Goal: Task Accomplishment & Management: Complete application form

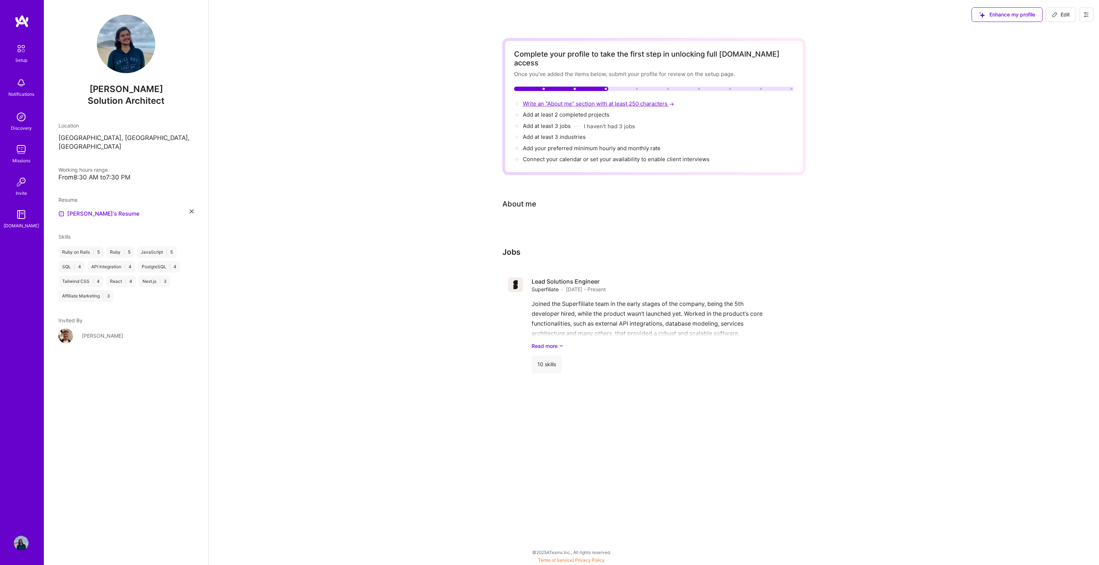
click at [650, 100] on span "Write an "About me" section with at least 250 characters →" at bounding box center [599, 103] width 153 height 7
select select "US"
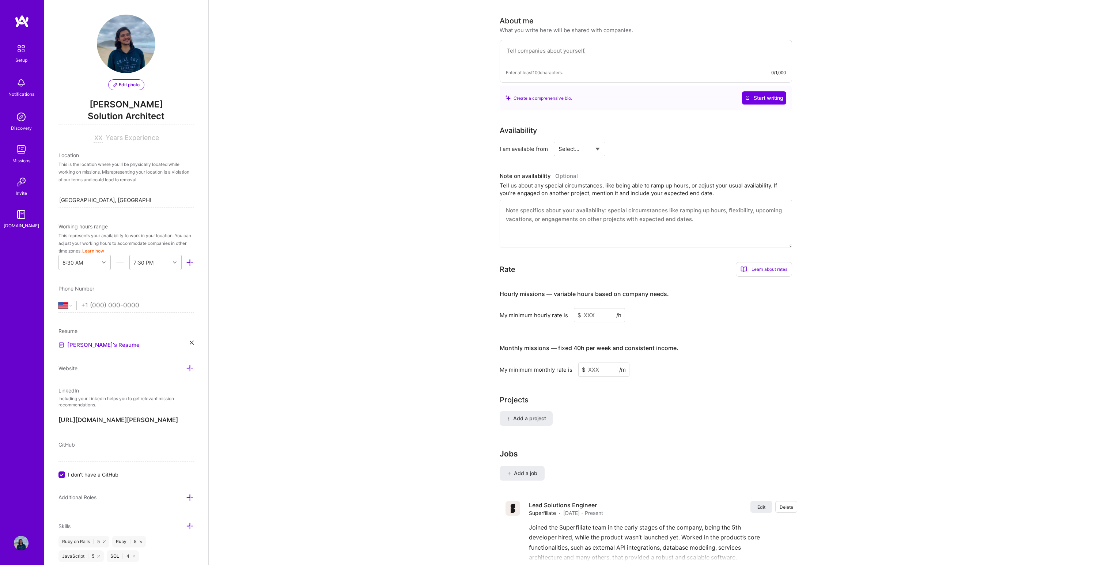
scroll to position [190, 0]
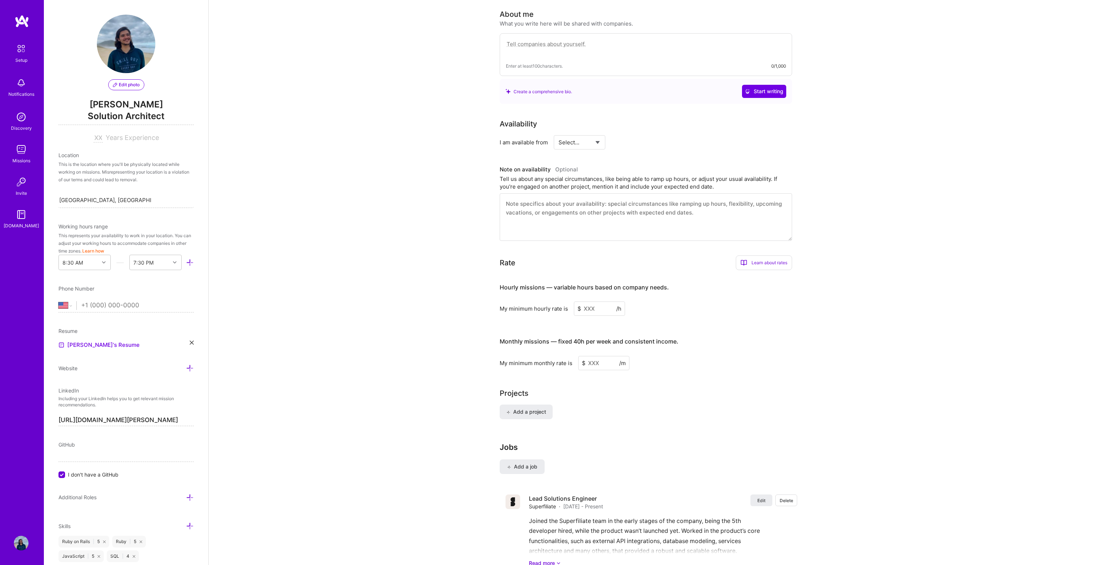
drag, startPoint x: 611, startPoint y: 54, endPoint x: 616, endPoint y: 41, distance: 14.8
click at [611, 62] on div "Enter at least 100 characters. 0/1,000" at bounding box center [646, 66] width 280 height 8
click at [616, 39] on textarea at bounding box center [646, 47] width 280 height 17
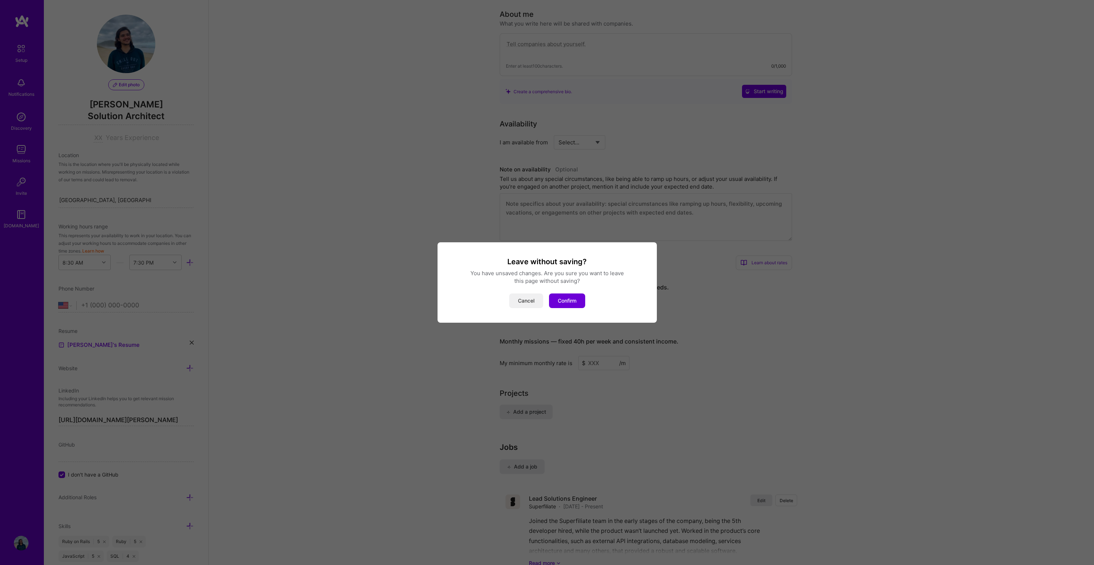
click at [524, 302] on button "Cancel" at bounding box center [526, 300] width 34 height 15
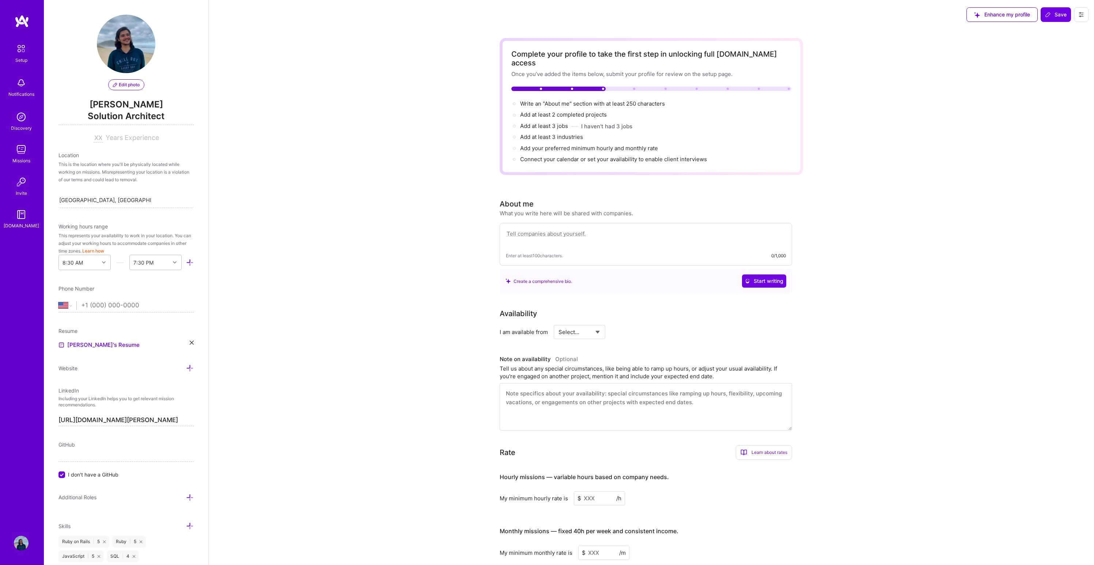
click at [546, 229] on textarea at bounding box center [646, 237] width 280 height 17
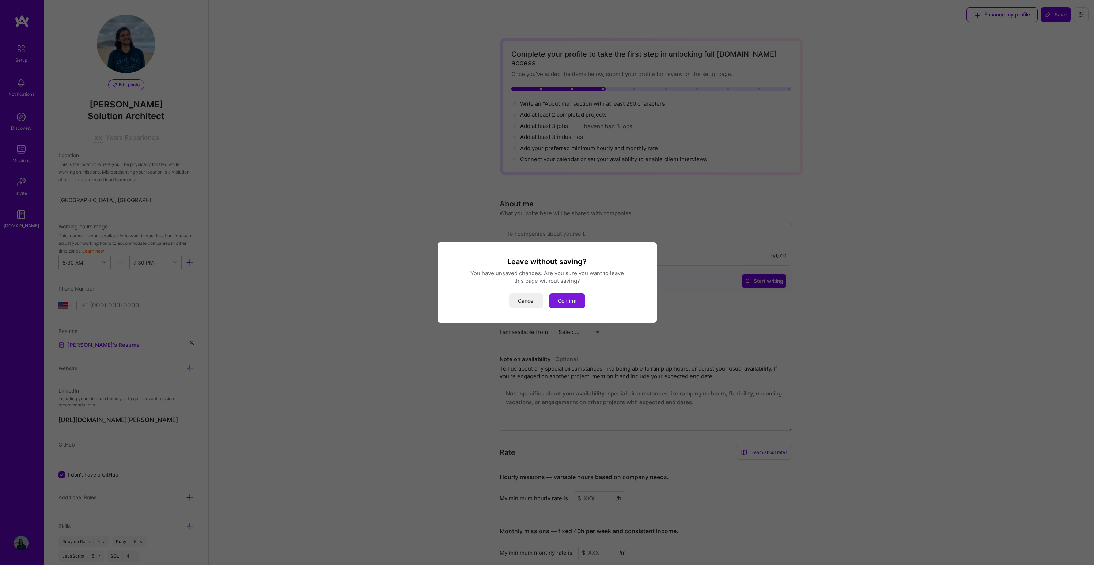
click at [563, 304] on button "Confirm" at bounding box center [567, 300] width 36 height 15
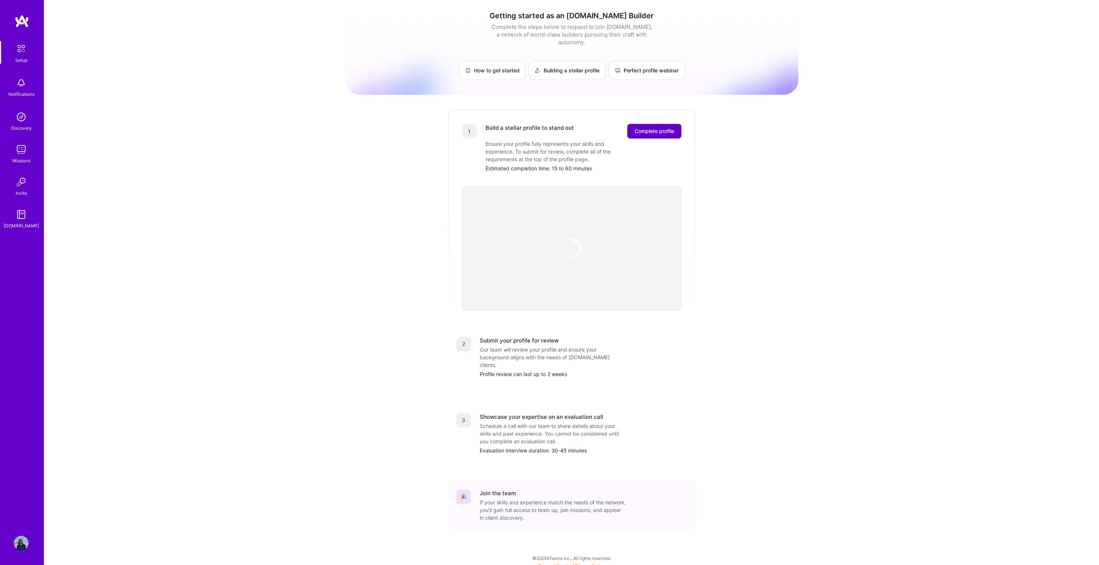
click at [658, 124] on button "Complete profile" at bounding box center [654, 131] width 54 height 15
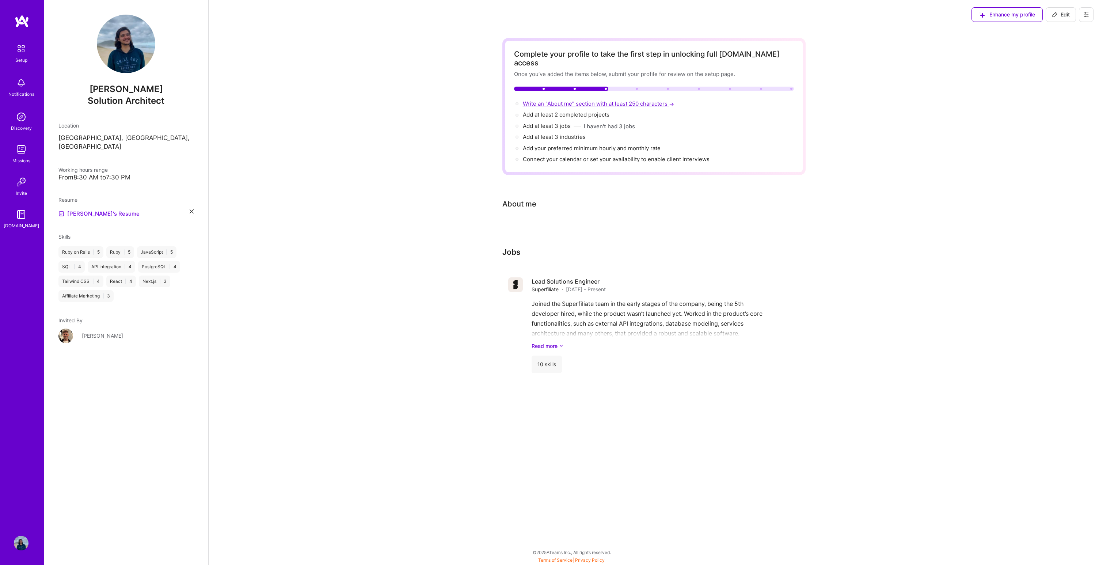
click at [628, 100] on span "Write an "About me" section with at least 250 characters →" at bounding box center [599, 103] width 153 height 7
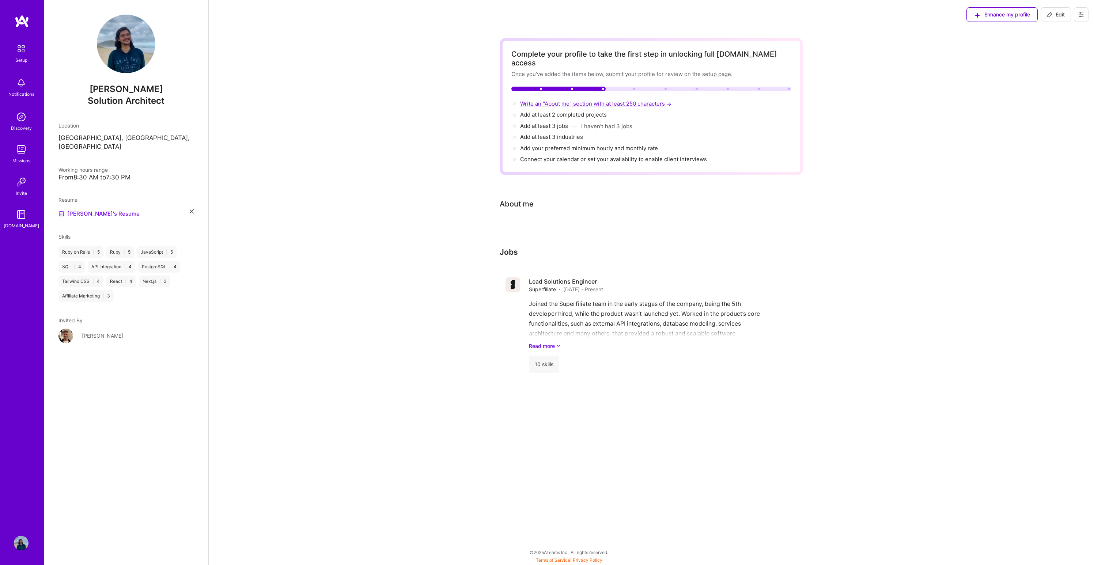
select select "US"
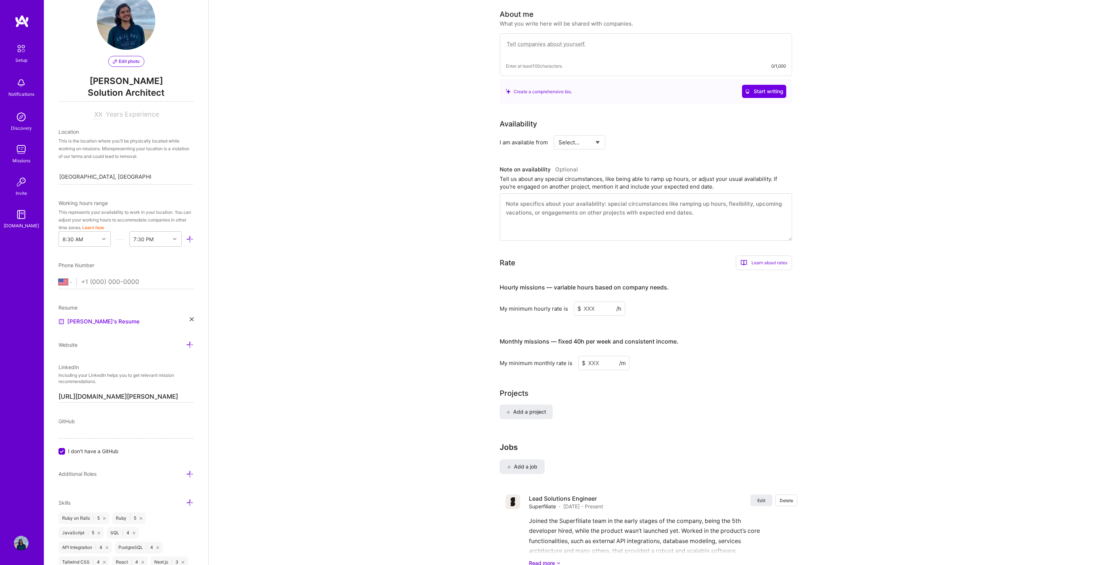
scroll to position [56, 0]
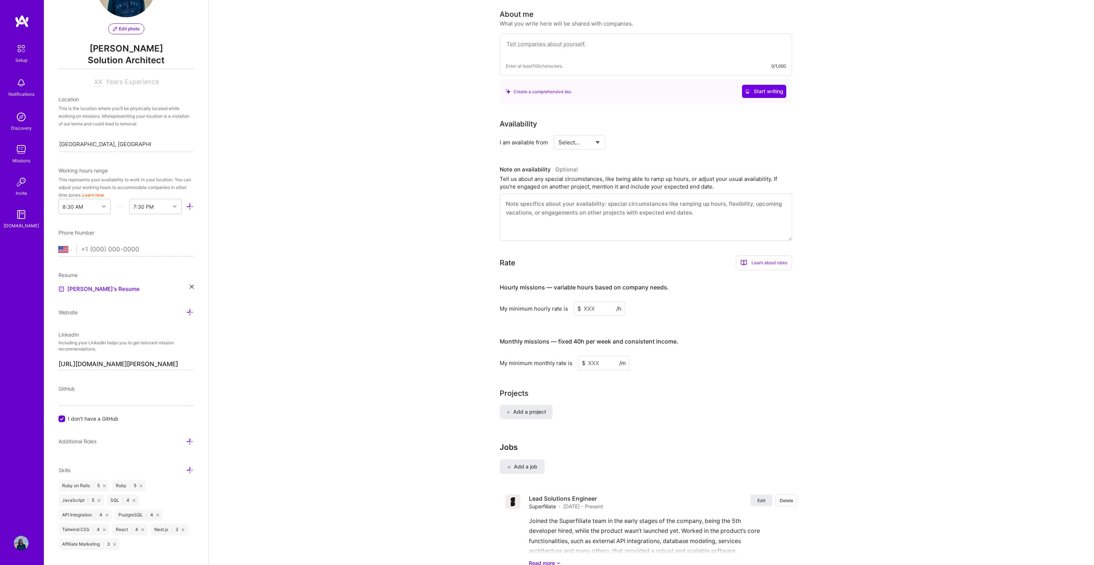
click at [190, 288] on icon at bounding box center [192, 287] width 4 height 4
click at [103, 293] on span "PDF file format" at bounding box center [98, 296] width 50 height 8
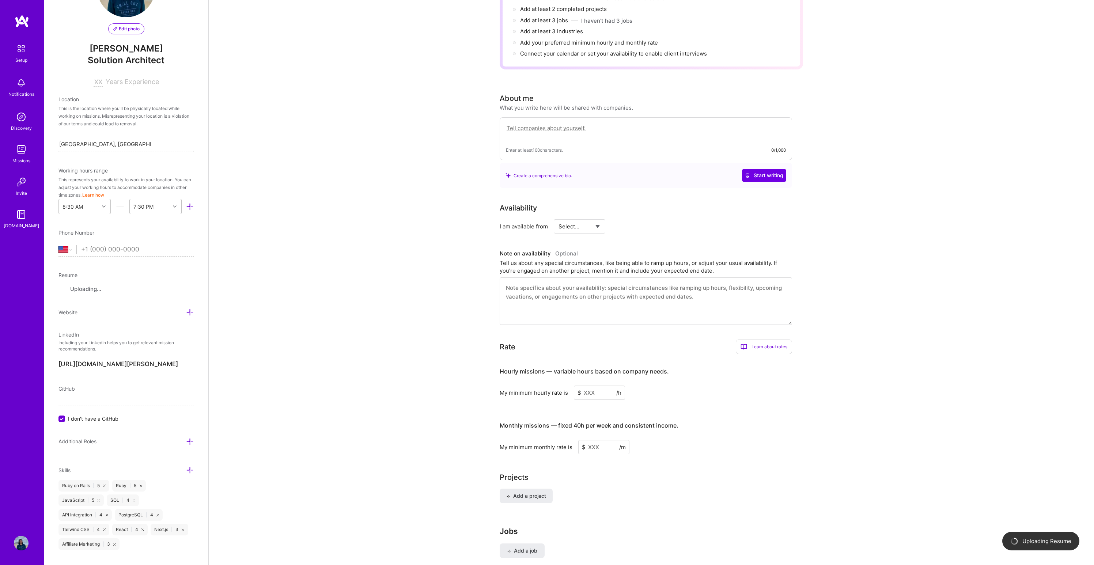
scroll to position [0, 0]
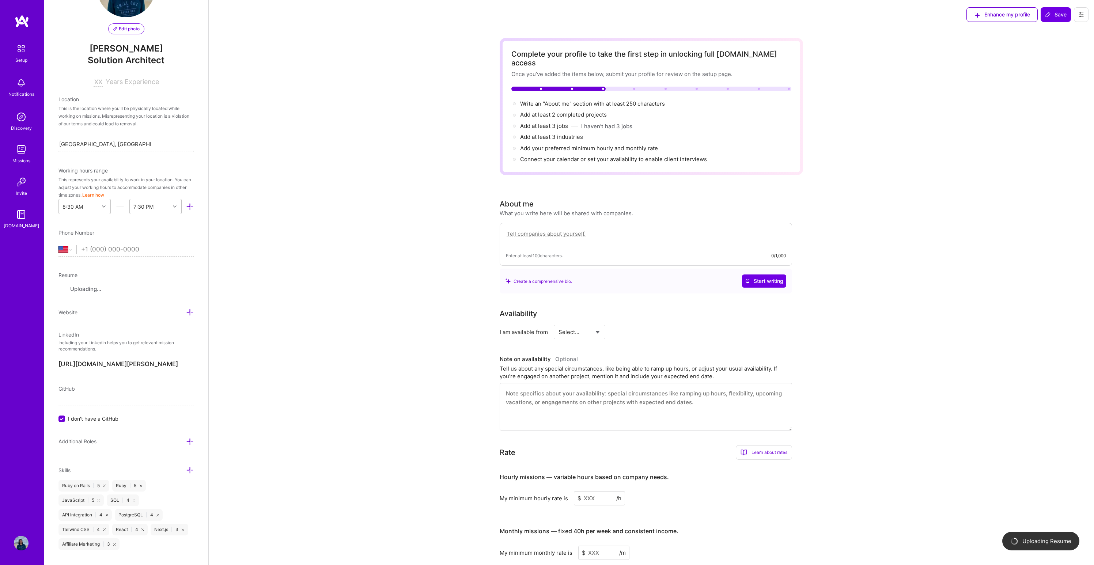
click at [635, 229] on textarea at bounding box center [646, 237] width 280 height 17
drag, startPoint x: 541, startPoint y: 273, endPoint x: 737, endPoint y: 269, distance: 196.3
click at [541, 277] on div "Create a comprehensive bio." at bounding box center [538, 281] width 67 height 8
click at [776, 277] on span "Start writing" at bounding box center [764, 280] width 38 height 7
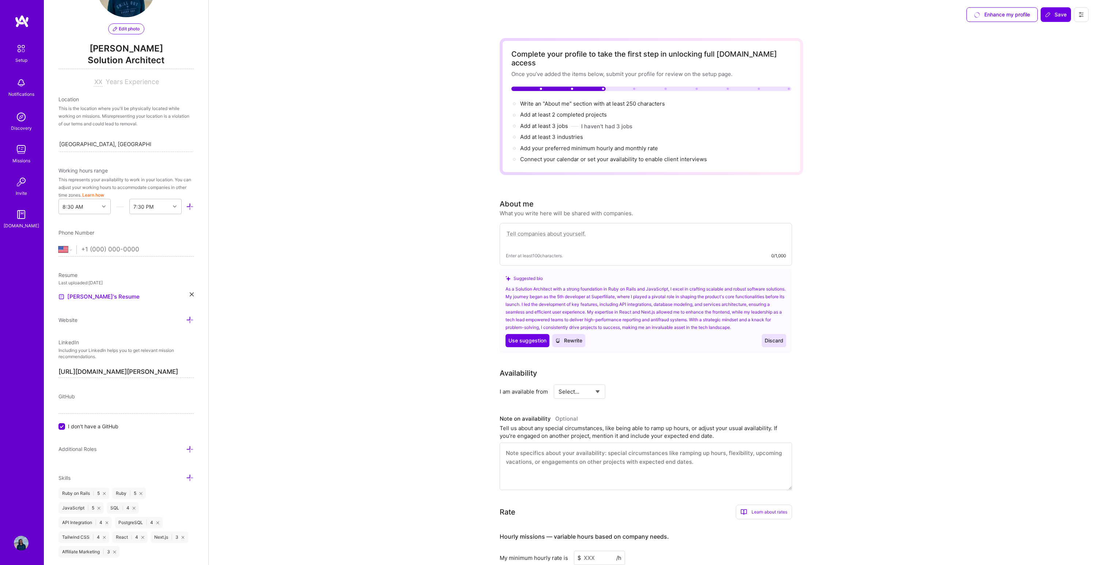
click at [566, 337] on span "Rewrite" at bounding box center [568, 340] width 27 height 7
drag, startPoint x: 782, startPoint y: 318, endPoint x: 726, endPoint y: 311, distance: 57.2
click at [726, 311] on div "As a Solution Architect with a strong foundation in Ruby on Rails and JavaScrip…" at bounding box center [645, 308] width 281 height 46
click at [779, 320] on div "As a Solution Architect with a strong foundation in Ruby on Rails and JavaScrip…" at bounding box center [645, 308] width 281 height 46
click at [656, 229] on textarea at bounding box center [646, 237] width 280 height 17
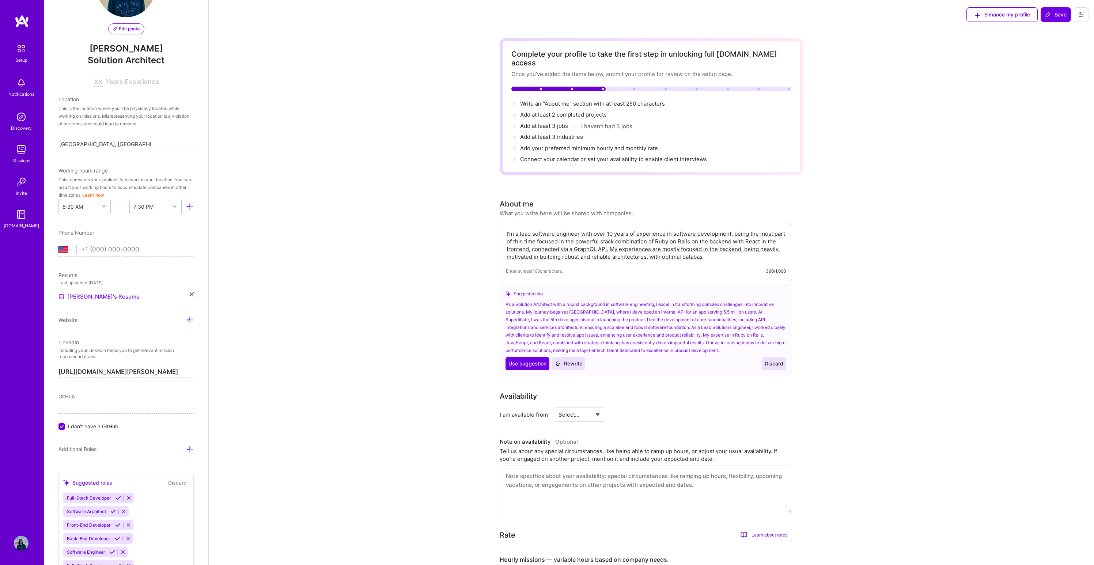
type textarea "I'm a lead software engineer with over 10 years of experience in software devel…"
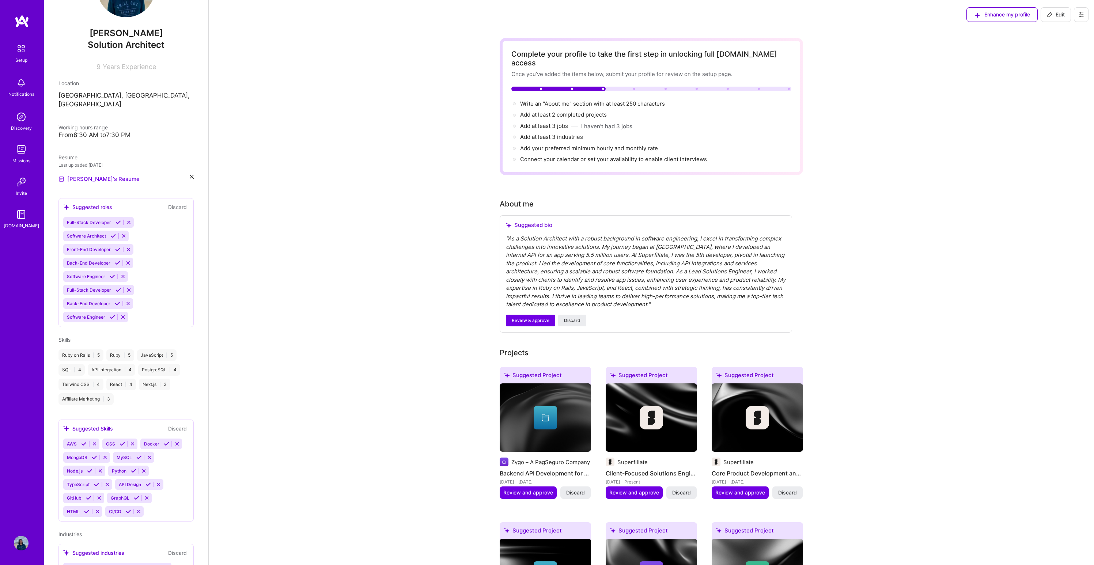
click at [702, 273] on div "" As a Solution Architect with a robust background in software engineering, I e…" at bounding box center [646, 272] width 280 height 74
click at [589, 225] on div "Suggested bio " As a Solution Architect with a robust background in software en…" at bounding box center [646, 273] width 292 height 117
drag, startPoint x: 531, startPoint y: 237, endPoint x: 532, endPoint y: 221, distance: 15.4
click at [531, 237] on div "" As a Solution Architect with a robust background in software engineering, I e…" at bounding box center [646, 272] width 280 height 74
click at [532, 215] on div "Suggested bio " As a Solution Architect with a robust background in software en…" at bounding box center [646, 273] width 292 height 117
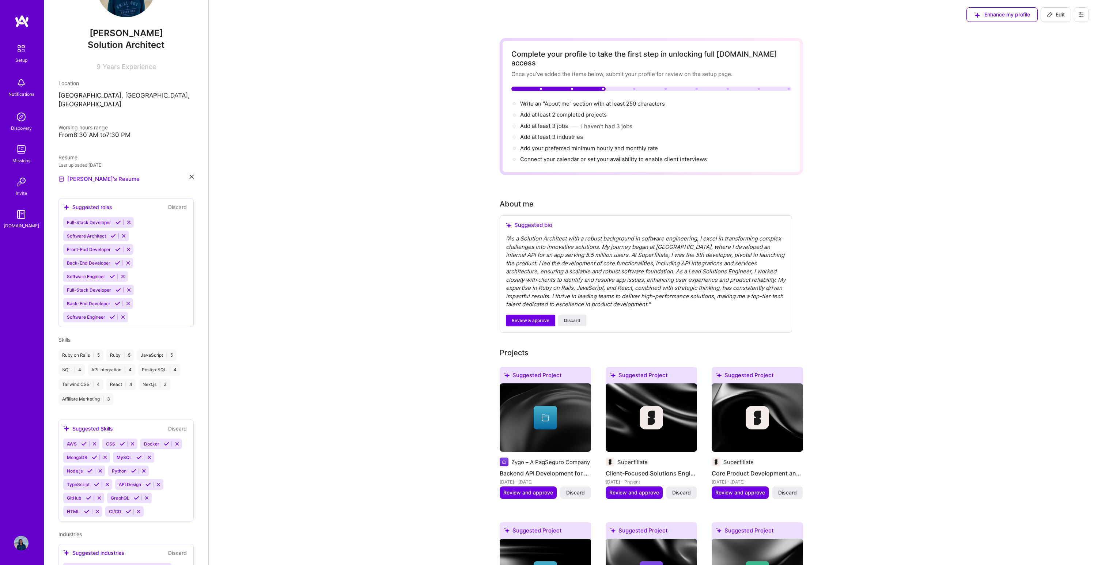
click at [530, 198] on div "About me" at bounding box center [517, 203] width 34 height 11
click at [610, 100] on span "Write an "About me" section with at least 250 characters →" at bounding box center [596, 103] width 153 height 7
select select "US"
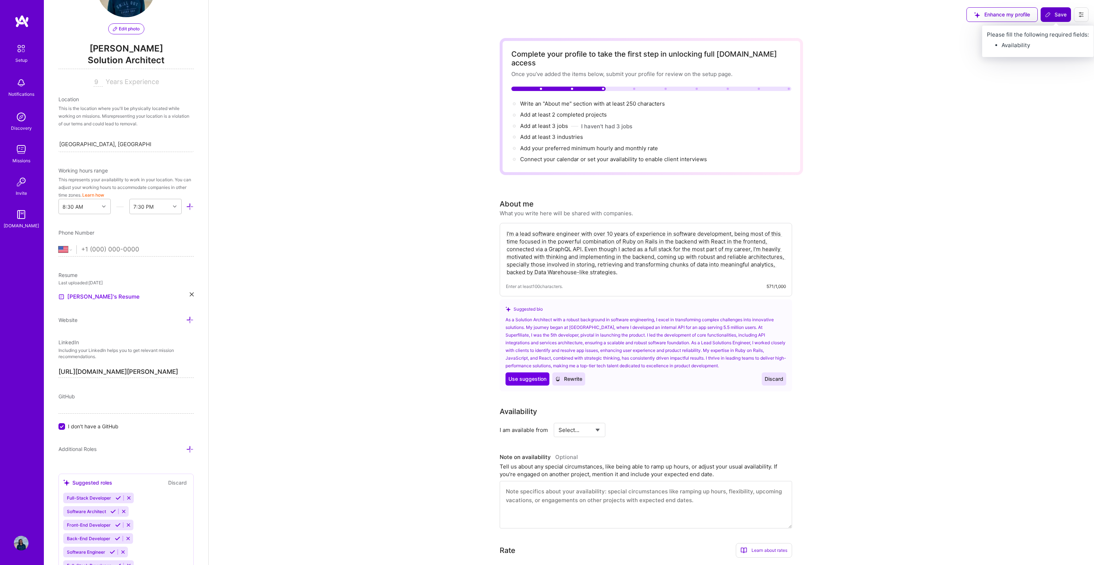
type textarea "I'm a lead software engineer with over 10 years of experience in software devel…"
click at [1055, 17] on span "Save" at bounding box center [1056, 14] width 22 height 7
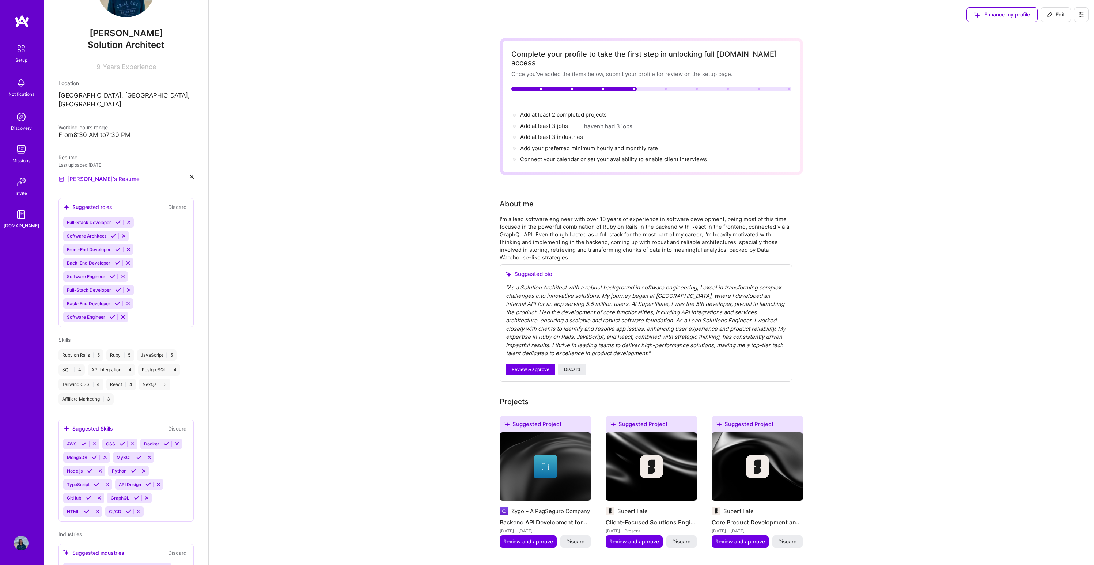
click at [676, 264] on div "Suggested bio " As a Solution Architect with a robust background in software en…" at bounding box center [646, 322] width 292 height 117
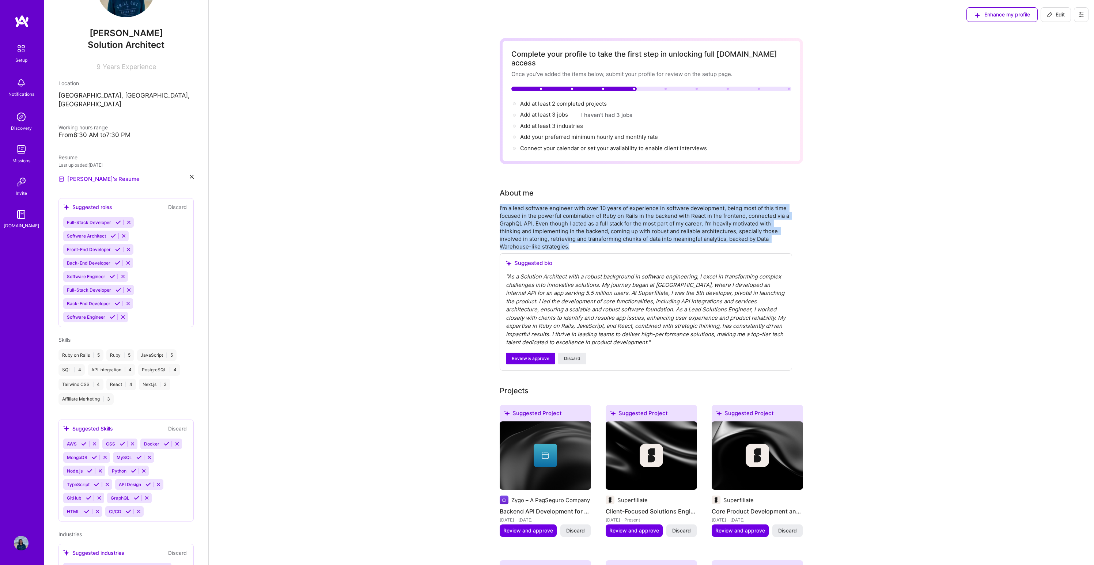
drag, startPoint x: 571, startPoint y: 238, endPoint x: 489, endPoint y: 194, distance: 93.3
copy div "I'm a lead software engineer with over 10 years of experience in software devel…"
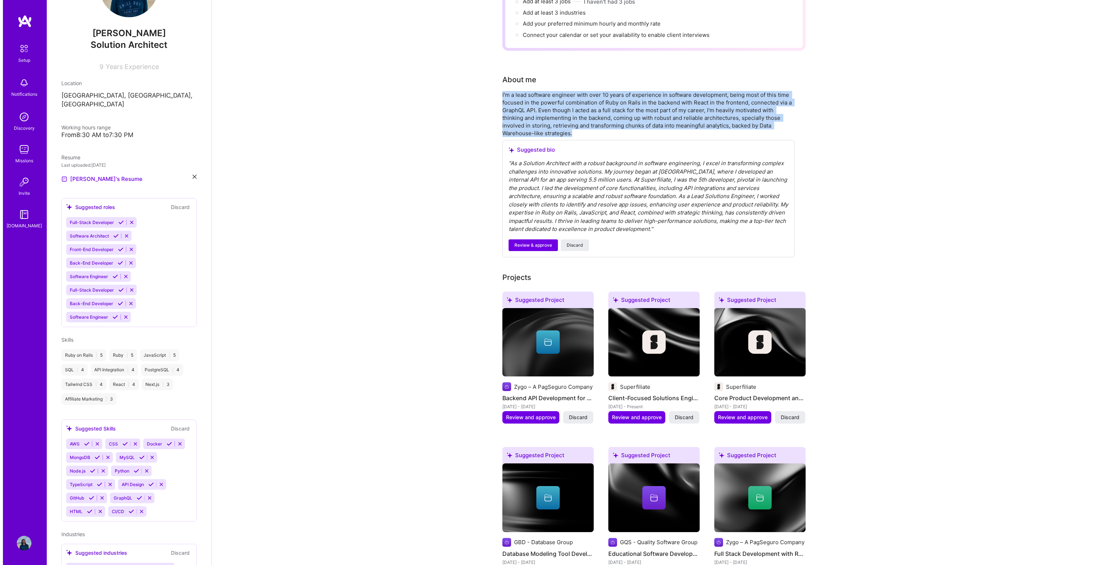
scroll to position [244, 0]
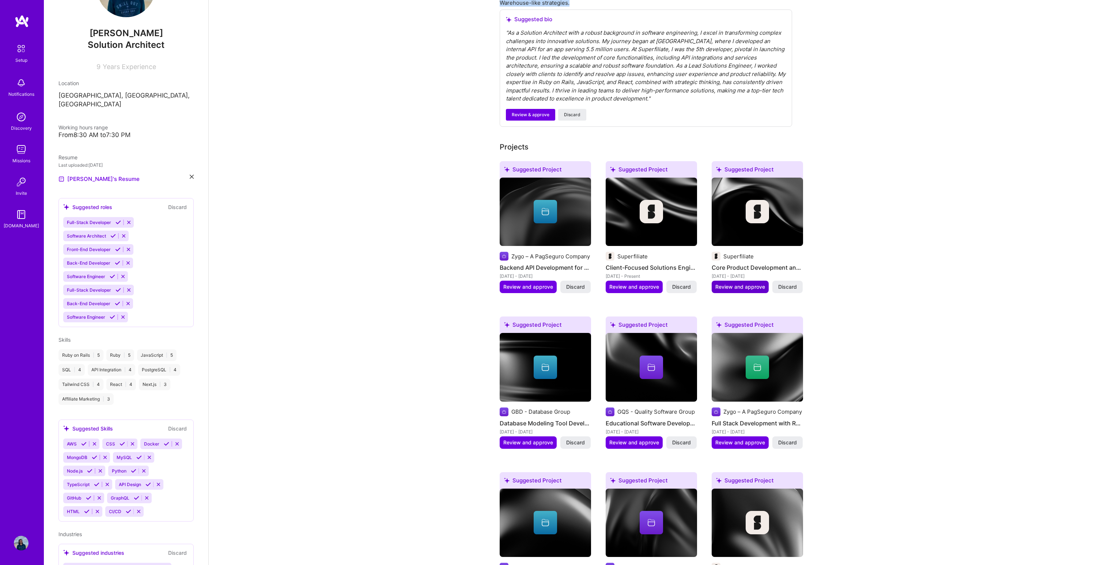
click at [759, 282] on button "Review and approve" at bounding box center [739, 287] width 57 height 12
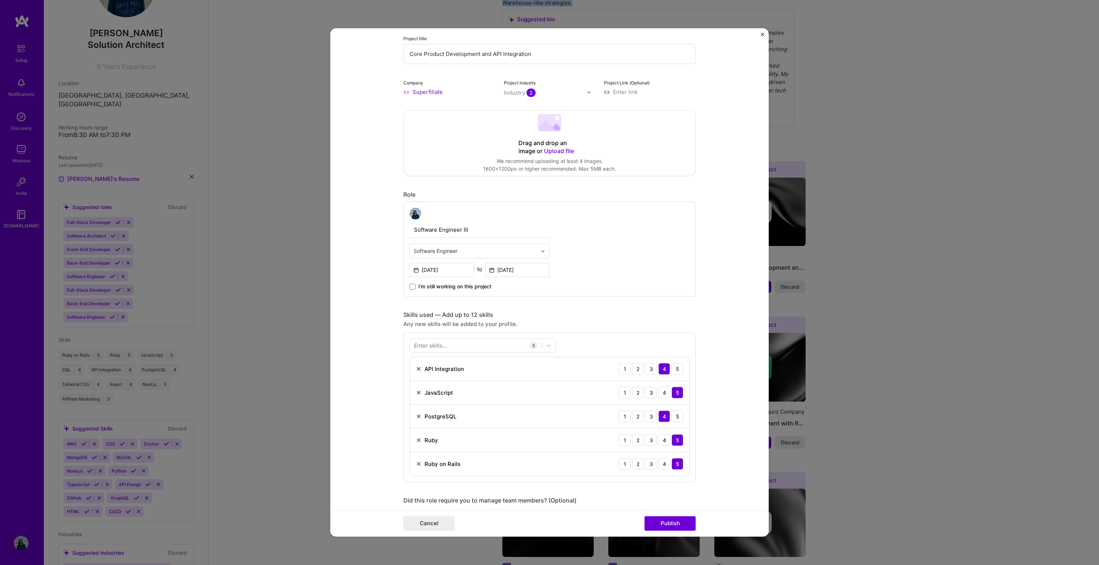
scroll to position [120, 0]
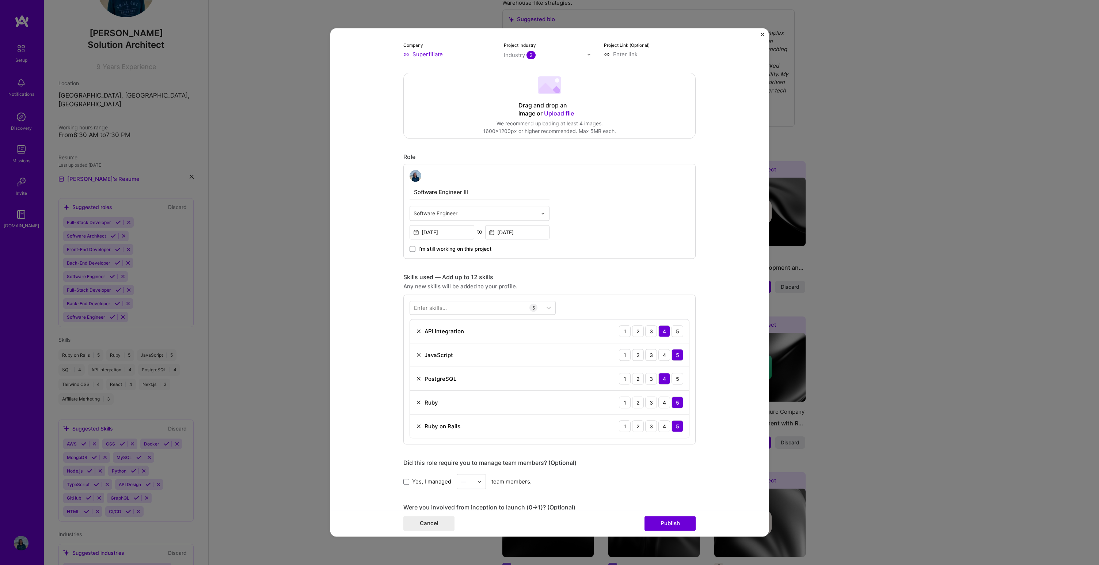
click at [874, 268] on div "Editing suggested project This project is suggested based on your LinkedIn, res…" at bounding box center [549, 282] width 1099 height 565
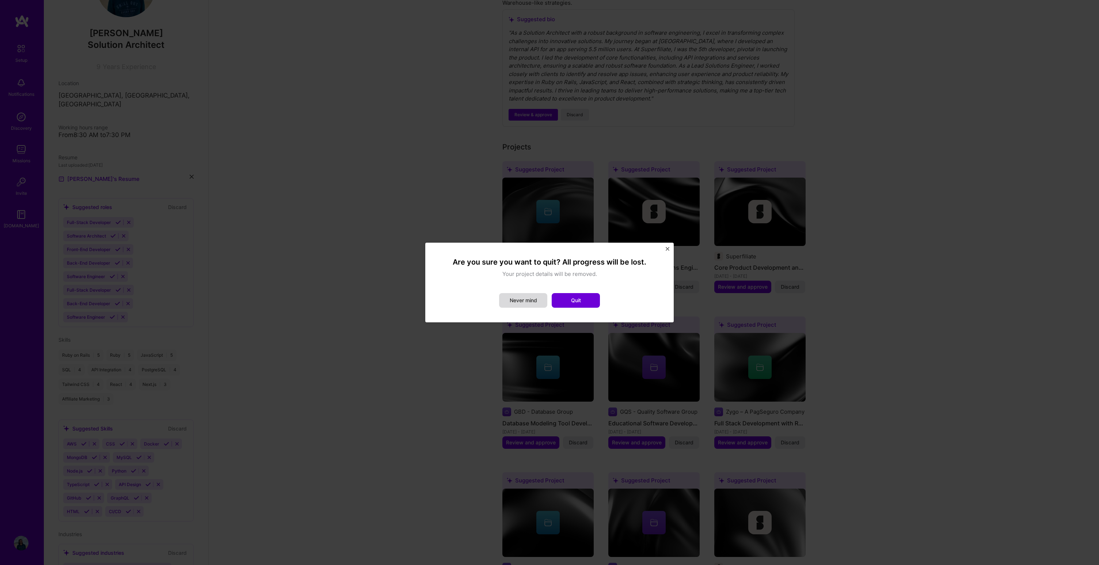
click at [539, 303] on button "Never mind" at bounding box center [523, 300] width 48 height 15
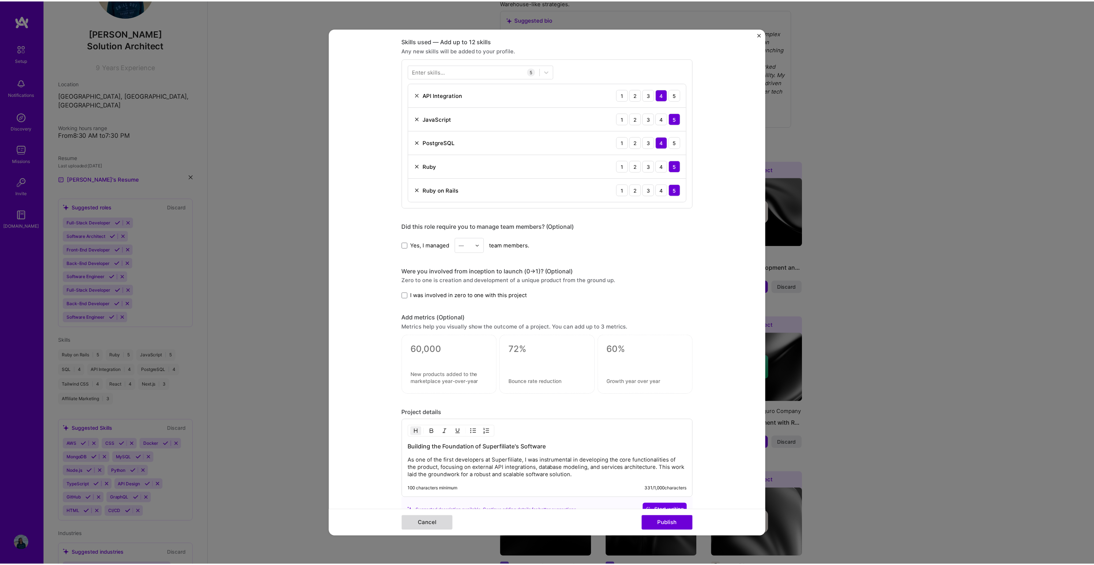
scroll to position [393, 0]
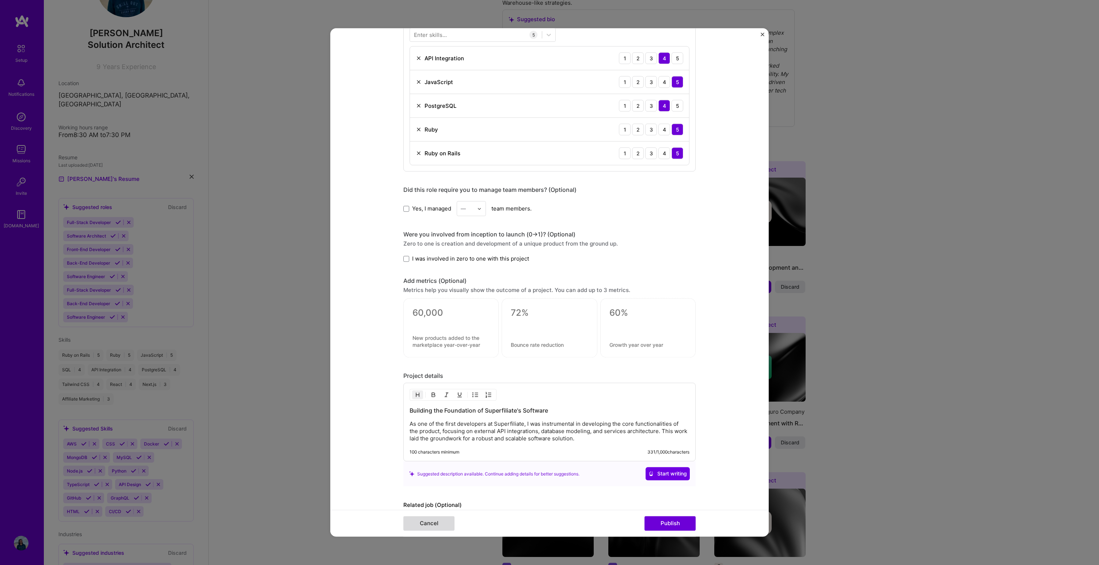
click at [436, 526] on button "Cancel" at bounding box center [428, 523] width 51 height 15
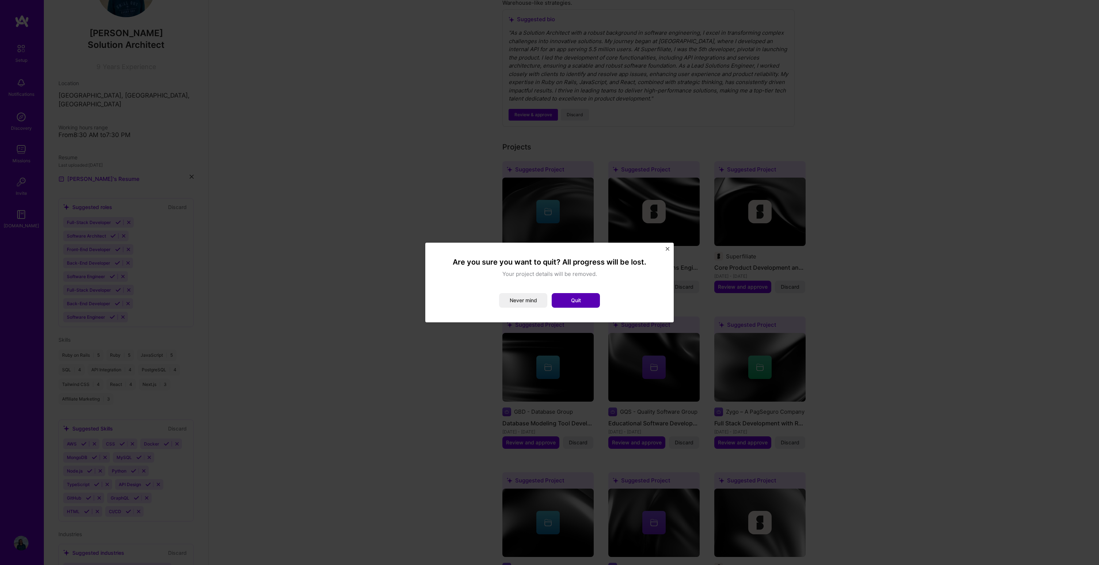
click at [585, 298] on button "Quit" at bounding box center [576, 300] width 48 height 15
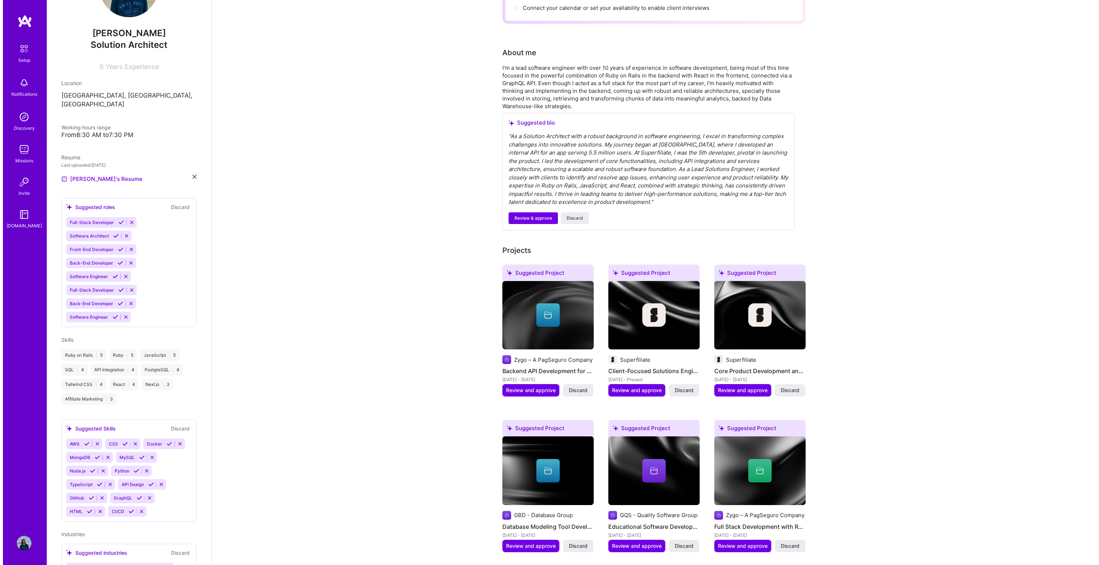
scroll to position [216, 0]
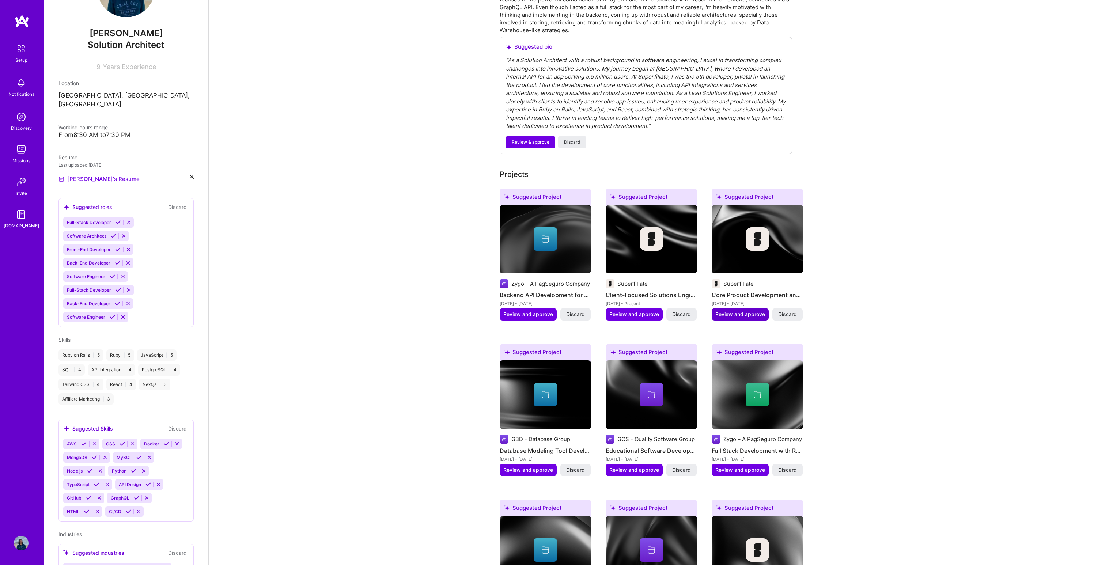
click at [749, 311] on span "Review and approve" at bounding box center [740, 314] width 50 height 7
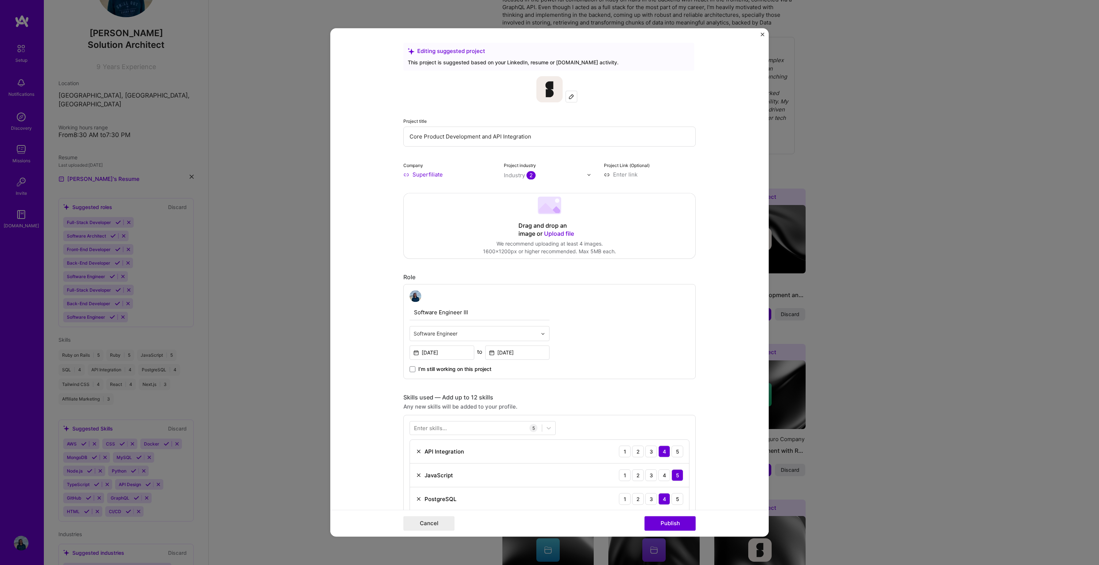
click at [498, 316] on input "Software Engineer III" at bounding box center [480, 312] width 140 height 15
click at [497, 343] on div "Software Engineer III Software Engineer [DATE] to [DATE] I’m still working on t…" at bounding box center [480, 331] width 140 height 83
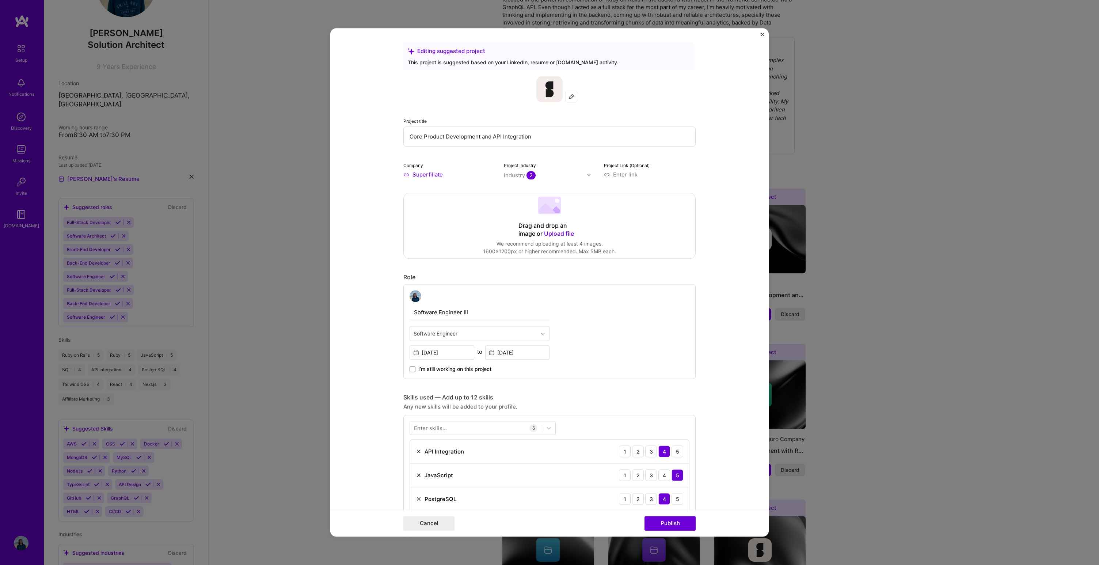
click at [498, 338] on div "Software Engineer" at bounding box center [475, 333] width 131 height 14
click at [490, 315] on input "Software Engineer III" at bounding box center [480, 312] width 140 height 15
click at [490, 314] on input "Software Engineer III" at bounding box center [480, 312] width 140 height 15
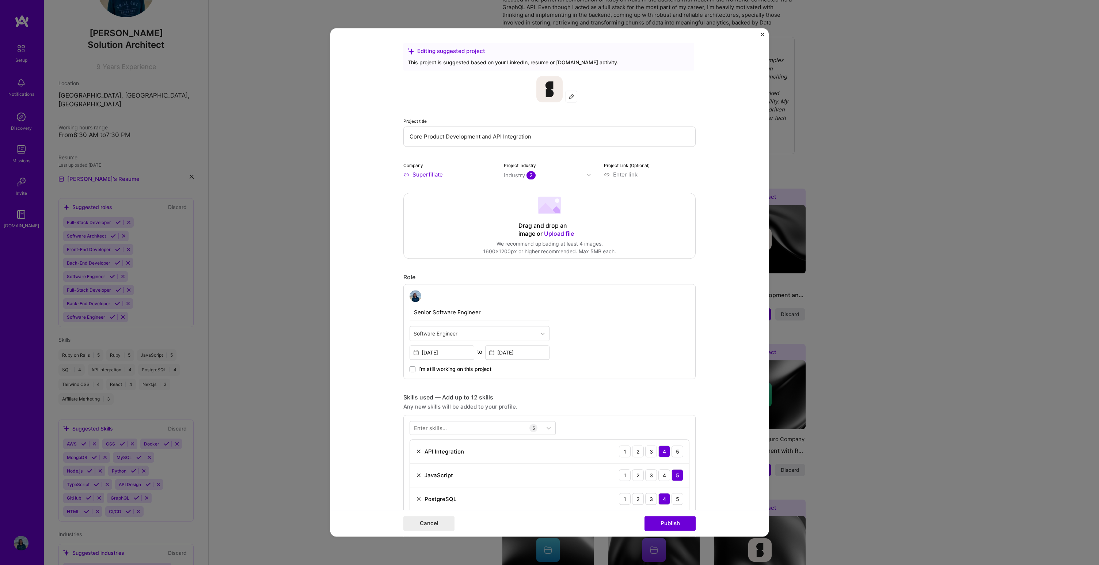
type input "Senior Software Engineer"
drag, startPoint x: 550, startPoint y: 134, endPoint x: 478, endPoint y: 138, distance: 72.4
click at [478, 138] on input "Core Product Development and API Integration" at bounding box center [549, 136] width 292 height 20
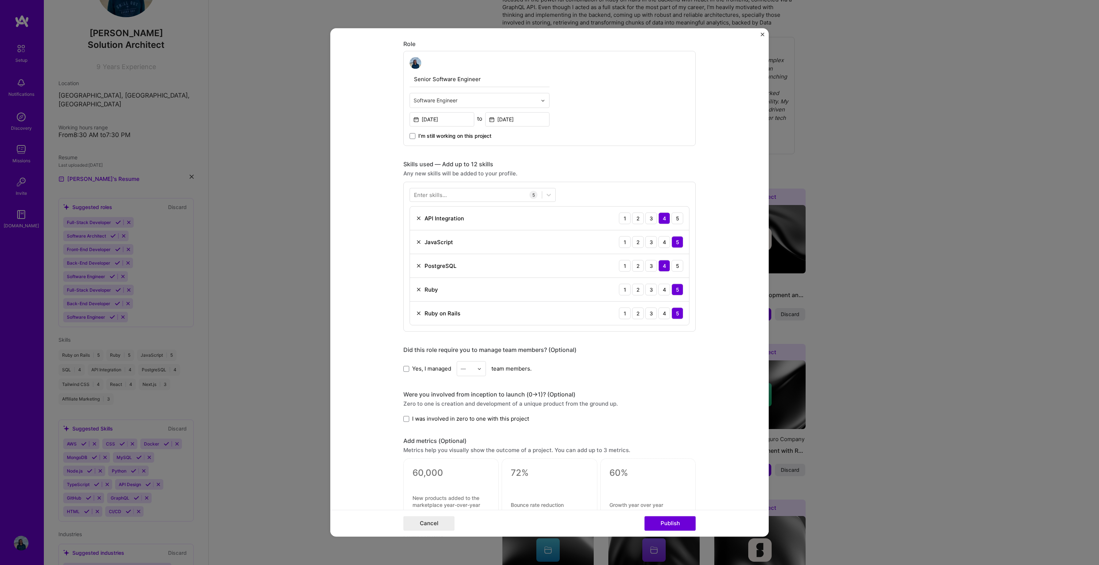
scroll to position [243, 0]
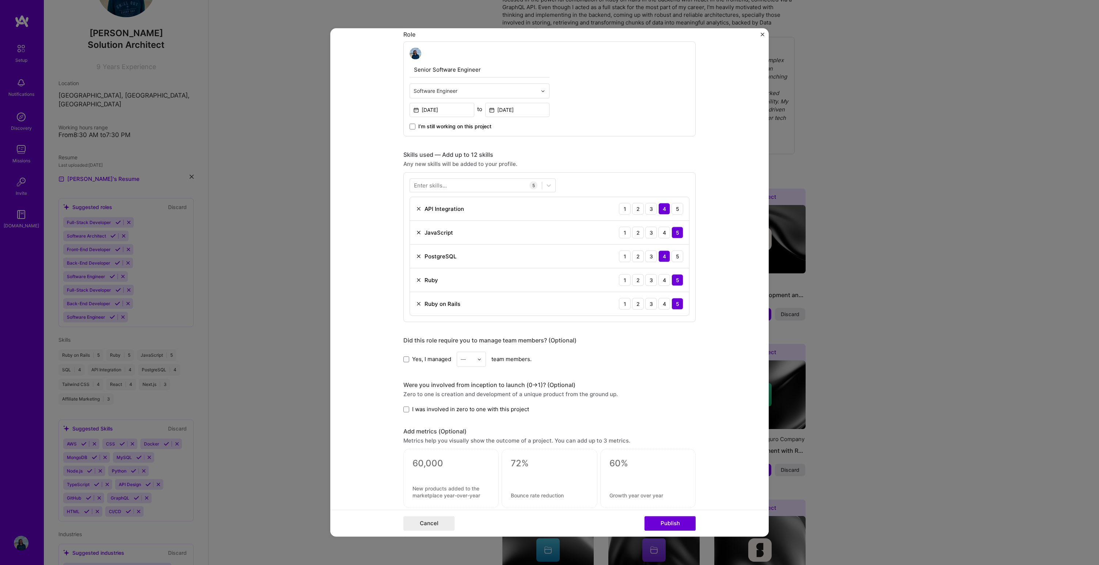
type input "Core Product Development, Tech lead"
click at [414, 364] on div "Yes, I managed — team members." at bounding box center [549, 359] width 292 height 15
click at [416, 361] on span "Yes, I managed" at bounding box center [431, 359] width 39 height 8
click at [0, 0] on input "Yes, I managed" at bounding box center [0, 0] width 0 height 0
click at [470, 359] on input "text" at bounding box center [467, 359] width 13 height 8
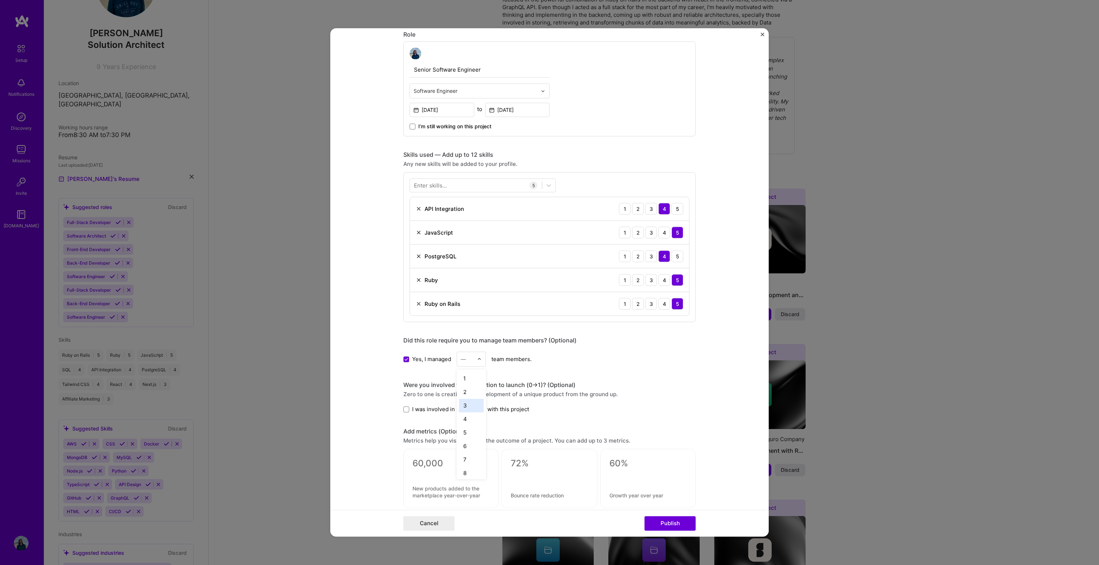
click at [463, 406] on div "3" at bounding box center [471, 406] width 25 height 14
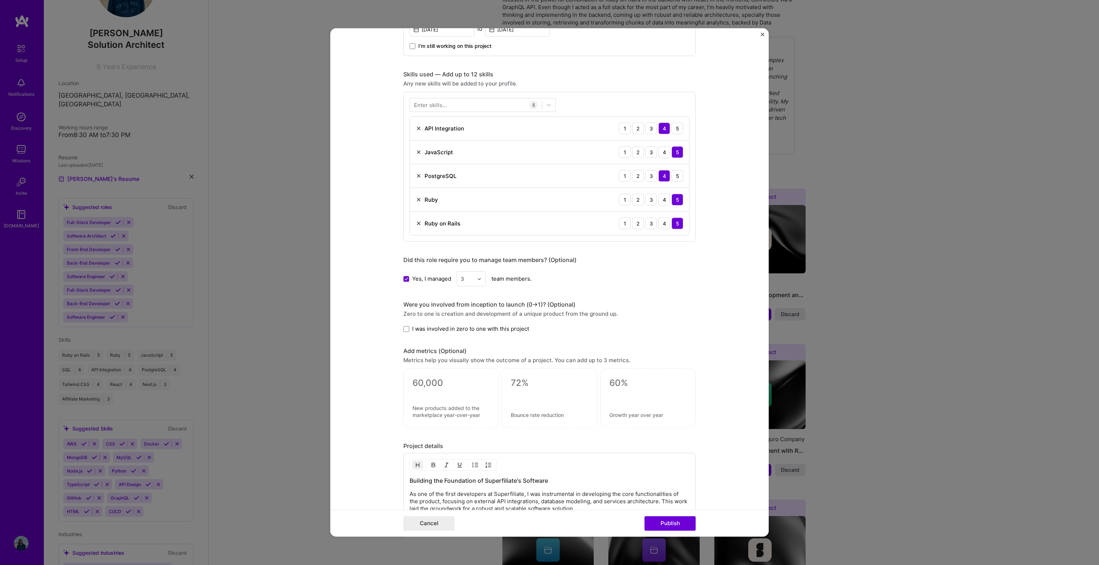
click at [418, 331] on span "I was involved in zero to one with this project" at bounding box center [470, 329] width 117 height 8
click at [0, 0] on input "I was involved in zero to one with this project" at bounding box center [0, 0] width 0 height 0
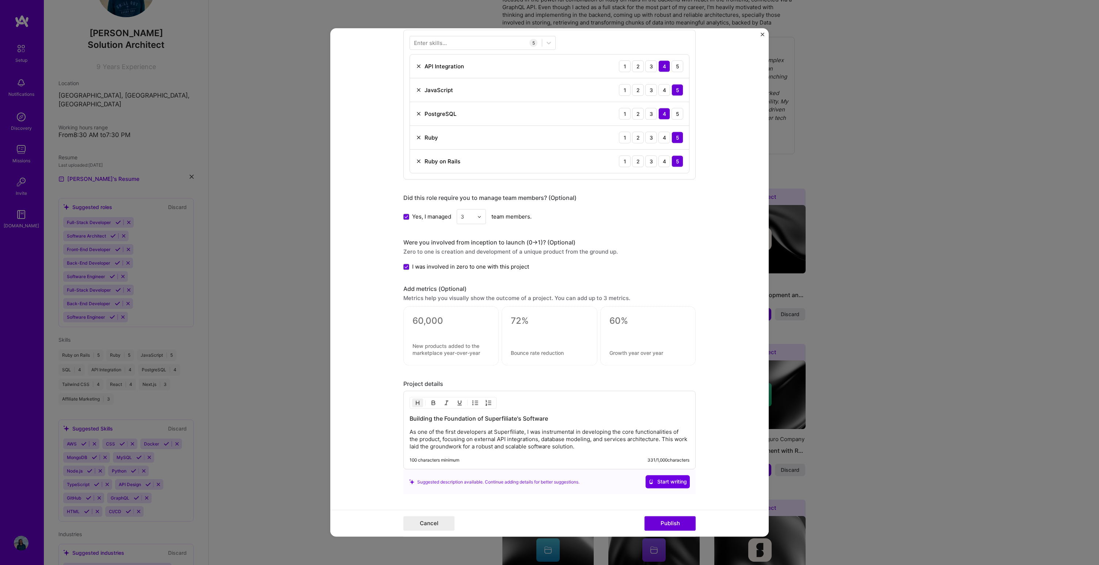
scroll to position [425, 0]
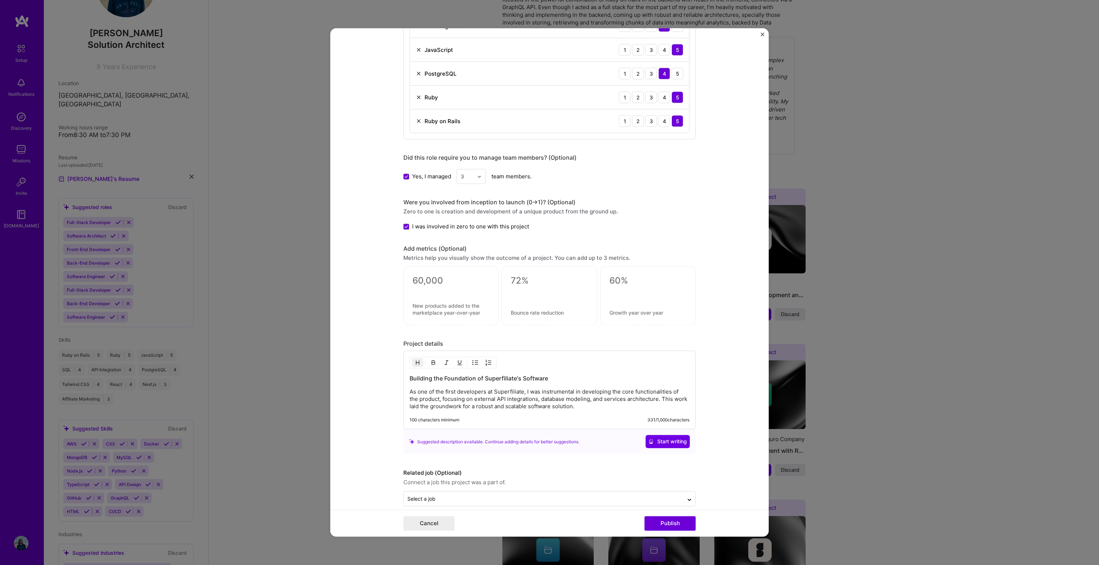
click at [520, 398] on p "As one of the first developers at Superfiliate, I was instrumental in developin…" at bounding box center [550, 399] width 280 height 22
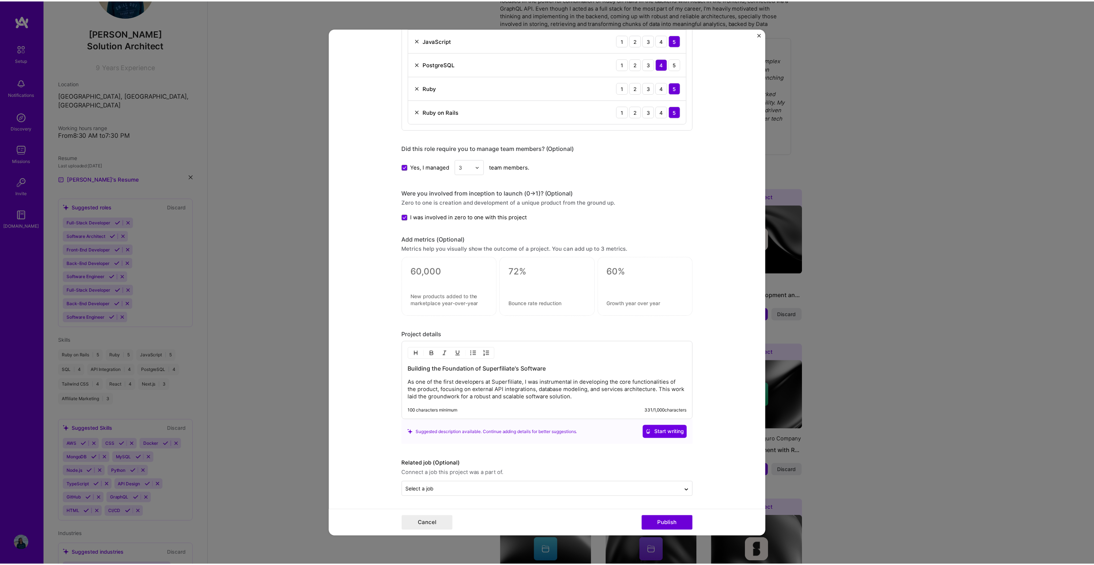
scroll to position [436, 0]
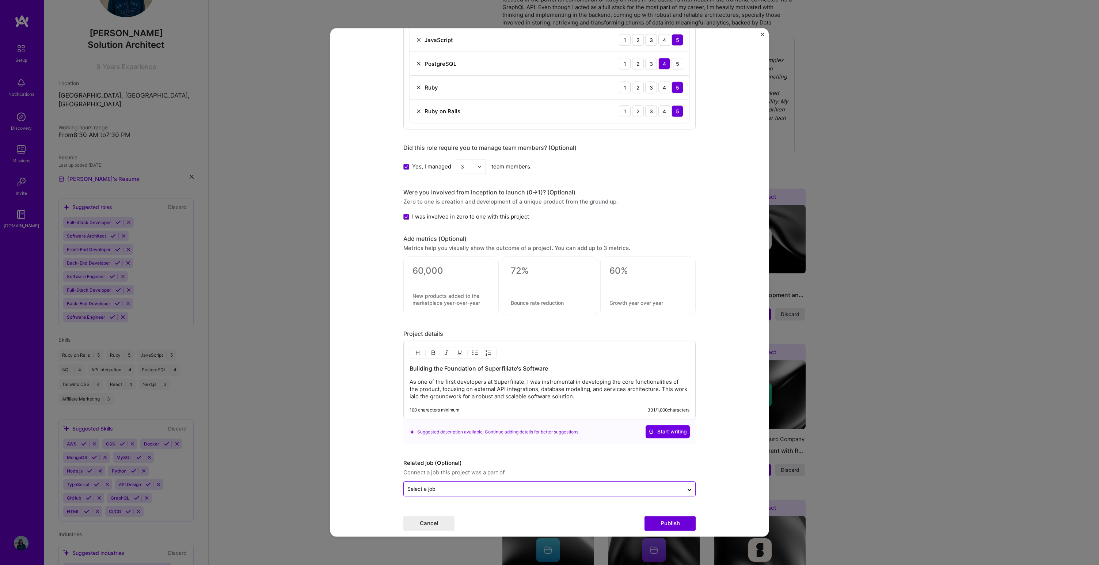
click at [647, 493] on div at bounding box center [543, 489] width 273 height 9
click at [563, 468] on div "Lead Solutions Engineer Superfiliate · [DATE] - Present" at bounding box center [550, 464] width 288 height 24
click at [676, 526] on button "Publish" at bounding box center [670, 523] width 51 height 15
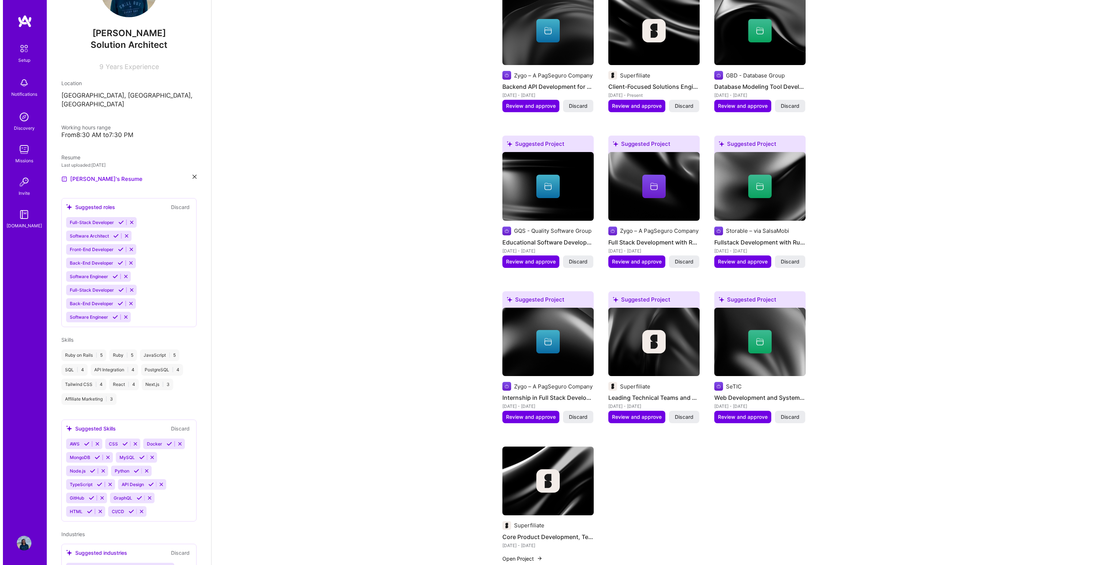
scroll to position [284, 0]
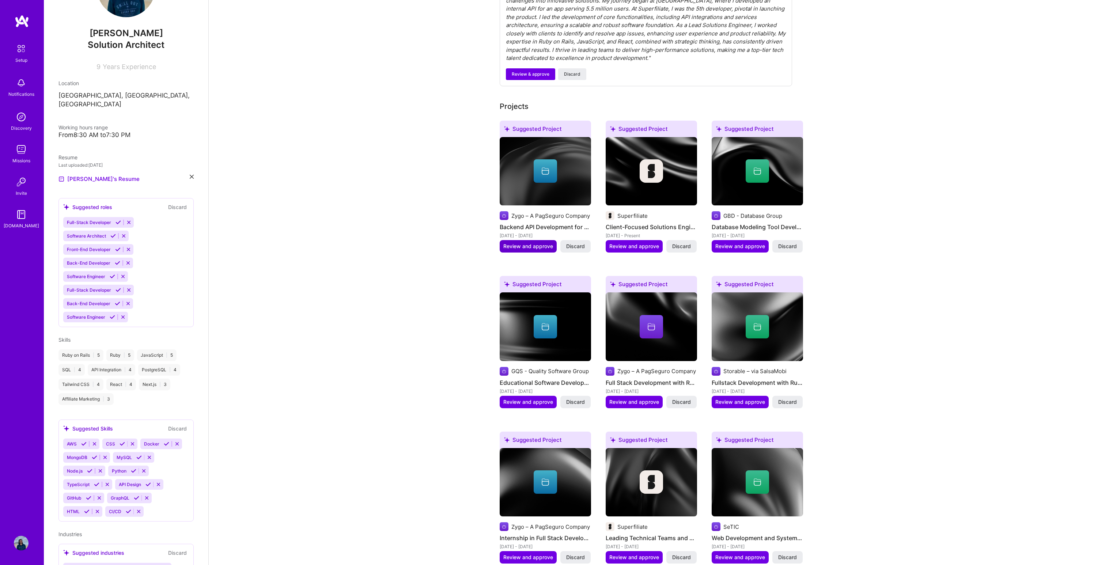
click at [537, 243] on span "Review and approve" at bounding box center [528, 246] width 50 height 7
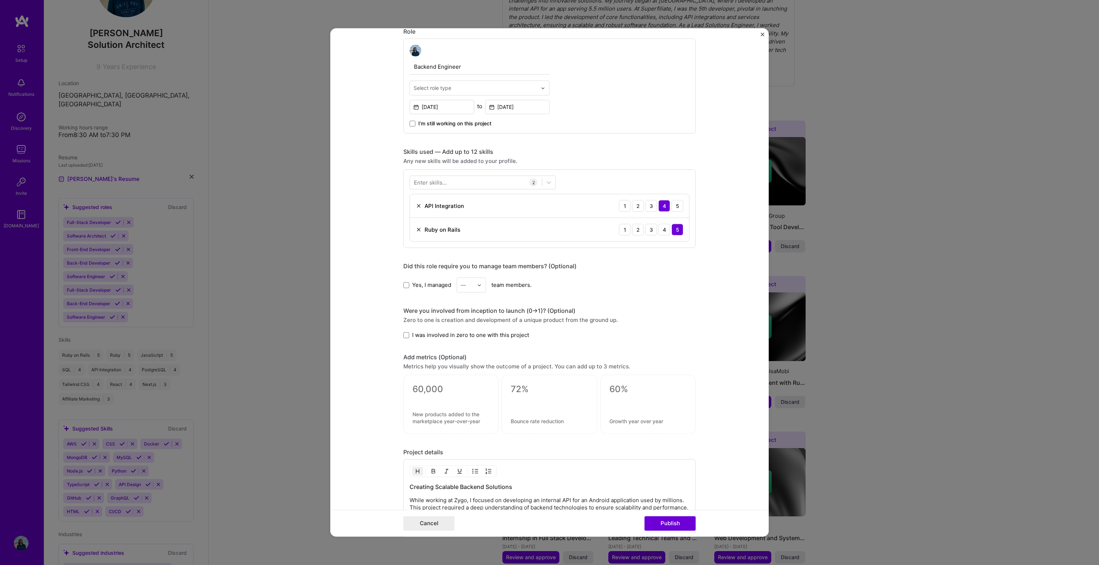
scroll to position [255, 0]
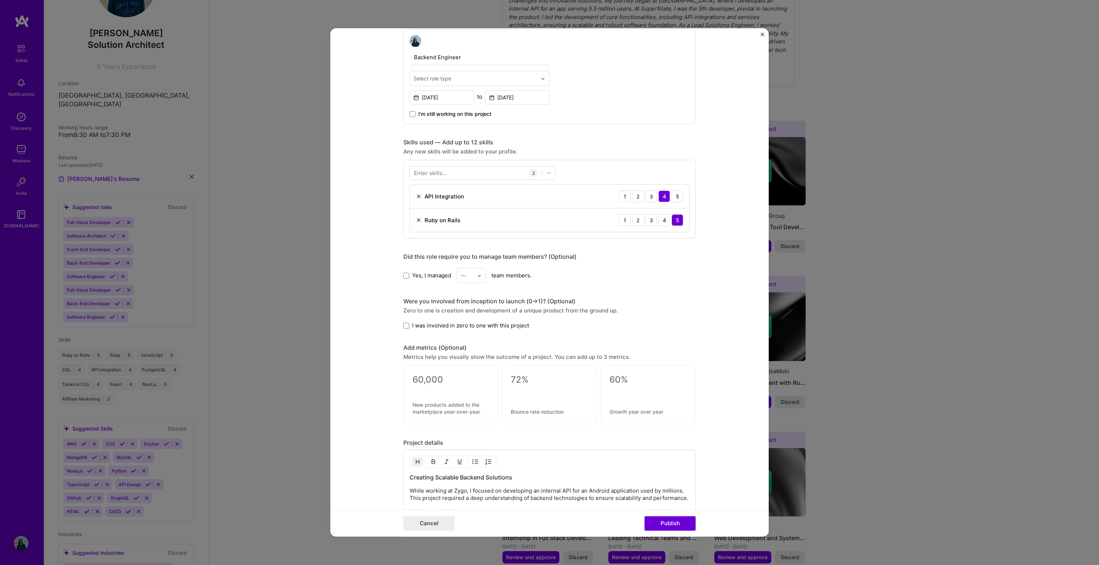
click at [448, 324] on span "I was involved in zero to one with this project" at bounding box center [470, 326] width 117 height 8
click at [0, 0] on input "I was involved in zero to one with this project" at bounding box center [0, 0] width 0 height 0
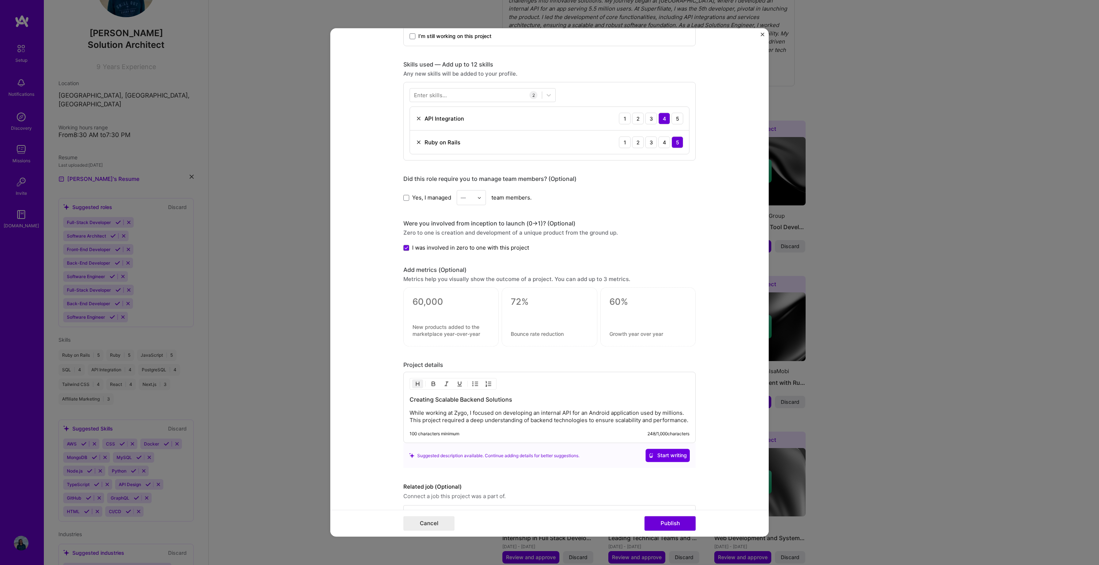
scroll to position [357, 0]
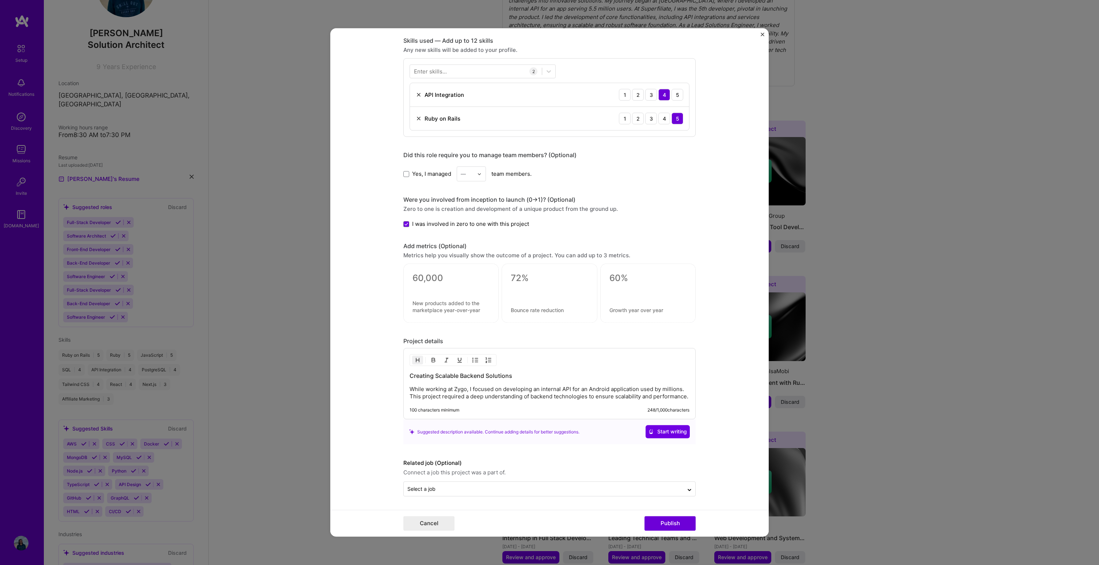
click at [719, 386] on form "Editing suggested project This project is suggested based on your LinkedIn, res…" at bounding box center [549, 282] width 438 height 508
click at [670, 514] on div "Cancel Publish" at bounding box center [549, 523] width 438 height 27
click at [670, 519] on button "Publish" at bounding box center [670, 523] width 51 height 15
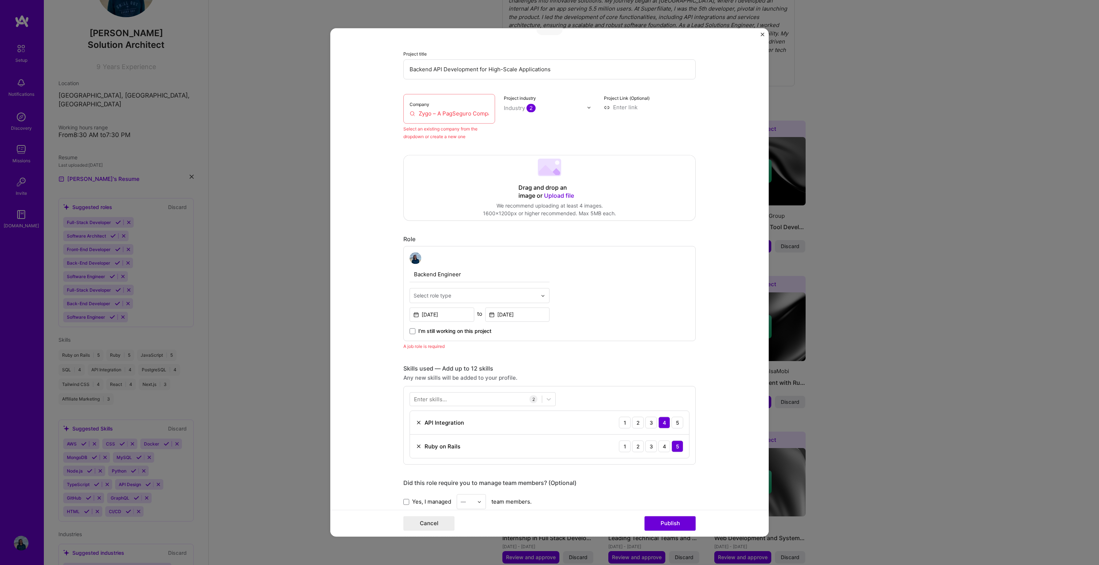
scroll to position [48, 0]
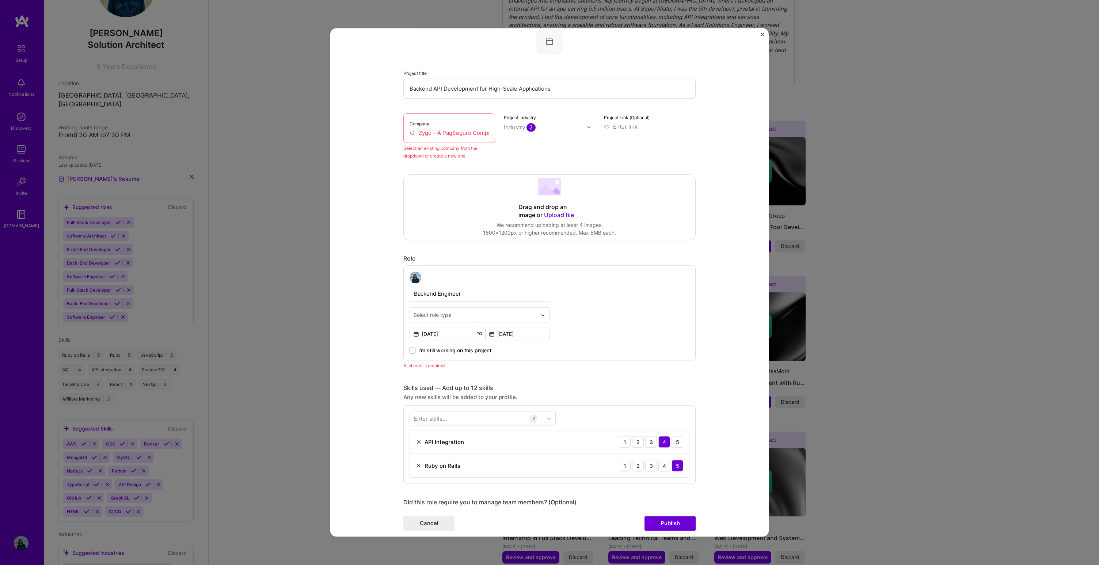
click at [456, 131] on input "Zygo – A PagSeguro Company" at bounding box center [449, 133] width 79 height 8
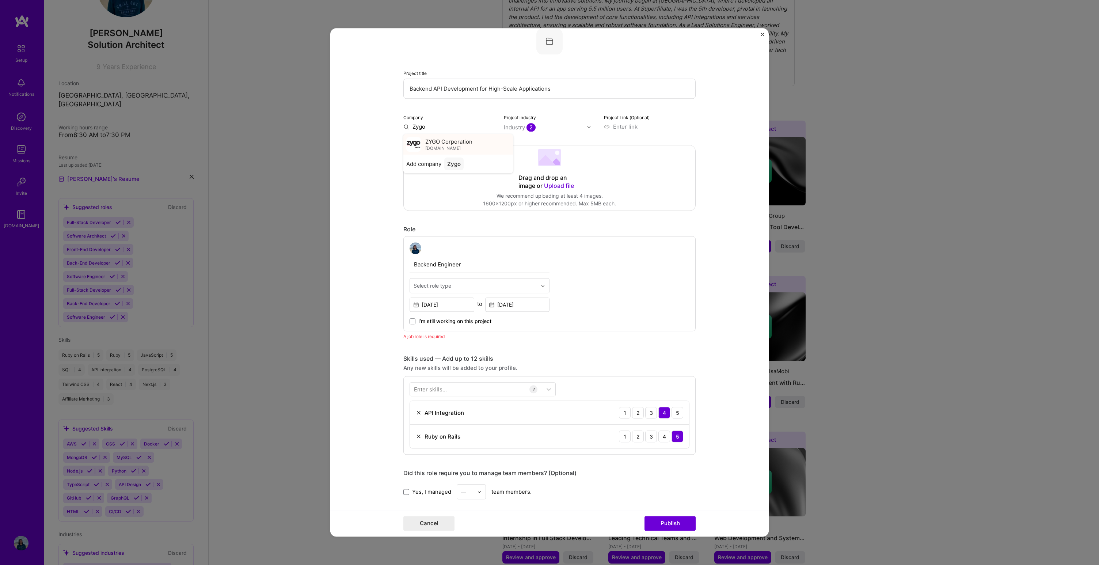
click at [455, 145] on span "ZYGO Corporation" at bounding box center [448, 142] width 47 height 8
type input "ZYGO Corporation"
click at [681, 523] on button "Publish" at bounding box center [670, 523] width 51 height 15
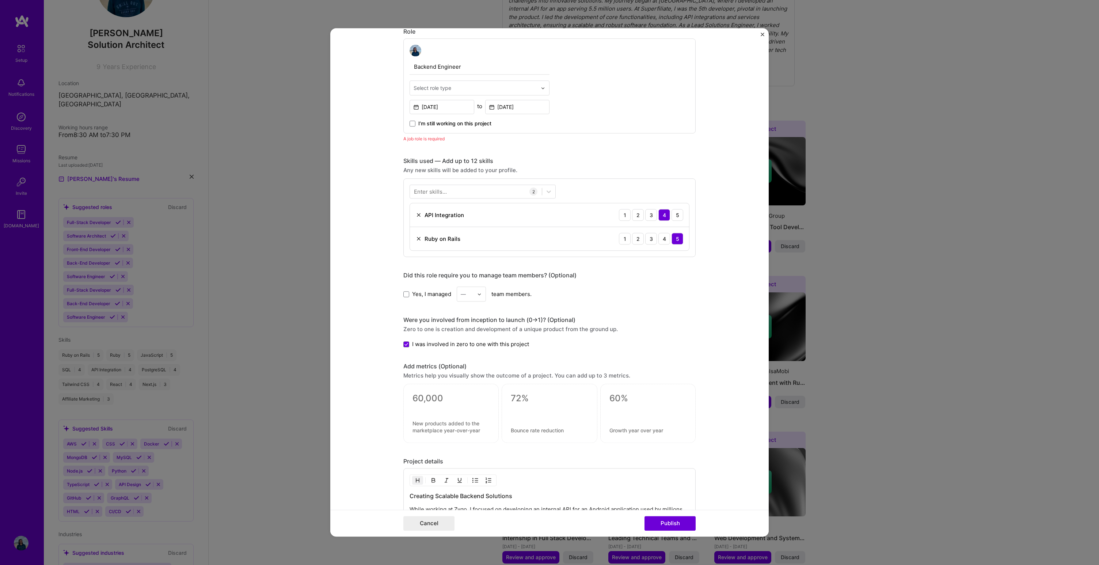
scroll to position [0, 0]
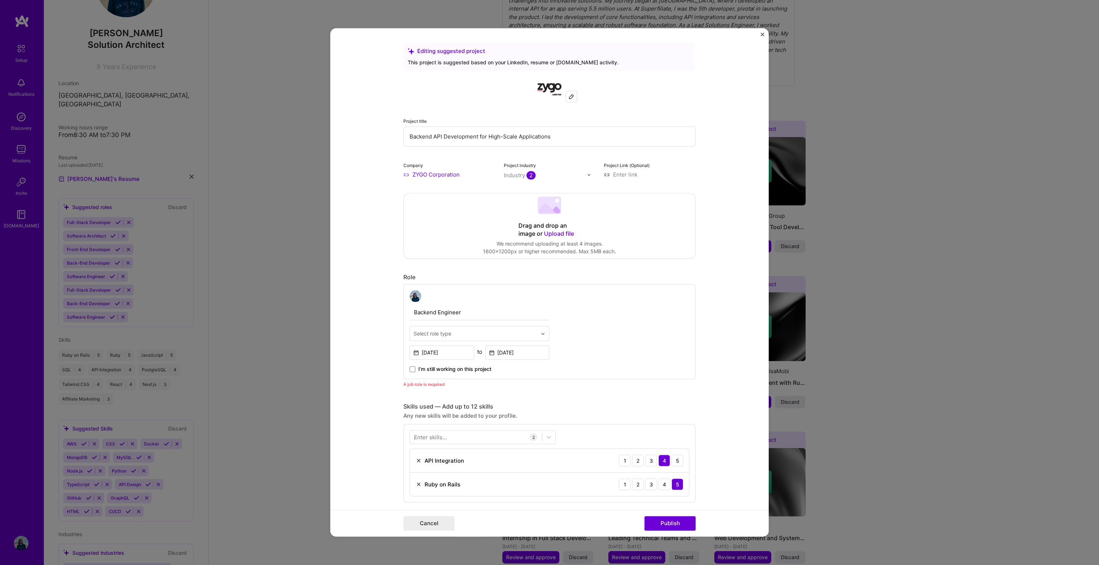
click at [436, 176] on input "ZYGO Corporation" at bounding box center [449, 175] width 92 height 8
click at [411, 178] on input "ZYGO Corporation" at bounding box center [449, 175] width 92 height 8
click at [397, 176] on form "Editing suggested project This project is suggested based on your LinkedIn, res…" at bounding box center [549, 282] width 438 height 508
click at [566, 96] on div at bounding box center [571, 96] width 11 height 11
drag, startPoint x: 435, startPoint y: 164, endPoint x: 418, endPoint y: 174, distance: 19.8
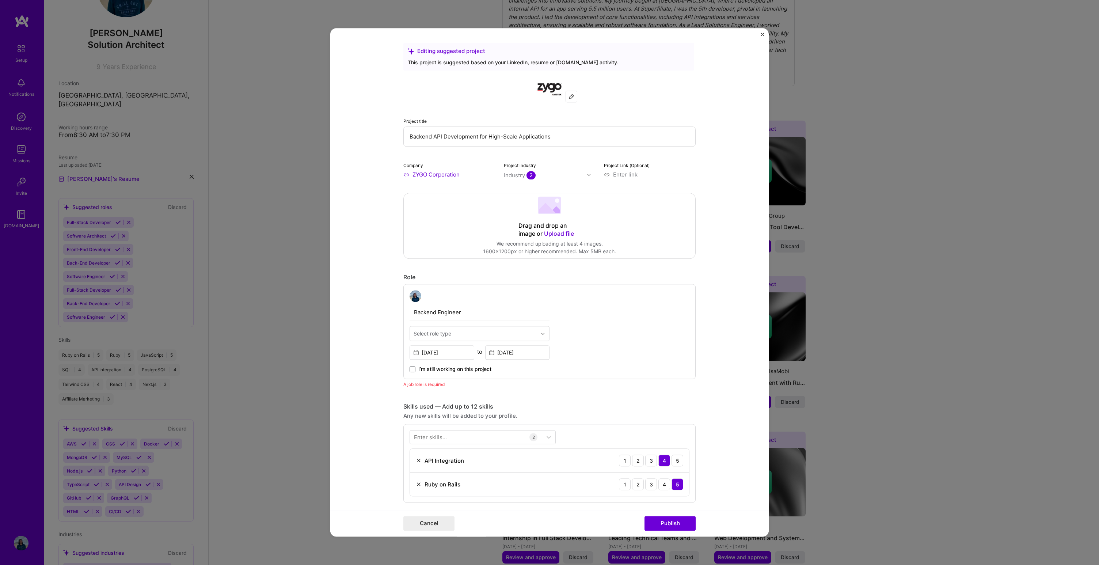
click at [435, 164] on div "Company ZYGO Corporation" at bounding box center [449, 169] width 92 height 17
click at [418, 174] on input "ZYGO Corporation" at bounding box center [449, 175] width 92 height 8
click at [397, 171] on form "Editing suggested project This project is suggested based on your LinkedIn, res…" at bounding box center [549, 282] width 438 height 508
click at [405, 170] on div "Company ZYGO Corporation" at bounding box center [449, 169] width 92 height 17
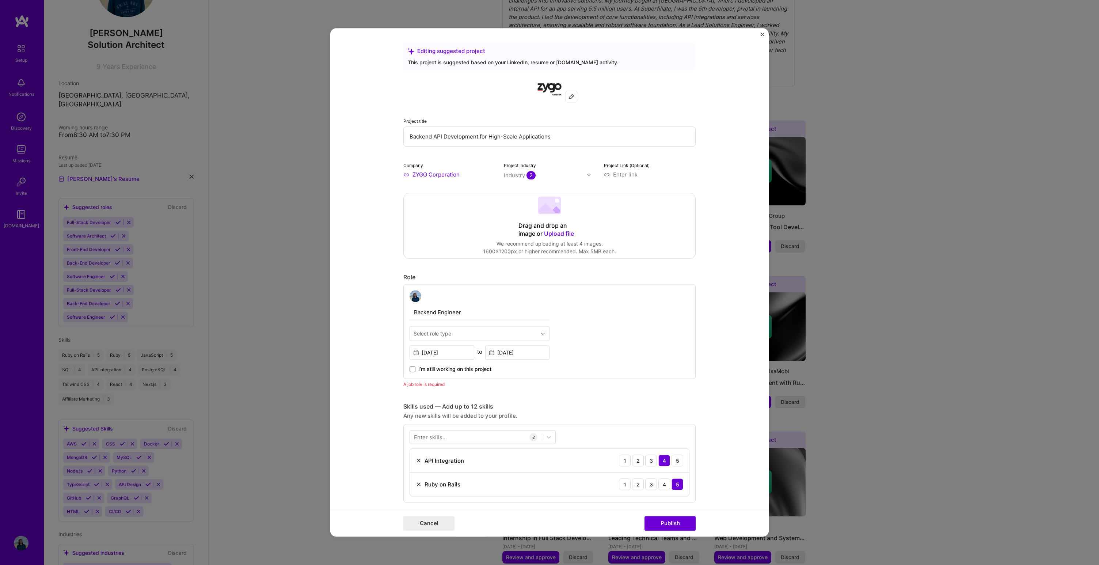
drag, startPoint x: 465, startPoint y: 58, endPoint x: 470, endPoint y: 59, distance: 5.5
click at [465, 58] on div "This project is suggested based on your LinkedIn, resume or [DOMAIN_NAME] activ…" at bounding box center [549, 62] width 282 height 8
click at [542, 91] on img at bounding box center [549, 89] width 26 height 26
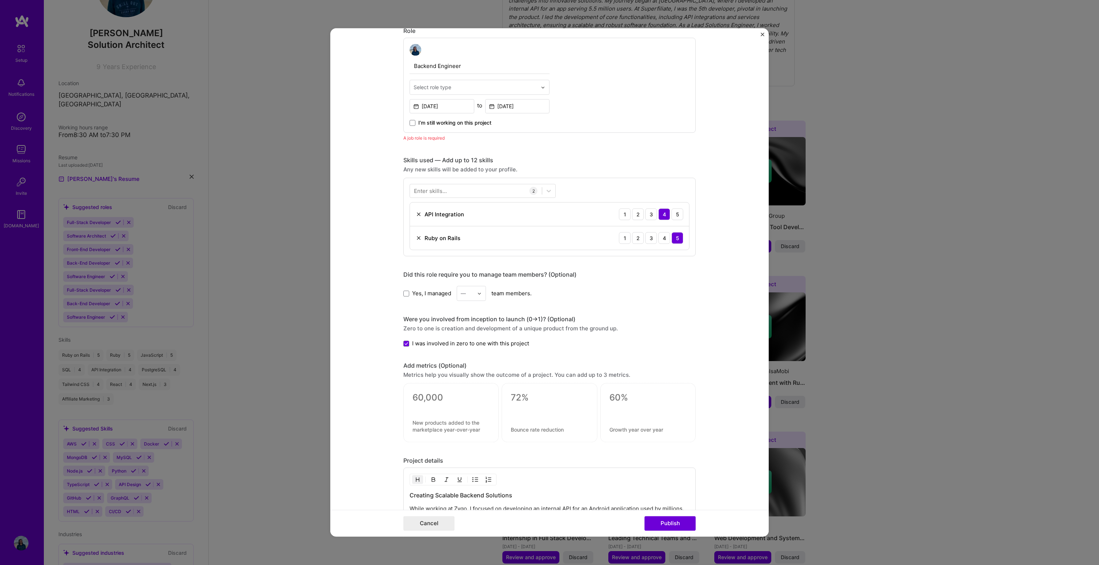
scroll to position [366, 0]
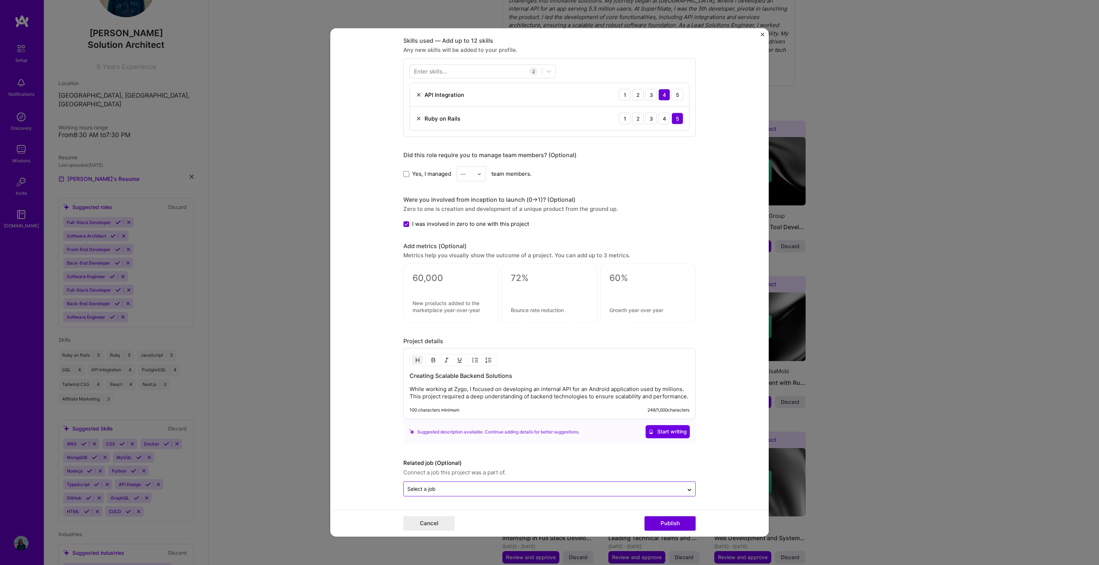
click at [493, 490] on input "text" at bounding box center [543, 489] width 273 height 8
click at [726, 433] on form "Editing suggested project This project is suggested based on your LinkedIn, res…" at bounding box center [549, 282] width 438 height 508
click at [669, 527] on button "Publish" at bounding box center [670, 523] width 51 height 15
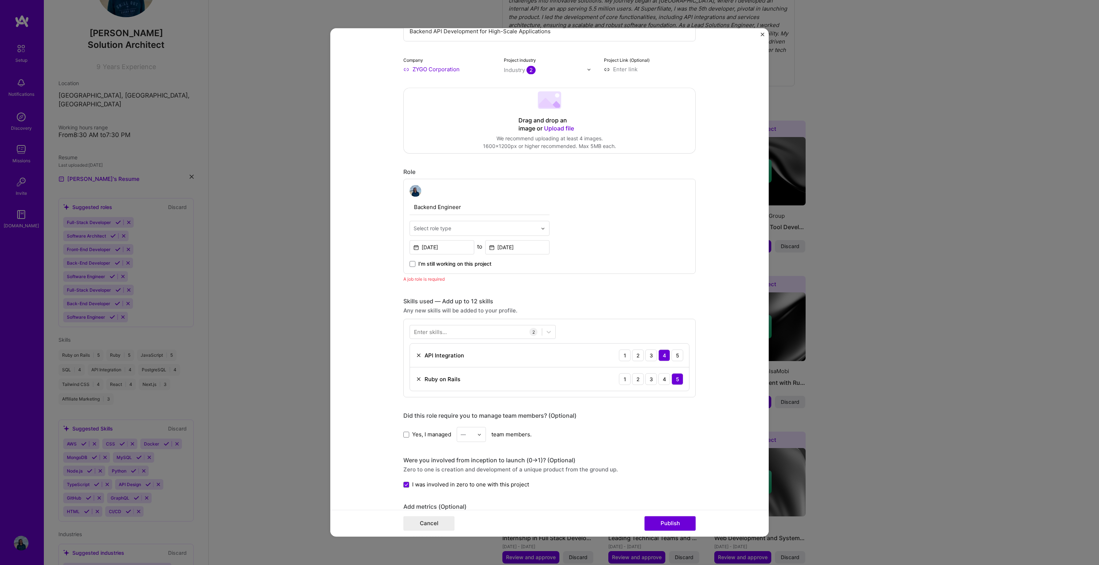
scroll to position [68, 0]
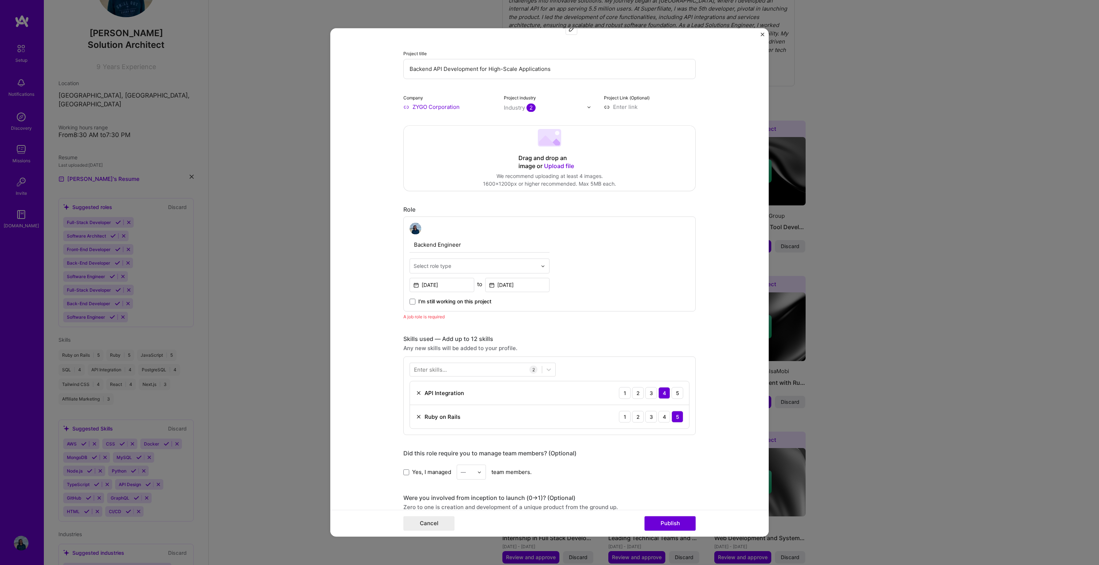
click at [479, 265] on input "text" at bounding box center [476, 266] width 124 height 8
type input "back"
click at [484, 281] on div "Back-End Developer" at bounding box center [480, 285] width 136 height 14
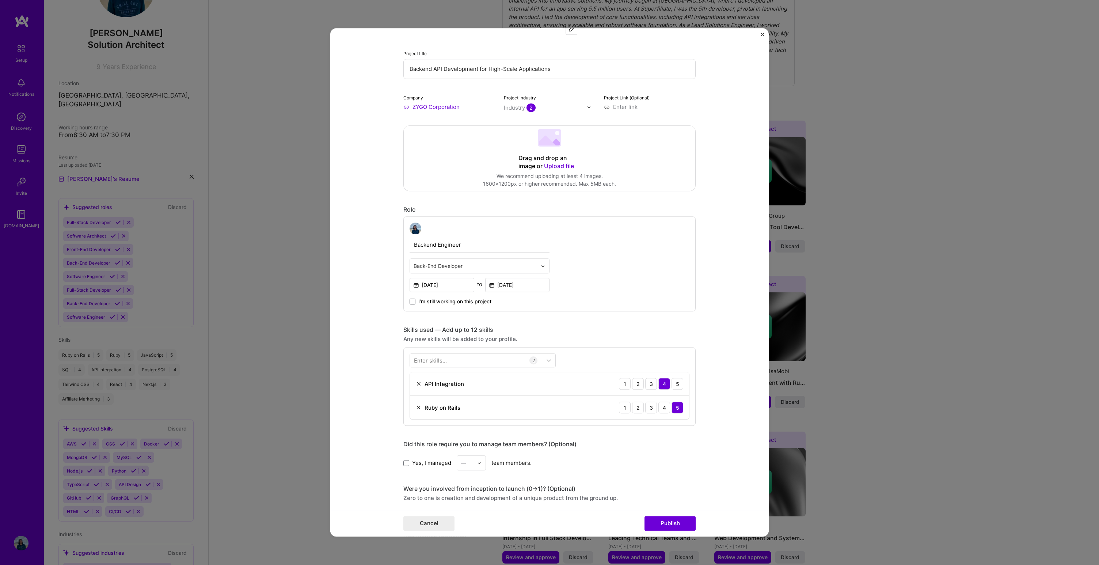
click at [437, 109] on input "ZYGO Corporation" at bounding box center [449, 107] width 92 height 8
click at [406, 107] on input "ZYGO Corporation" at bounding box center [449, 107] width 92 height 8
click at [403, 107] on input "ZYGO Corporation" at bounding box center [449, 107] width 92 height 8
click at [404, 96] on label "Company" at bounding box center [413, 97] width 20 height 5
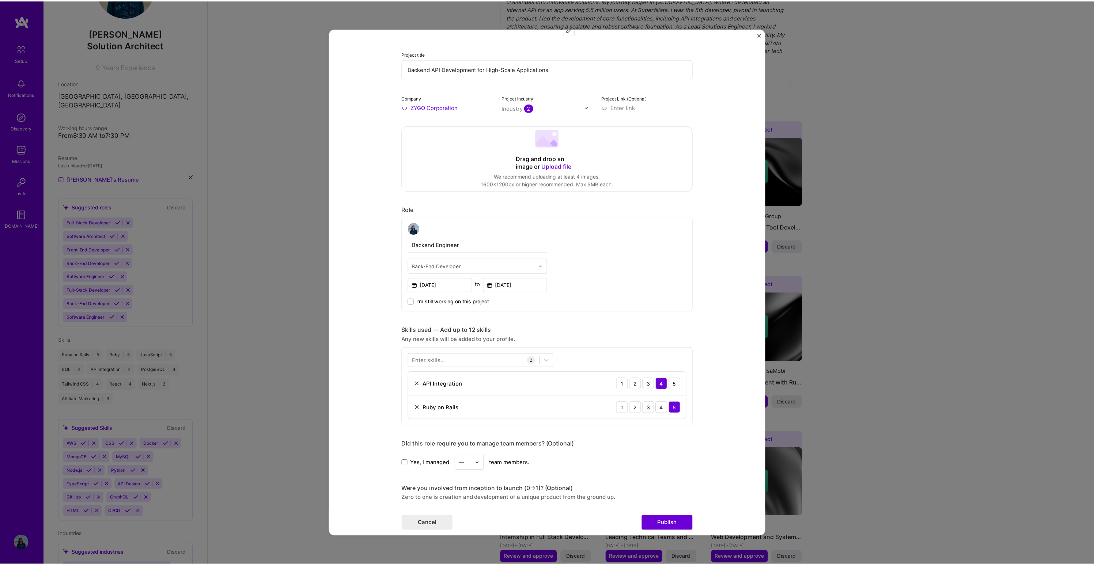
scroll to position [0, 0]
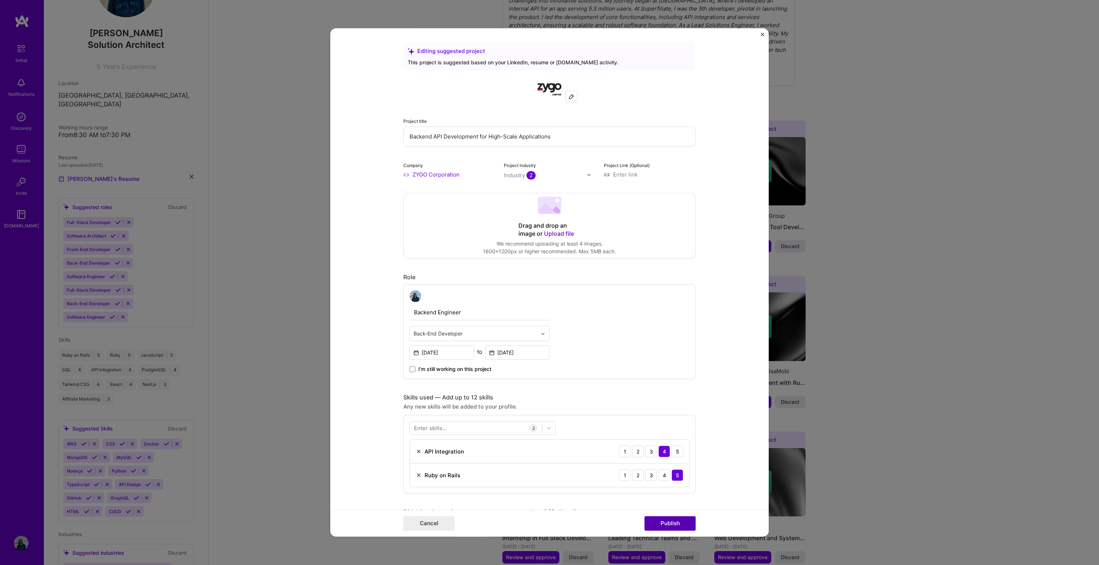
click at [677, 524] on button "Publish" at bounding box center [670, 523] width 51 height 15
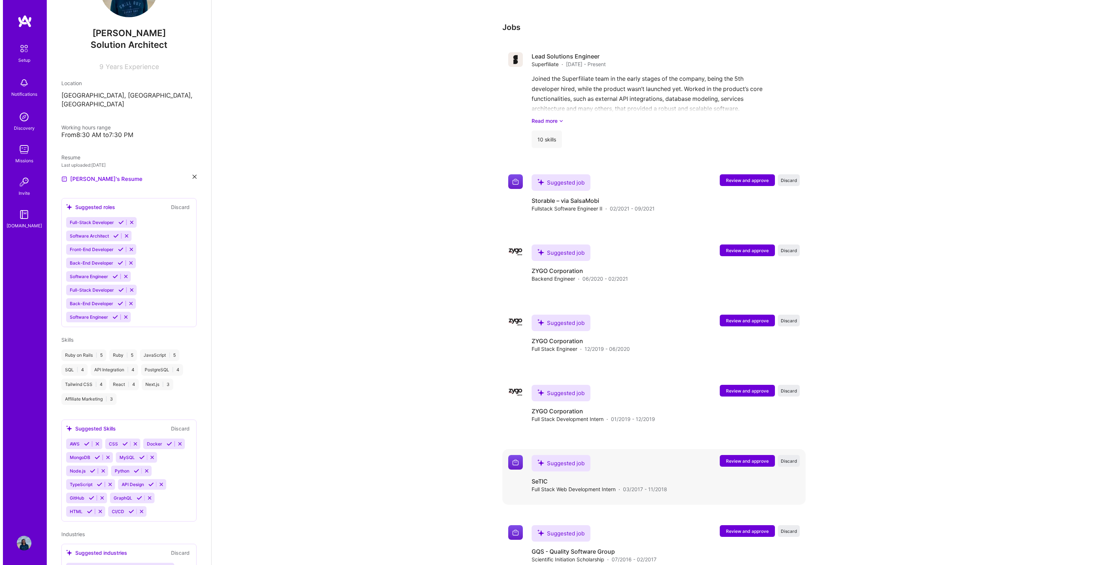
scroll to position [995, 0]
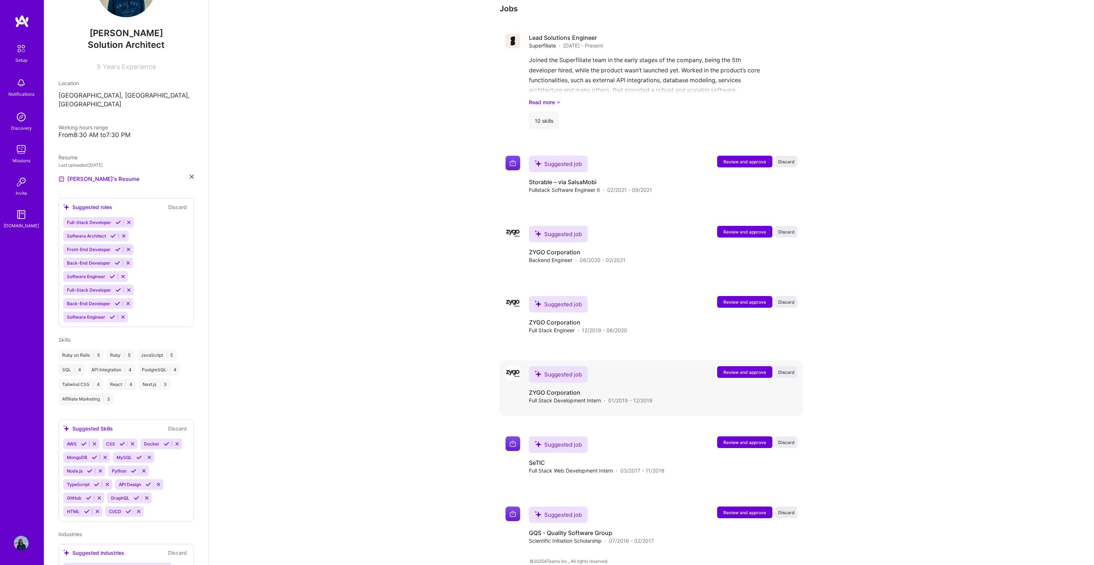
click at [744, 369] on span "Review and approve" at bounding box center [744, 372] width 43 height 6
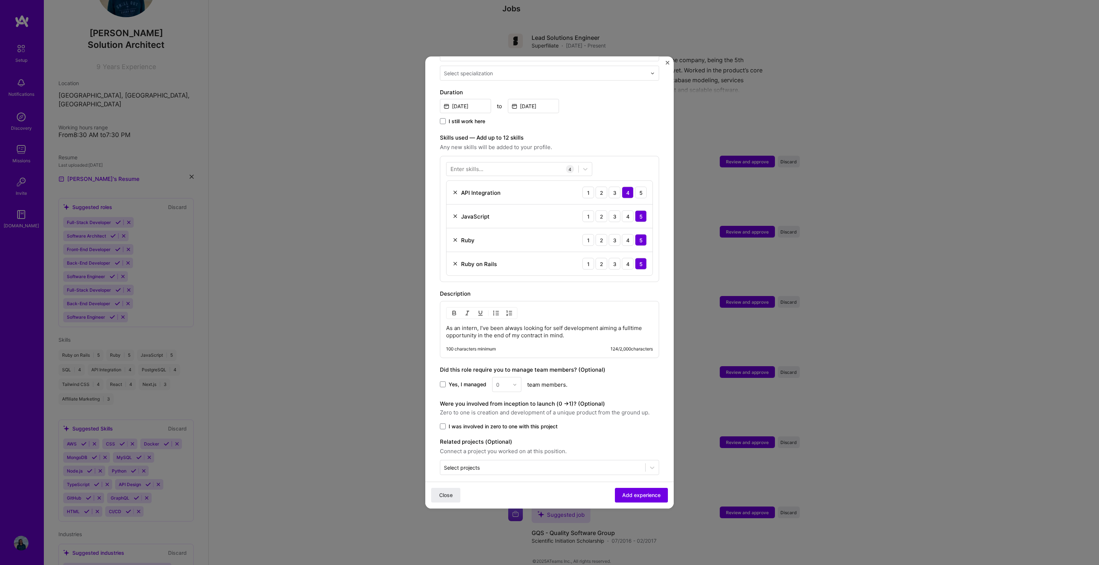
scroll to position [0, 0]
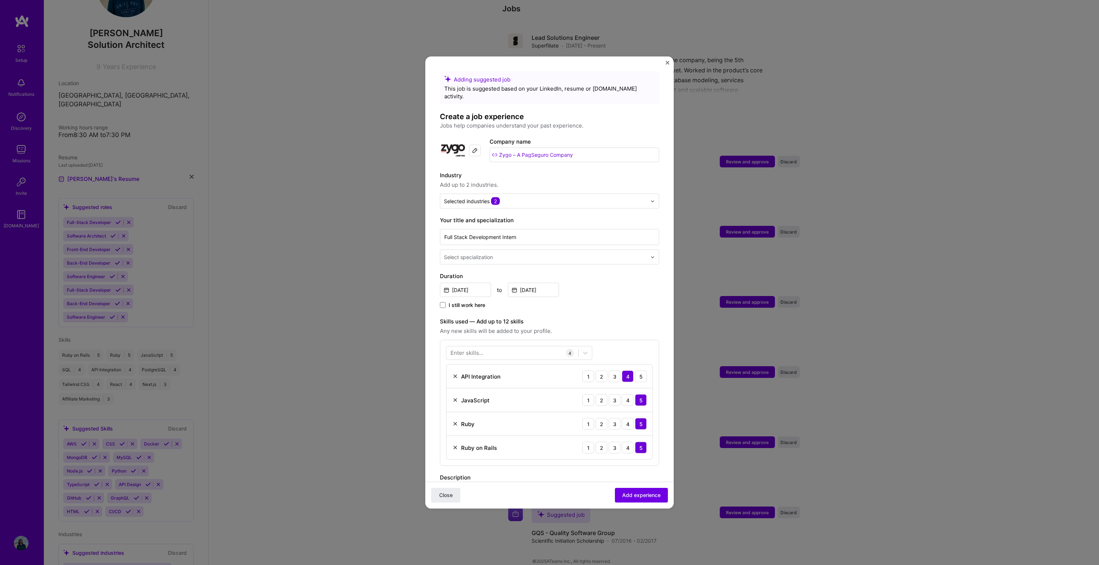
click at [535, 150] on input "Zygo – A PagSeguro Company" at bounding box center [575, 155] width 170 height 15
click at [504, 148] on input "Zygo – A PagSeguro Company" at bounding box center [575, 155] width 170 height 15
click at [440, 141] on img at bounding box center [453, 150] width 26 height 26
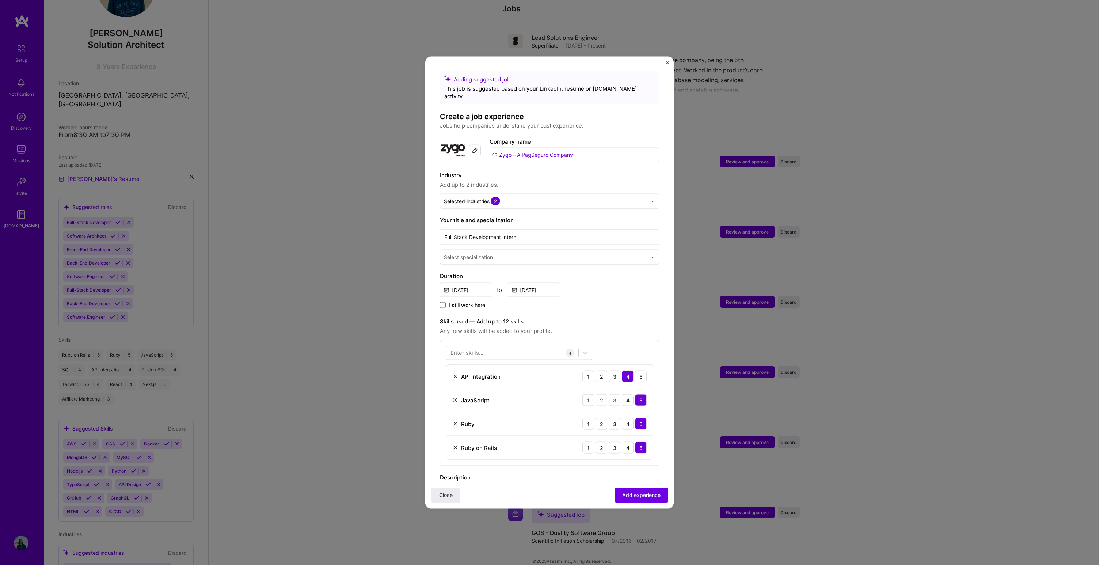
click at [531, 148] on input "Zygo – A PagSeguro Company" at bounding box center [575, 155] width 170 height 15
type input "Zygo"
click at [534, 189] on div "Zygo" at bounding box center [525, 195] width 19 height 13
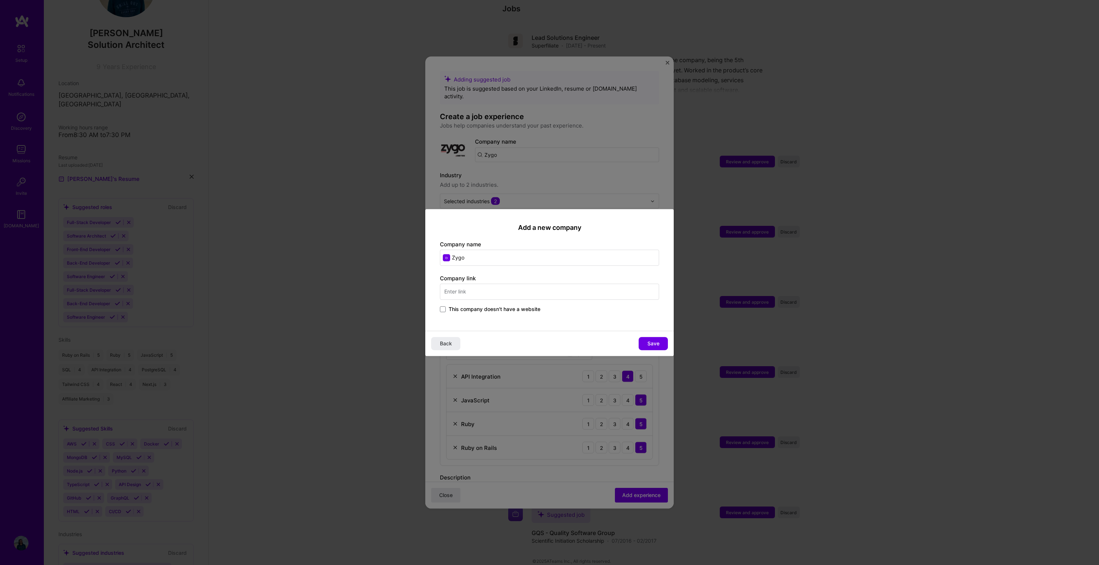
click at [489, 297] on input "text" at bounding box center [549, 292] width 219 height 16
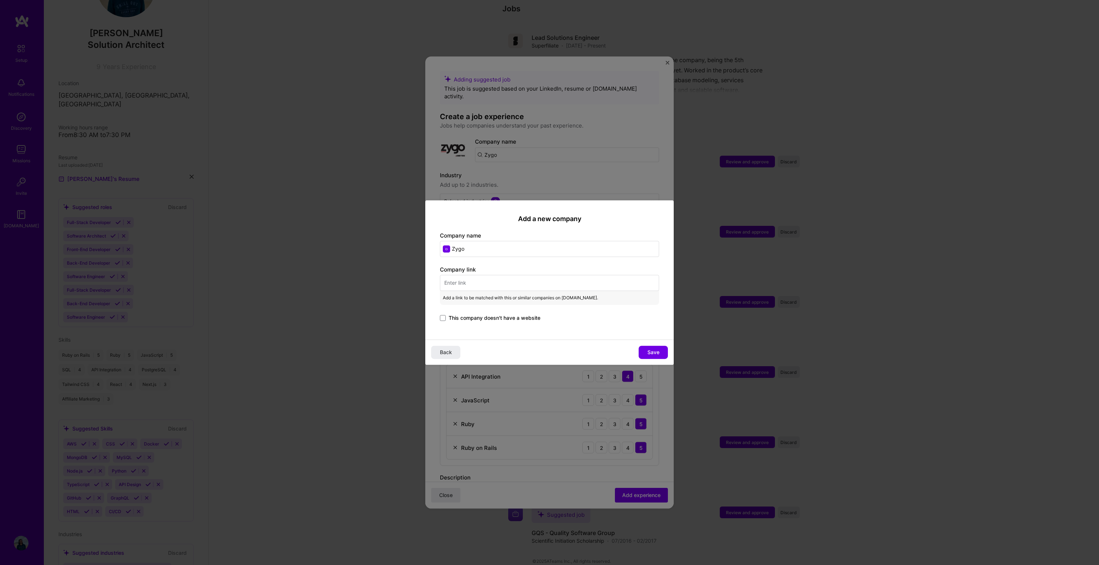
click at [490, 316] on span "This company doesn't have a website" at bounding box center [495, 317] width 92 height 7
click at [0, 0] on input "This company doesn't have a website" at bounding box center [0, 0] width 0 height 0
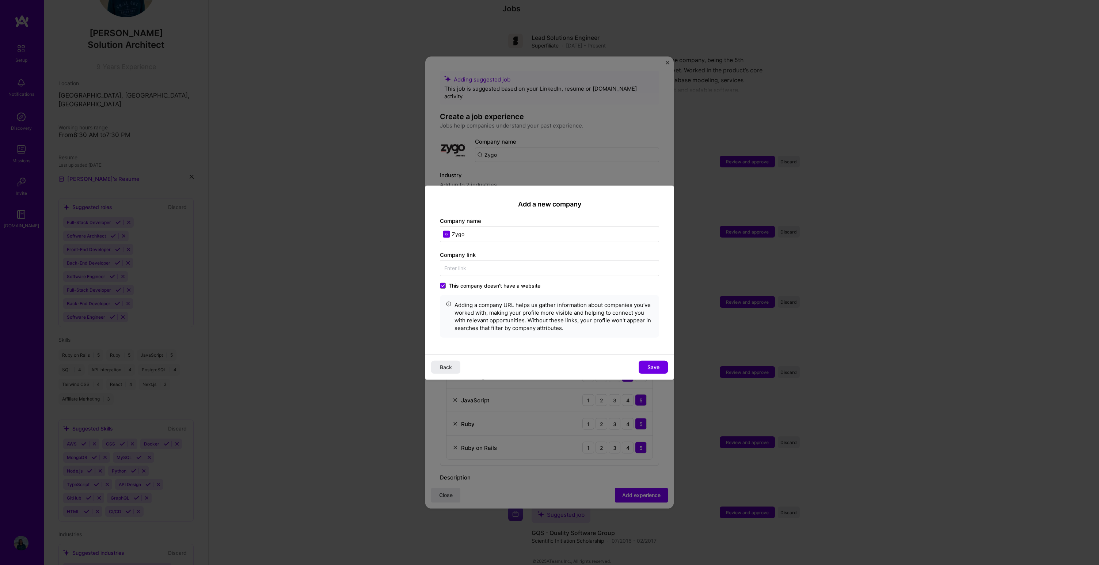
click at [532, 239] on input "Zygo" at bounding box center [549, 234] width 219 height 16
type input "Zygo Tecnologia"
click at [654, 367] on span "Save" at bounding box center [653, 366] width 12 height 7
type input "Zygo Tecnologia"
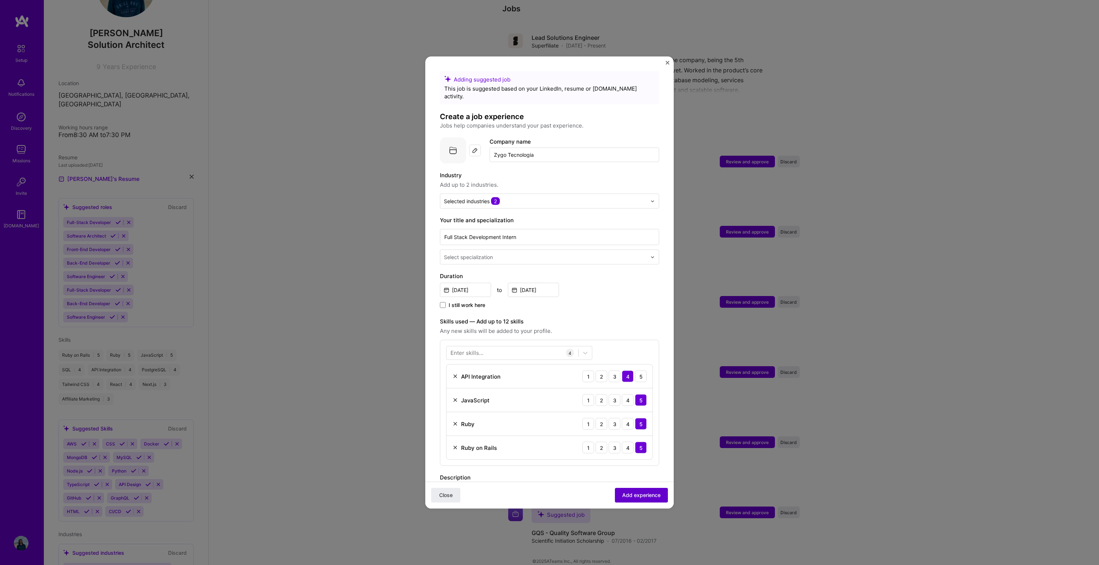
click at [643, 497] on span "Add experience" at bounding box center [641, 494] width 38 height 7
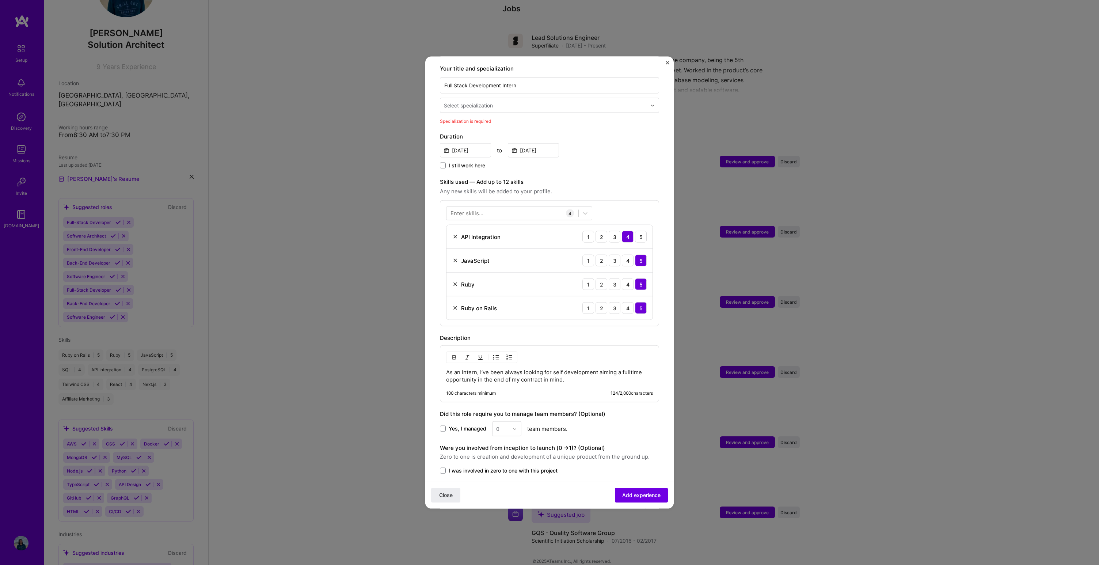
scroll to position [65, 0]
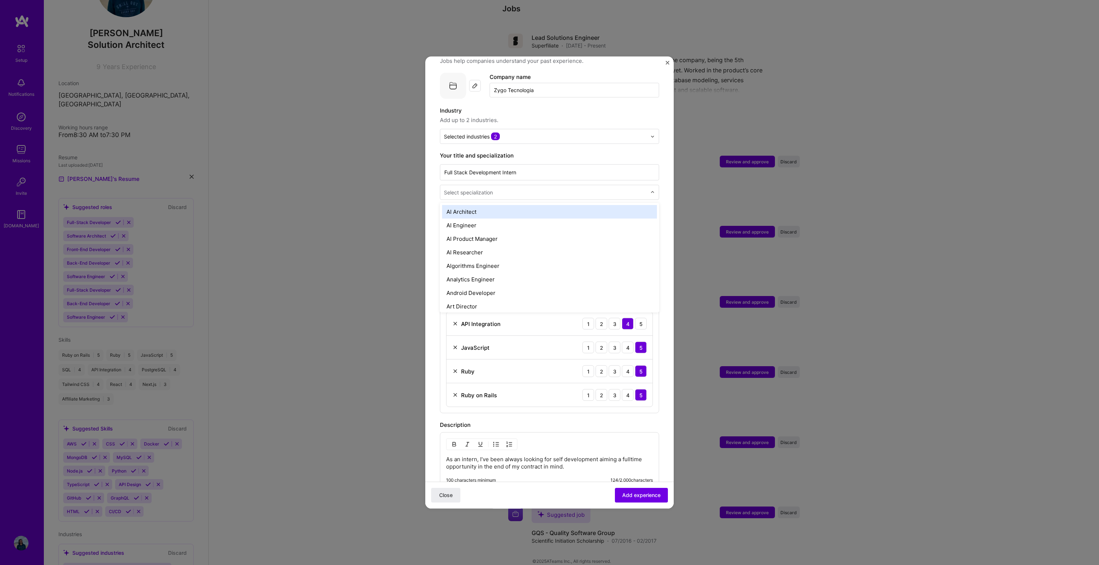
click at [543, 190] on div "Select specialization" at bounding box center [545, 192] width 210 height 14
click at [551, 242] on div "Full-Stack Developer" at bounding box center [549, 249] width 215 height 14
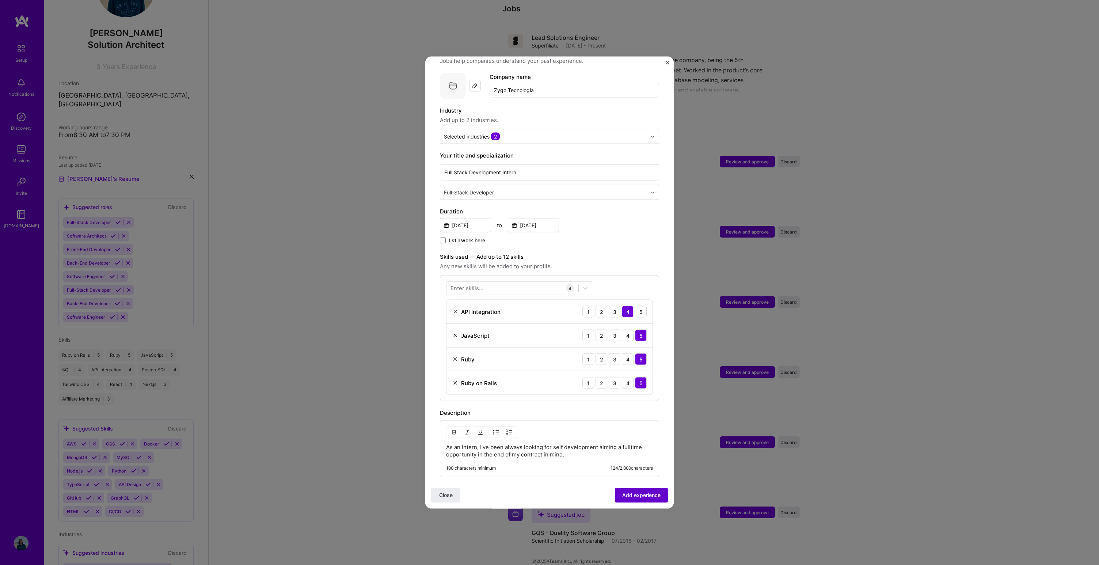
click at [622, 495] on span "Add experience" at bounding box center [641, 494] width 38 height 7
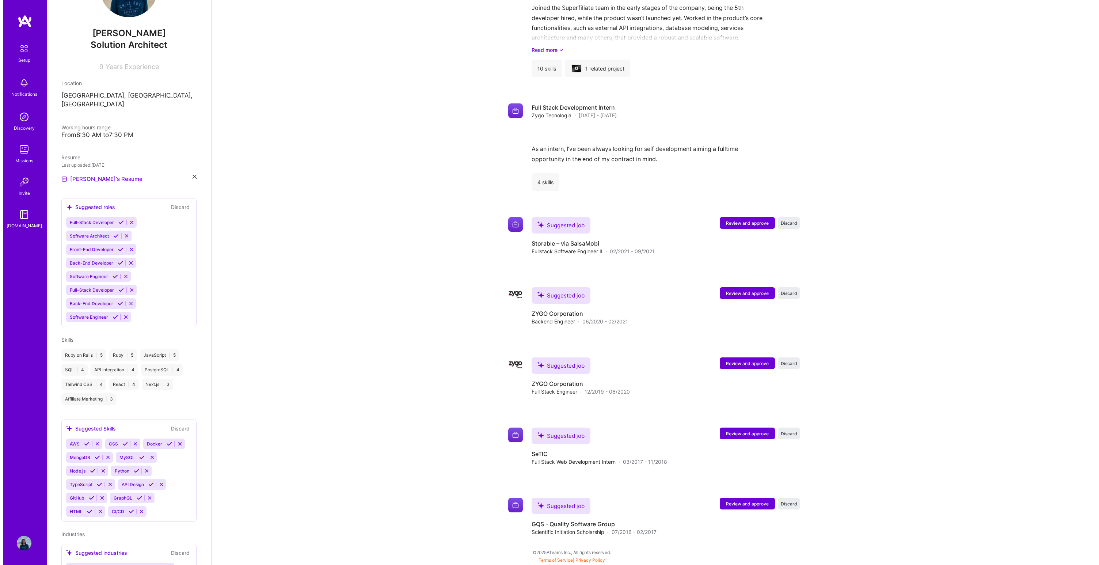
scroll to position [1038, 0]
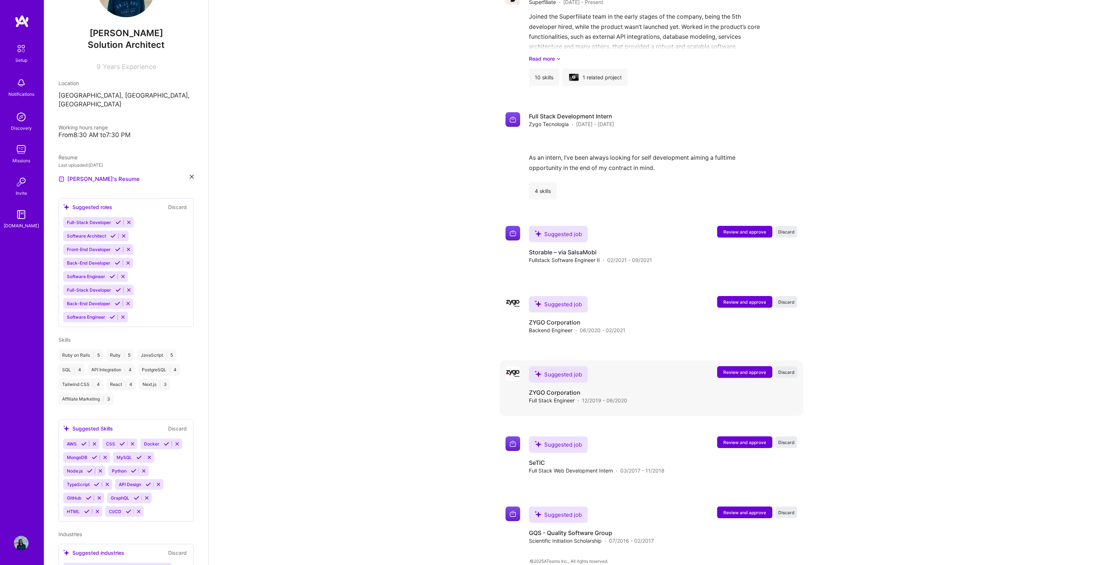
click at [746, 369] on span "Review and approve" at bounding box center [744, 372] width 43 height 6
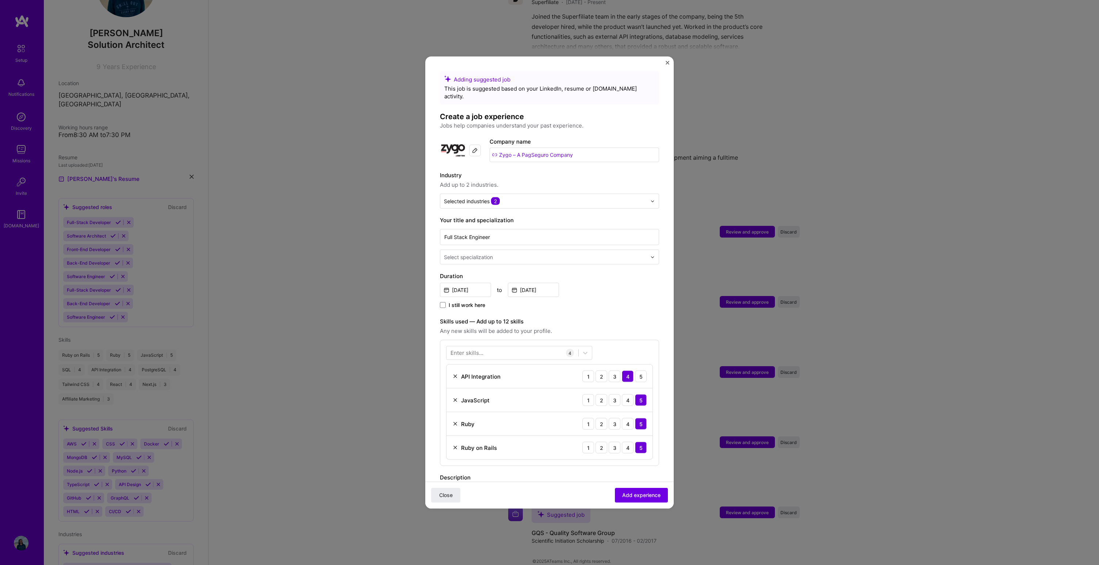
click at [554, 253] on input "text" at bounding box center [546, 257] width 204 height 8
type input "full"
click at [523, 271] on div "Full-Stack Developer" at bounding box center [549, 277] width 215 height 14
click at [583, 148] on input "Zygo – A PagSeguro Company" at bounding box center [575, 155] width 170 height 15
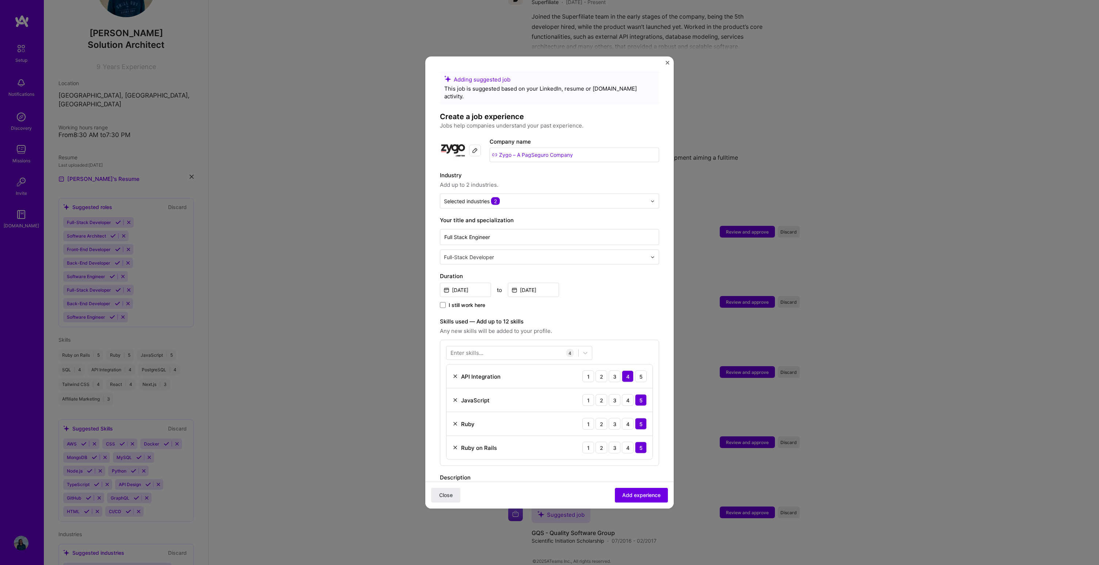
click at [583, 148] on input "Zygo – A PagSeguro Company" at bounding box center [575, 155] width 170 height 15
click at [579, 158] on div "Adding suggested job This job is suggested based on your LinkedIn, resume or [D…" at bounding box center [549, 365] width 219 height 588
click at [478, 148] on img at bounding box center [475, 151] width 6 height 6
click at [550, 148] on input "Zygo – A PagSeguro Company" at bounding box center [575, 155] width 170 height 15
click at [508, 148] on input "Zygo – A PagSeguro Company" at bounding box center [575, 155] width 170 height 15
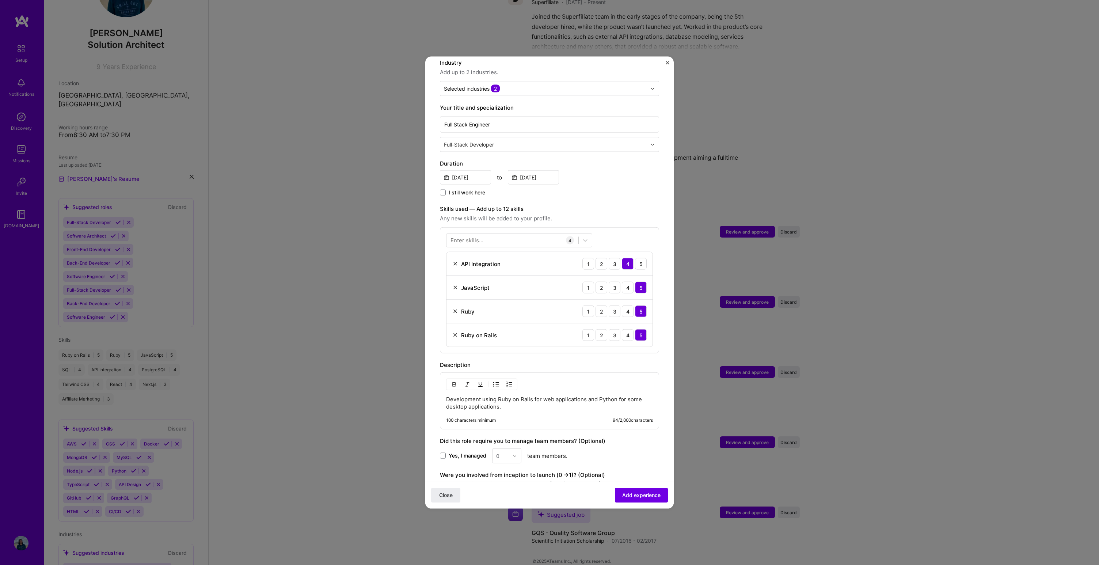
scroll to position [184, 0]
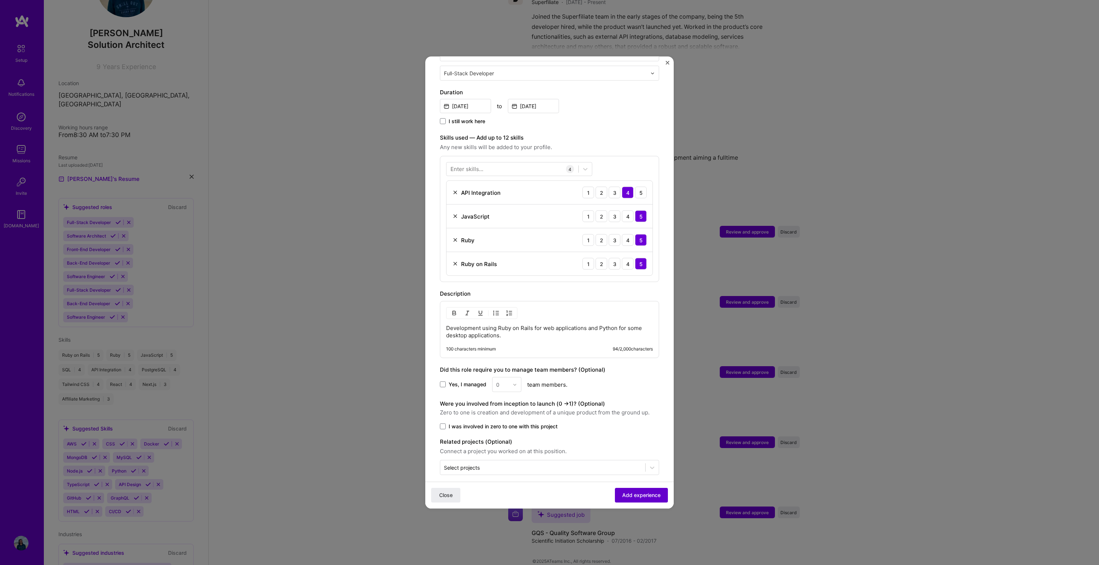
click at [637, 497] on span "Add experience" at bounding box center [641, 494] width 38 height 7
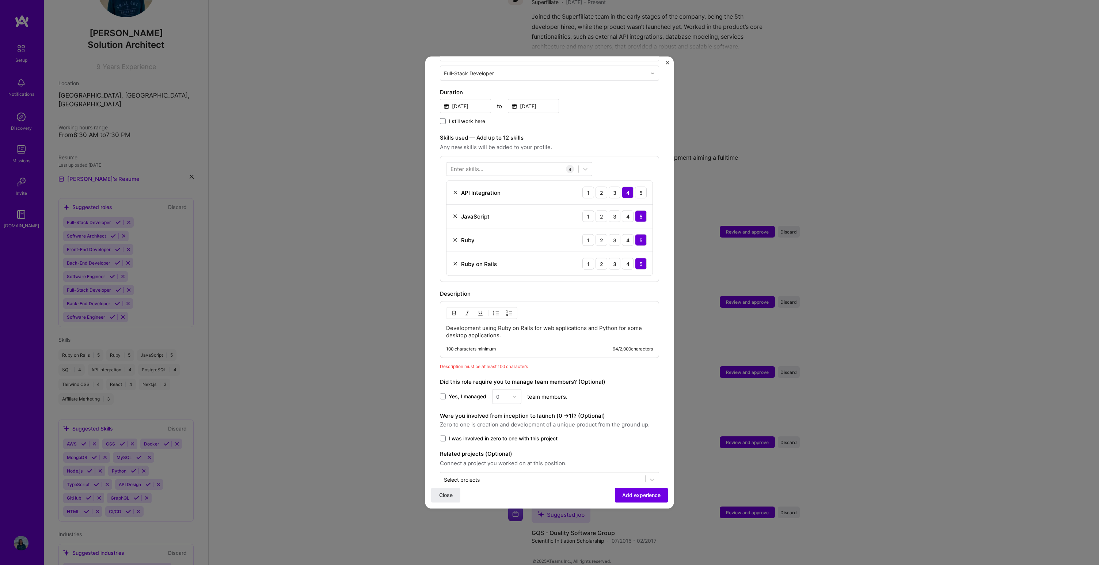
click at [540, 324] on p "Development using Ruby on Rails for web applications and Python for some deskto…" at bounding box center [549, 331] width 207 height 15
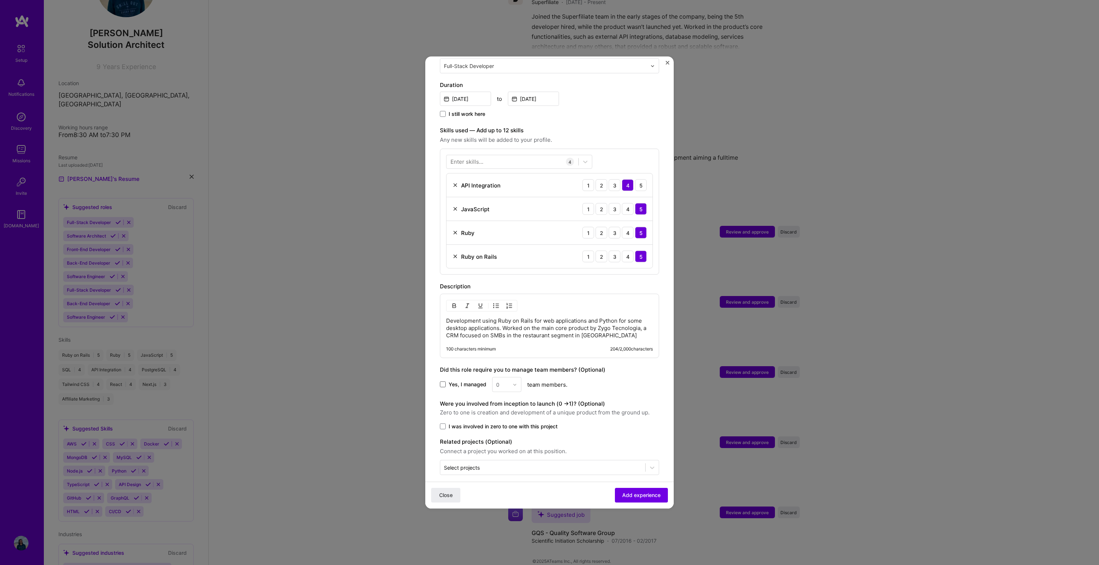
click at [444, 381] on span at bounding box center [443, 384] width 6 height 6
click at [0, 0] on input "Yes, I managed" at bounding box center [0, 0] width 0 height 0
click at [507, 381] on input "text" at bounding box center [502, 385] width 13 height 8
click at [500, 412] on div "2" at bounding box center [506, 418] width 25 height 14
click at [646, 462] on div at bounding box center [652, 467] width 13 height 13
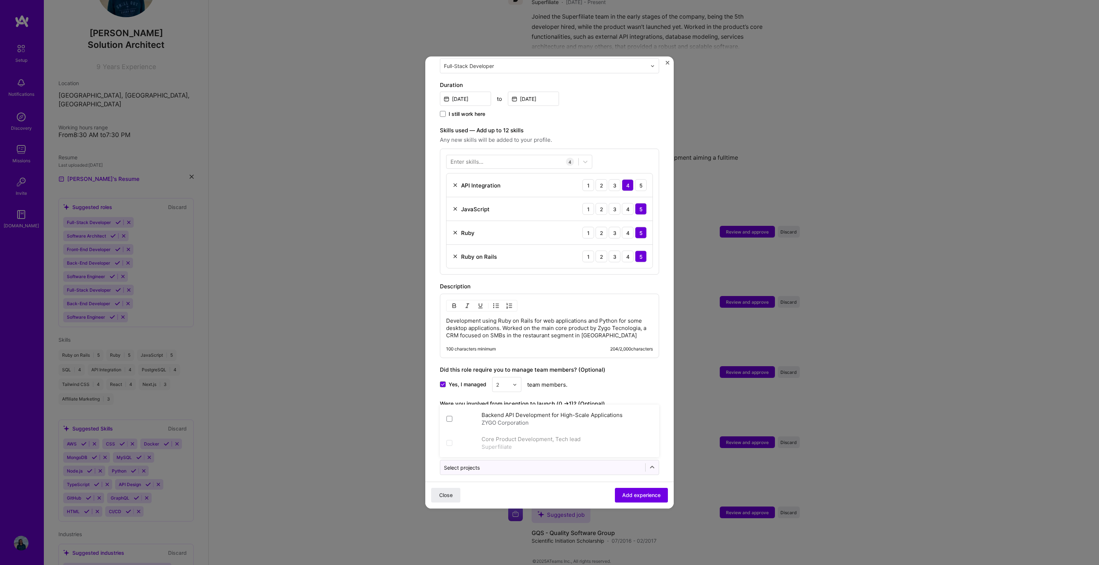
click at [619, 479] on form "Adding suggested job This job is suggested based on your LinkedIn, resume or [D…" at bounding box center [549, 198] width 248 height 636
click at [635, 490] on button "Add experience" at bounding box center [641, 495] width 53 height 15
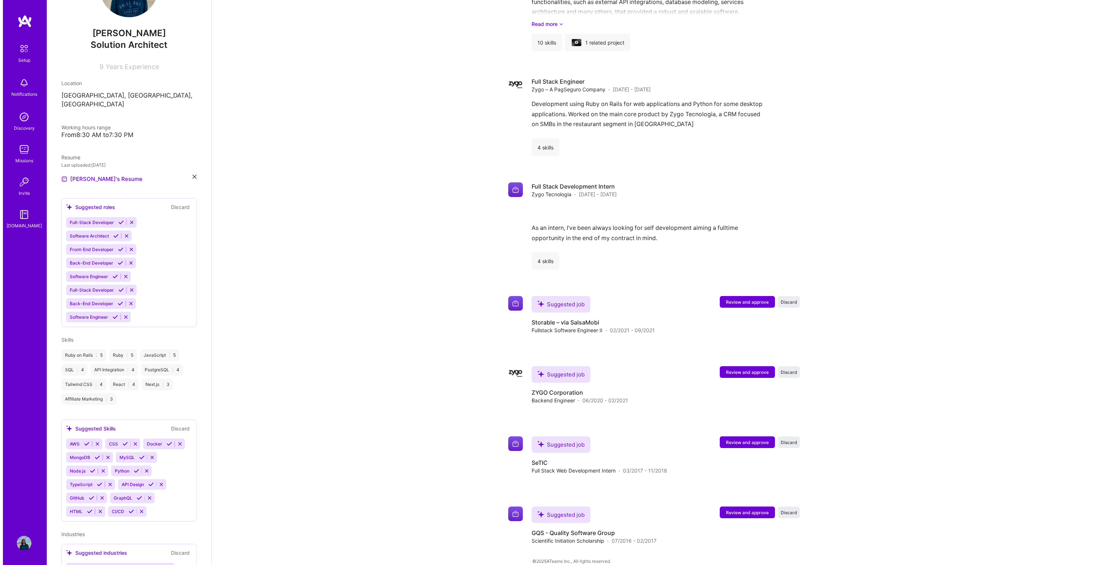
scroll to position [1062, 0]
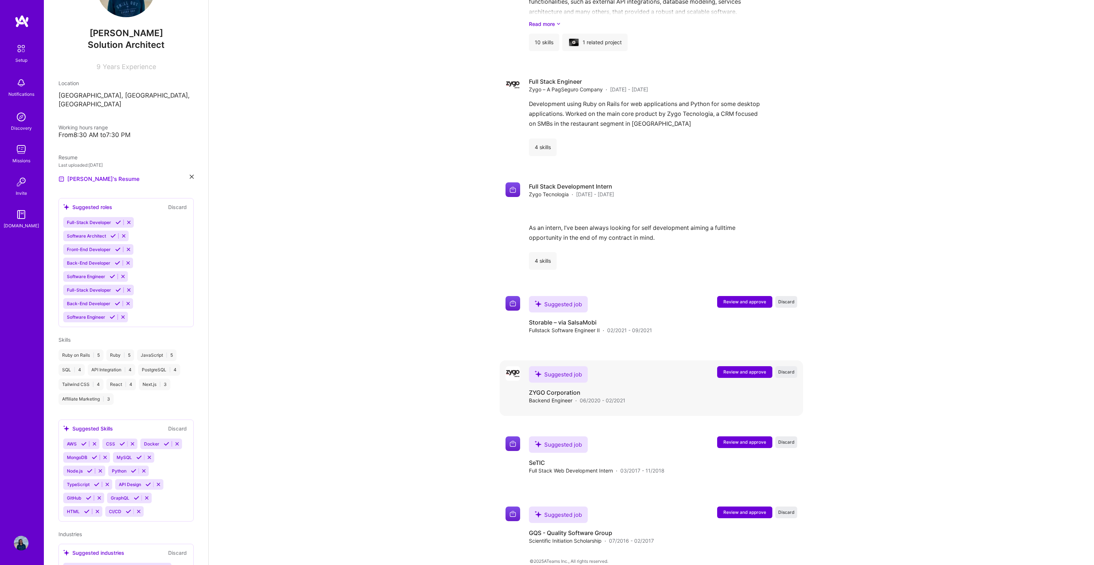
click at [738, 369] on span "Review and approve" at bounding box center [744, 372] width 43 height 6
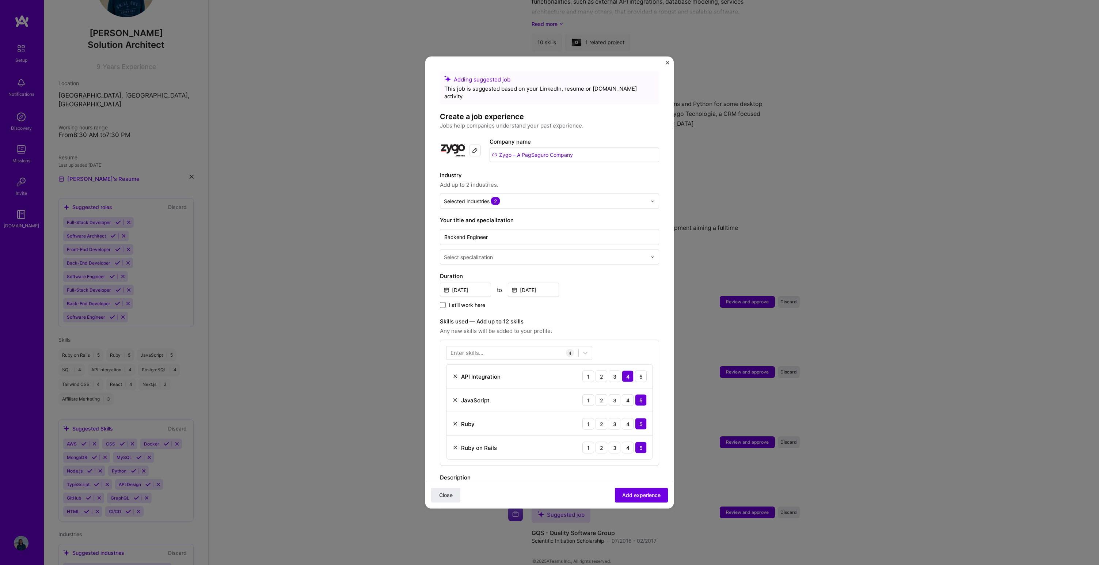
click at [562, 155] on div "Company name Zygo – A PagSeguro Company" at bounding box center [575, 150] width 170 height 26
click at [566, 148] on input "Zygo – A PagSeguro Company" at bounding box center [575, 155] width 170 height 15
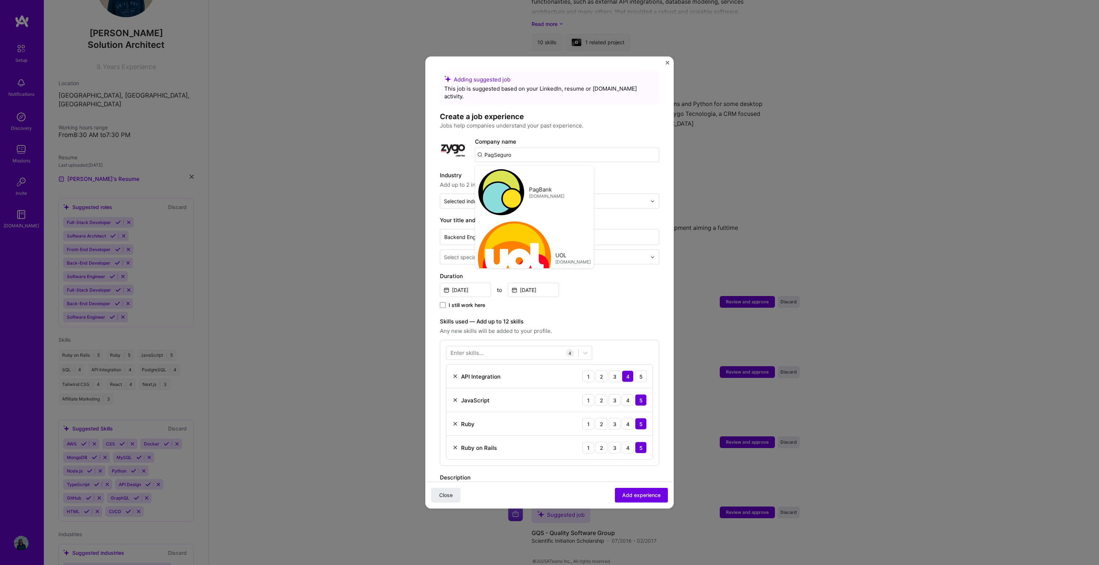
click at [585, 148] on input "PagSeguro" at bounding box center [567, 155] width 184 height 15
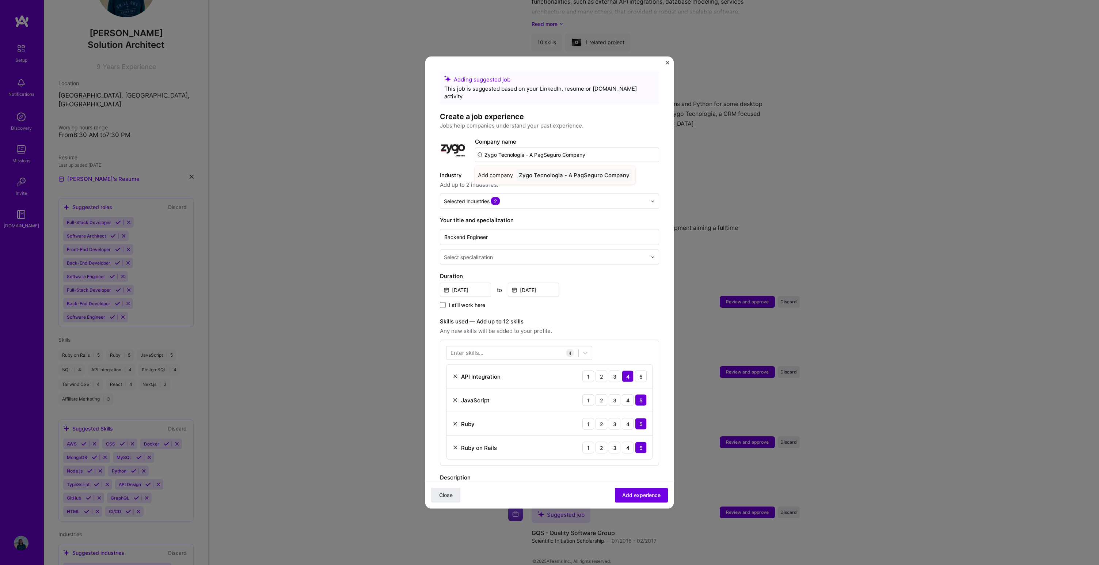
type input "Zygo Tecnologia - A PagSeguro Company"
click at [610, 172] on div "Zygo Tecnologia - A PagSeguro Company" at bounding box center [574, 175] width 117 height 13
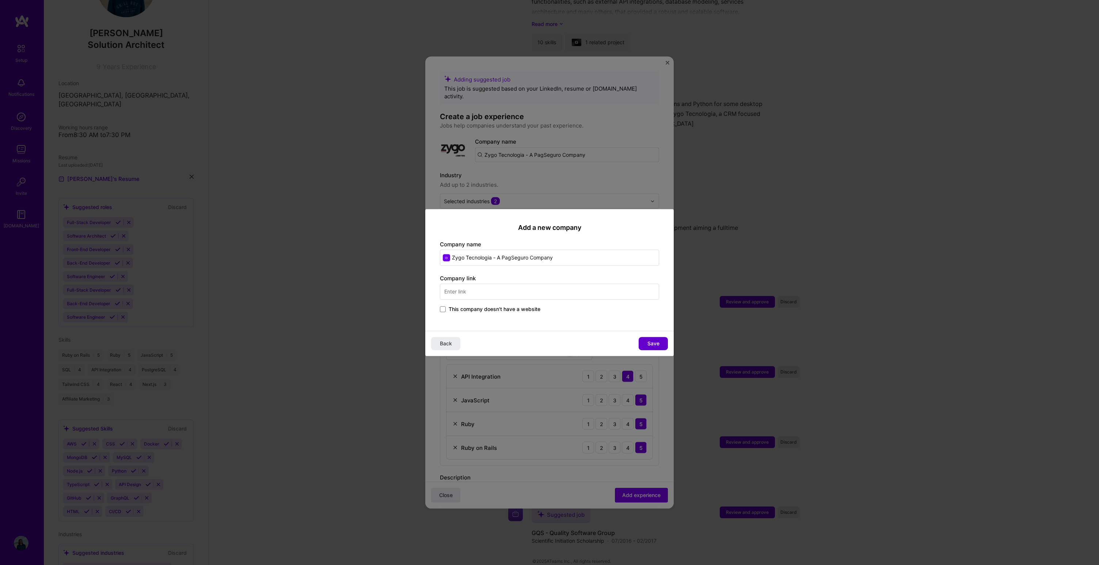
click at [650, 343] on span "Save" at bounding box center [653, 343] width 12 height 7
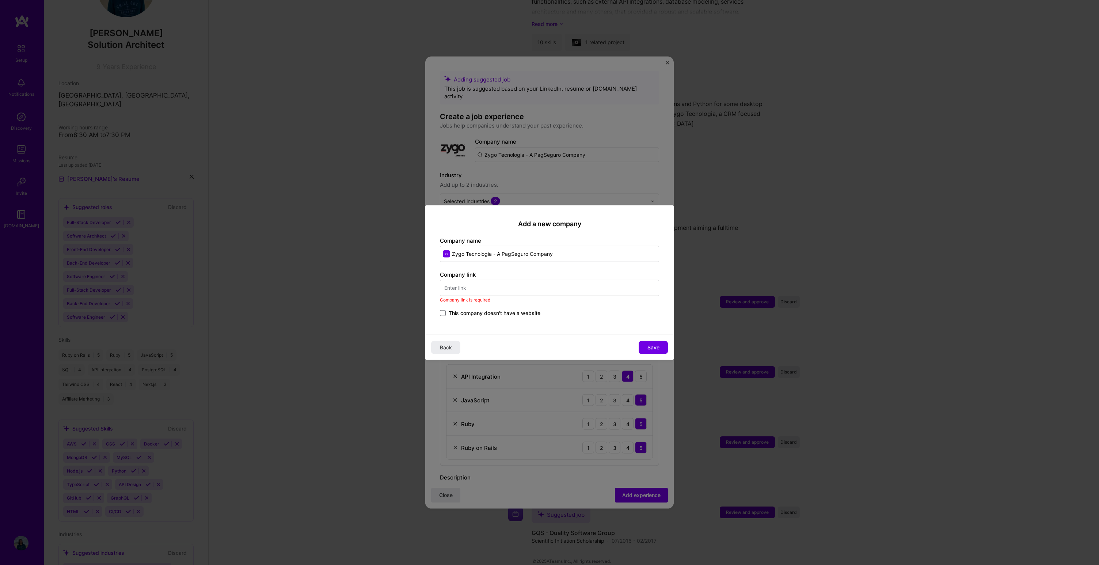
click at [470, 319] on div "Add a new company Company name Zygo Tecnologia - A PagSeguro Company Company li…" at bounding box center [549, 269] width 248 height 129
click at [473, 315] on span "This company doesn't have a website" at bounding box center [495, 312] width 92 height 7
click at [0, 0] on input "This company doesn't have a website" at bounding box center [0, 0] width 0 height 0
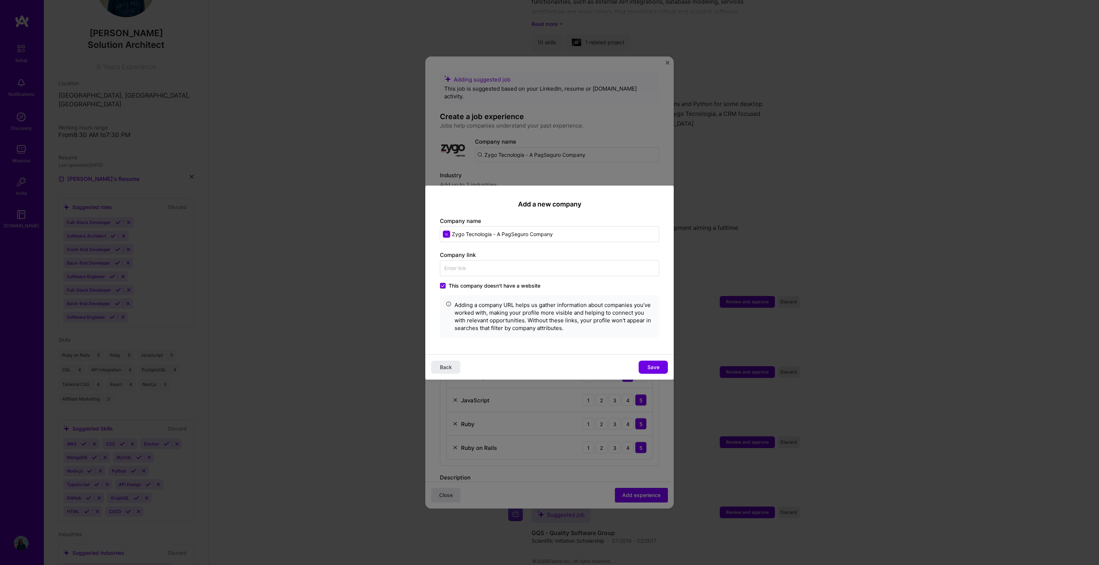
click at [668, 372] on div "Back Save" at bounding box center [549, 366] width 248 height 25
click at [666, 369] on button "Save" at bounding box center [653, 366] width 29 height 13
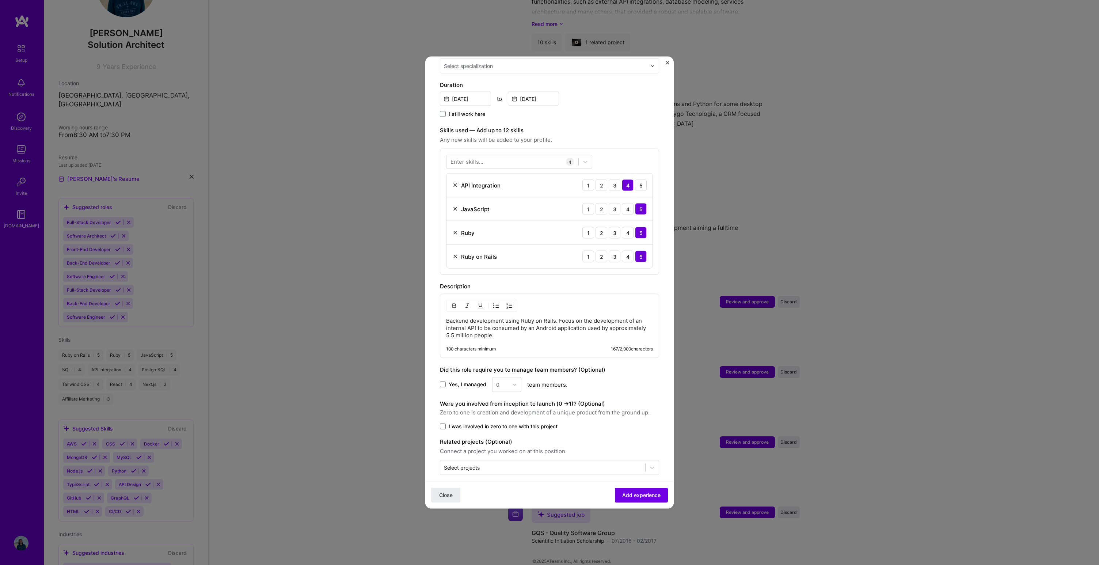
scroll to position [0, 0]
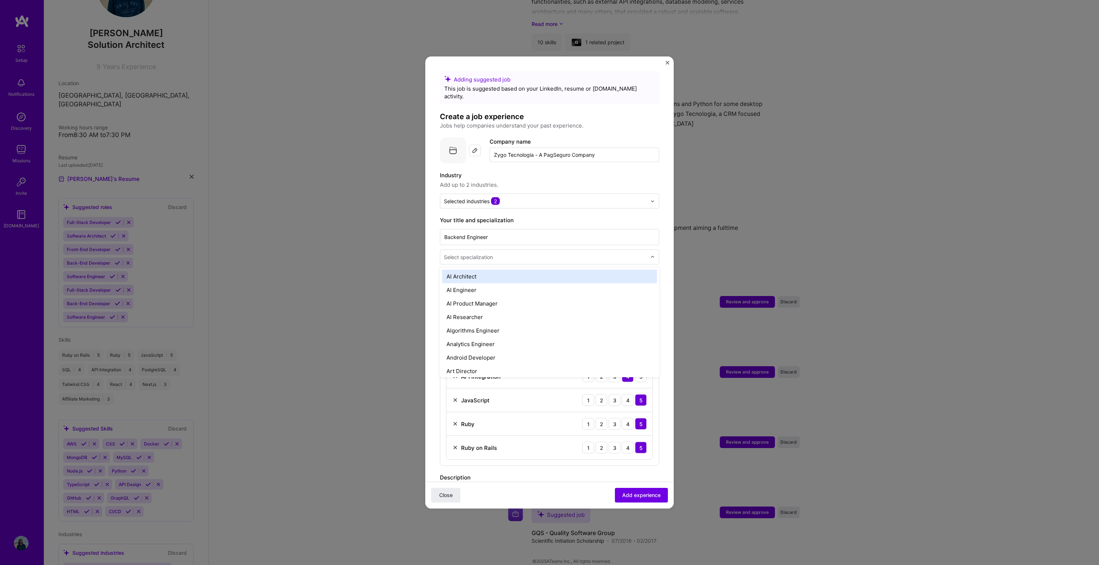
click at [574, 253] on input "text" at bounding box center [546, 257] width 204 height 8
type input "bac"
click at [516, 271] on div "Back-End Developer" at bounding box center [549, 277] width 215 height 14
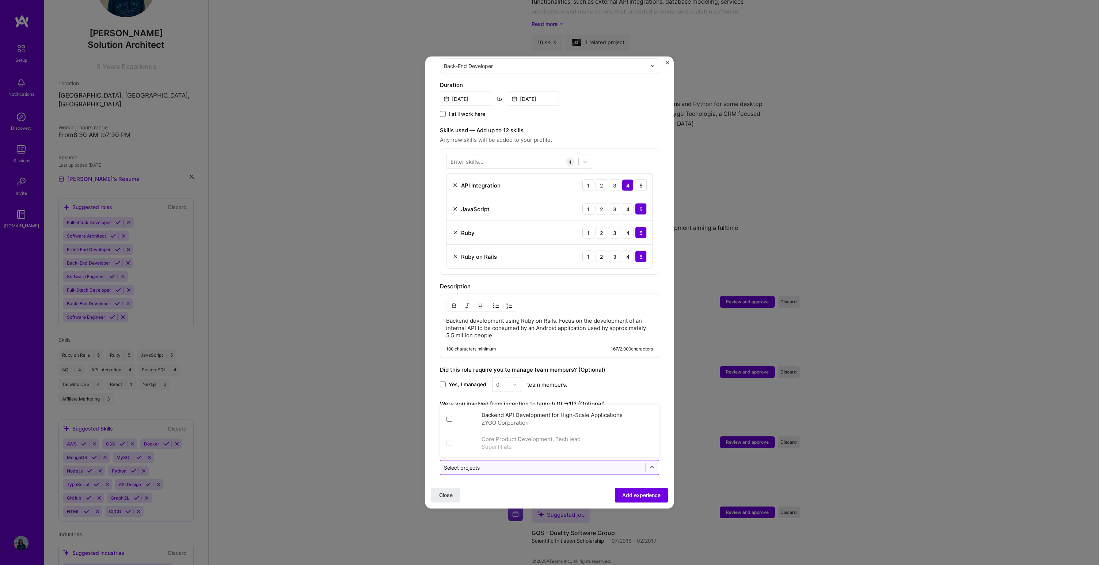
click at [483, 464] on input "text" at bounding box center [543, 468] width 198 height 8
click at [513, 419] on div "ZYGO Corporation" at bounding box center [552, 423] width 141 height 8
click at [557, 494] on div "Close Add experience" at bounding box center [549, 495] width 248 height 27
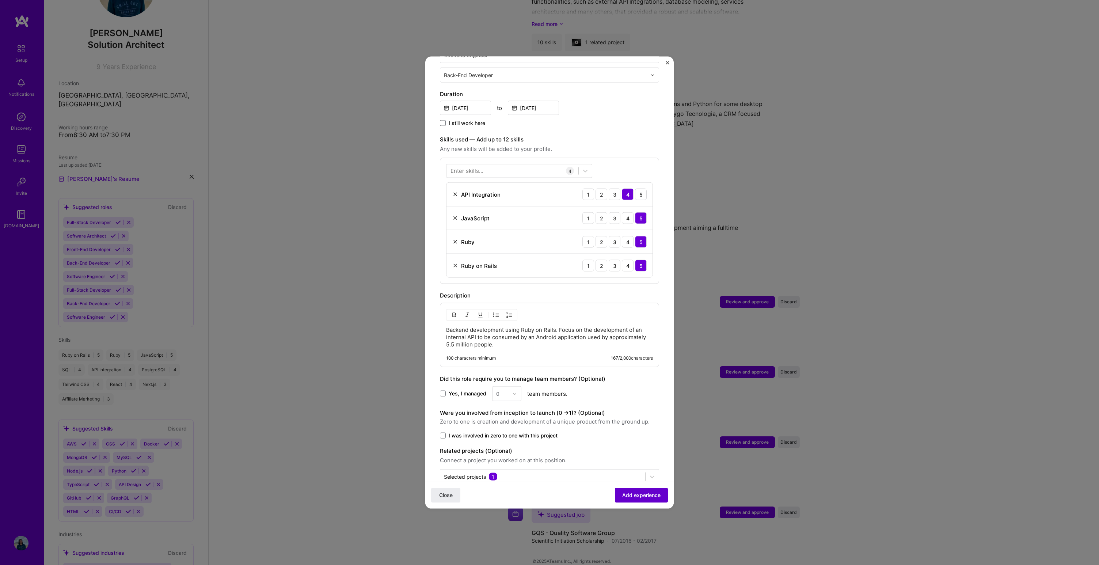
click at [635, 489] on button "Add experience" at bounding box center [641, 495] width 53 height 15
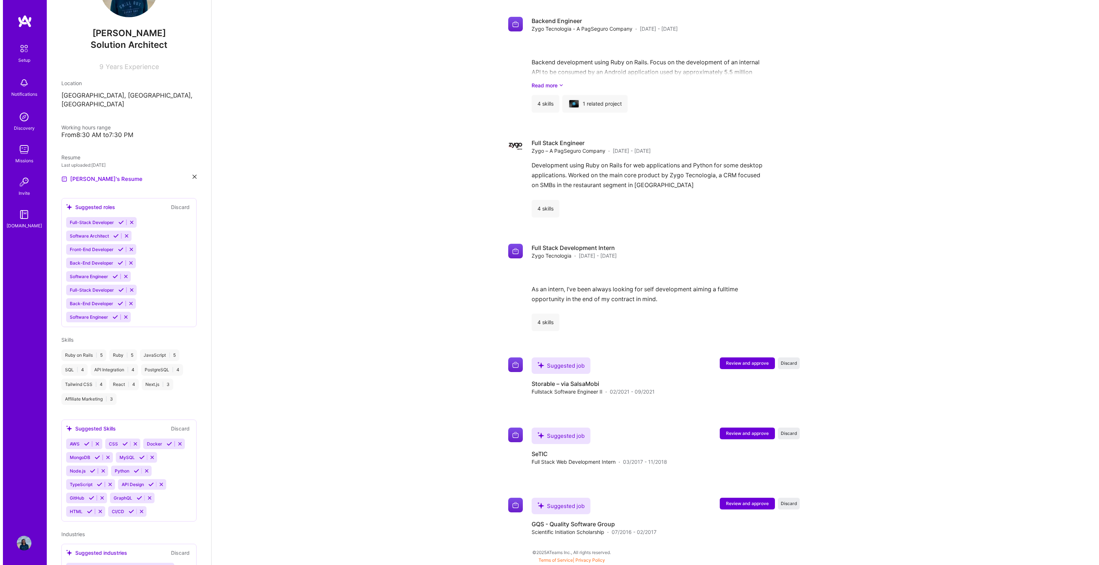
scroll to position [1114, 0]
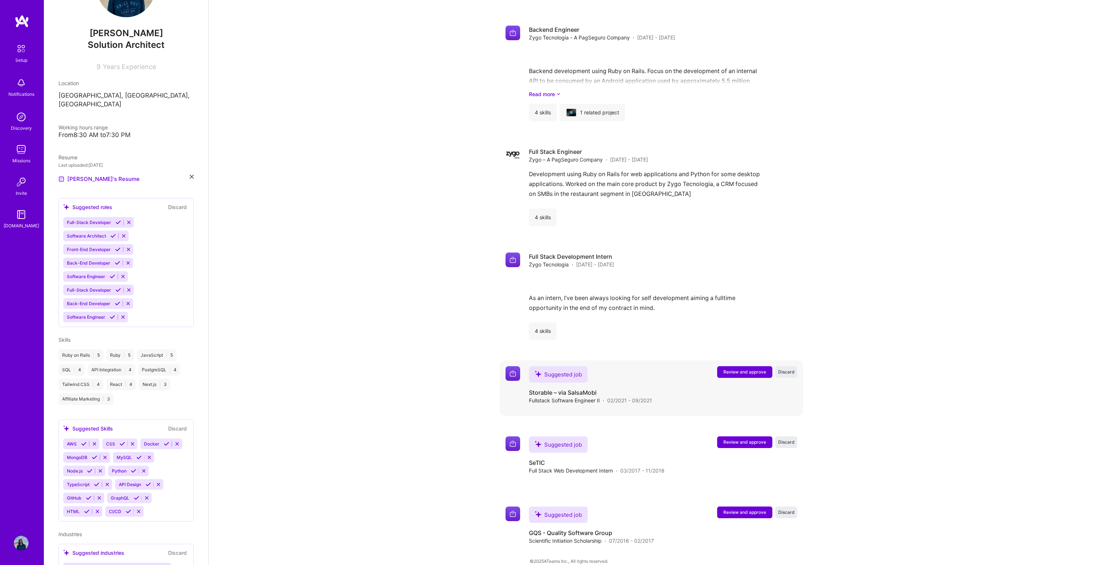
click at [732, 369] on span "Review and approve" at bounding box center [744, 372] width 43 height 6
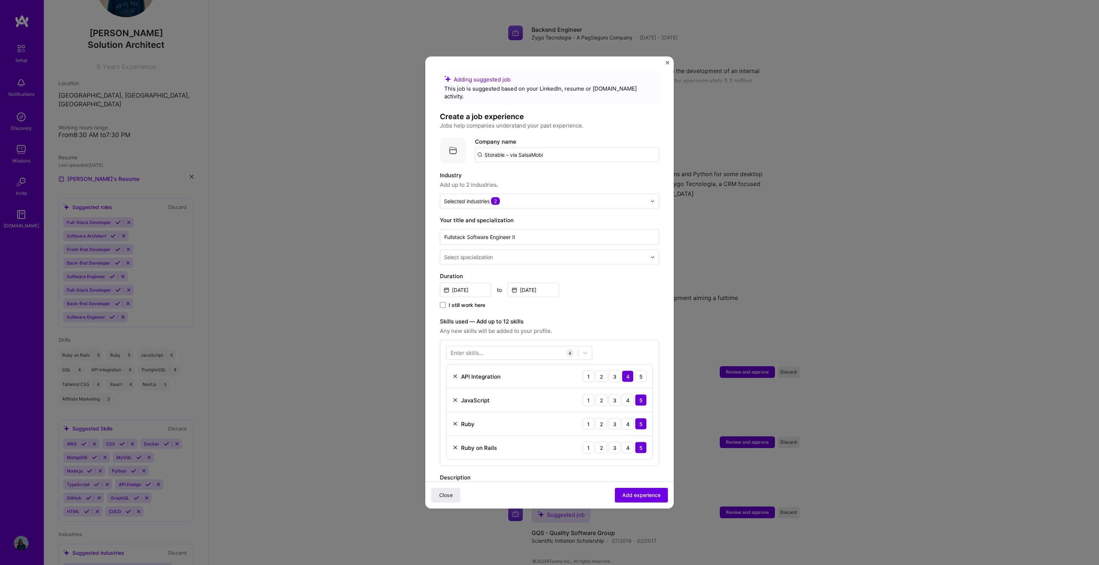
click at [593, 261] on div "Adding suggested job This job is suggested based on your LinkedIn, resume or [D…" at bounding box center [549, 365] width 219 height 588
click at [596, 255] on div "Select specialization" at bounding box center [545, 257] width 210 height 14
type input "full"
click at [551, 270] on div "Full-Stack Developer" at bounding box center [549, 277] width 215 height 14
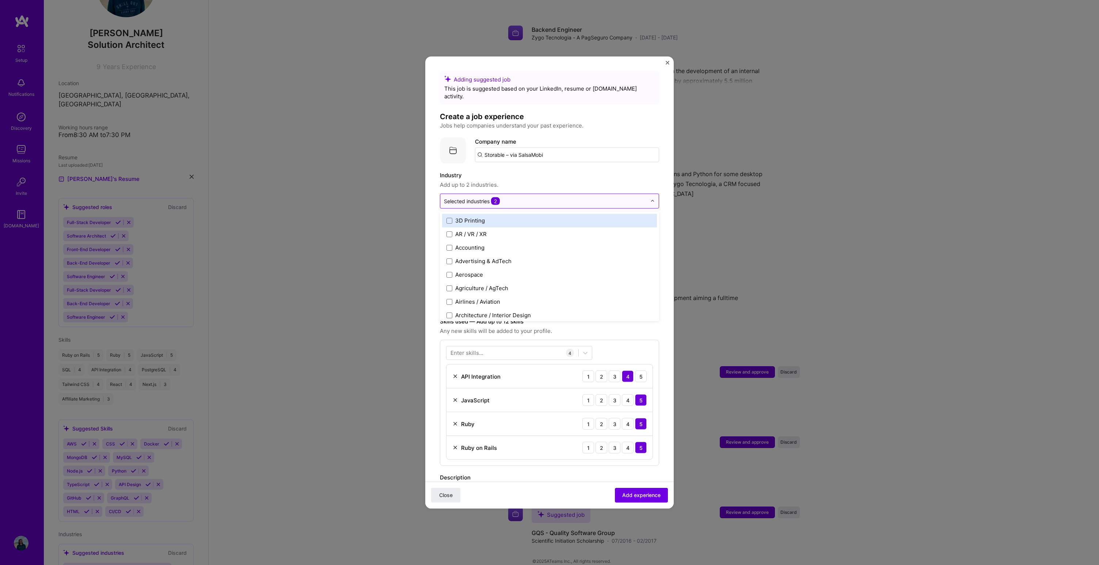
click at [570, 194] on div "Selected industries 2" at bounding box center [545, 201] width 210 height 14
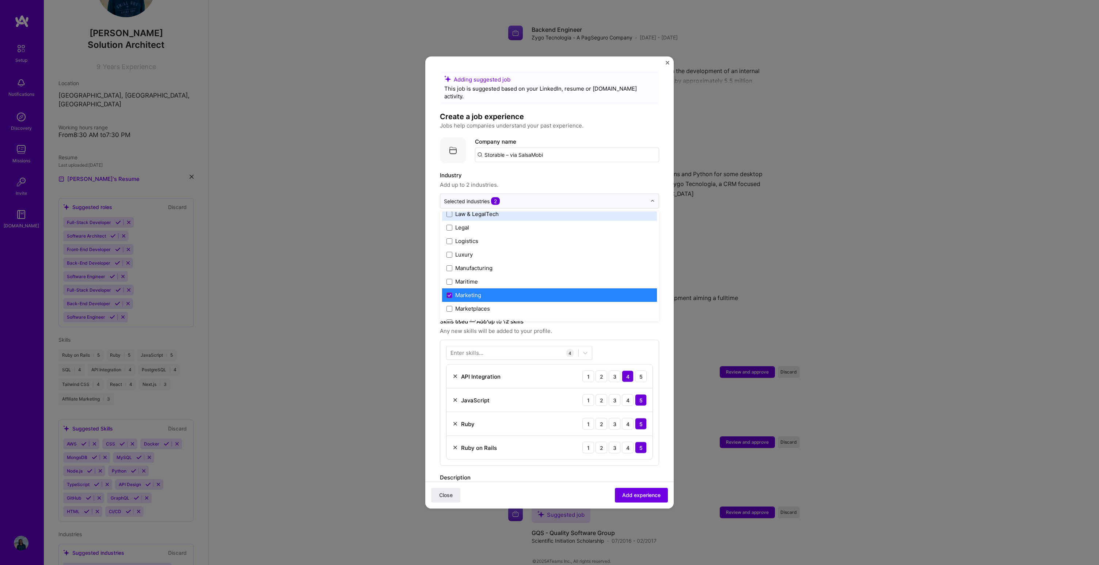
click at [579, 171] on label "Industry" at bounding box center [549, 175] width 219 height 9
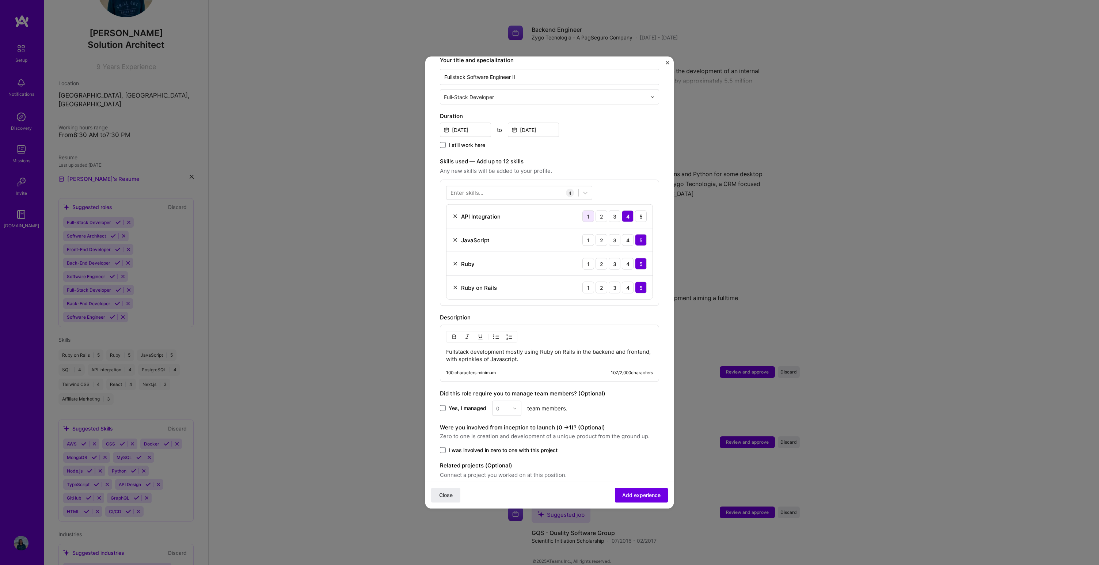
scroll to position [184, 0]
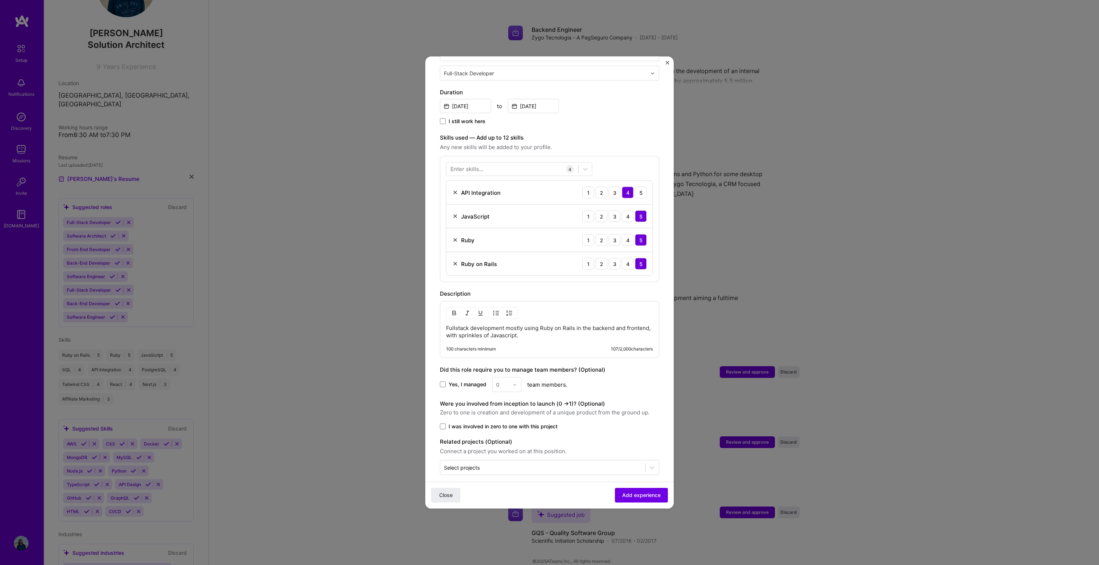
click at [571, 327] on p "Fullstack development mostly using Ruby on Rails in the backend and frontend, w…" at bounding box center [549, 331] width 207 height 15
drag, startPoint x: 502, startPoint y: 333, endPoint x: 545, endPoint y: 328, distance: 43.8
click at [545, 328] on p "Fullstack development mostly using Ruby on Rails in the backend and frontend, w…" at bounding box center [549, 335] width 207 height 22
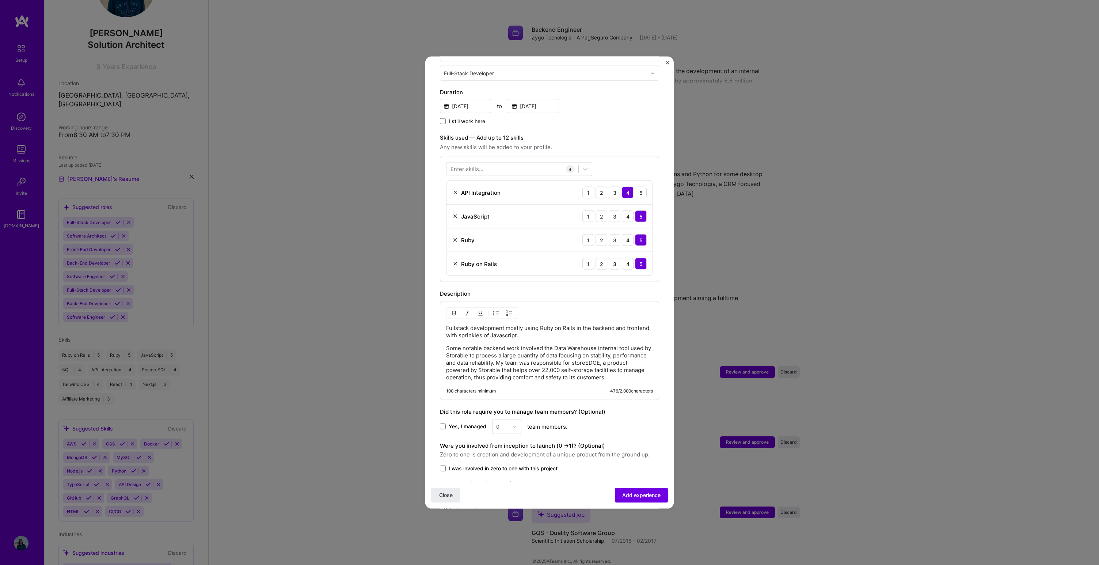
drag, startPoint x: 550, startPoint y: 334, endPoint x: 558, endPoint y: 333, distance: 8.1
click at [550, 334] on div "Fullstack development mostly using Ruby on Rails in the backend and frontend, w…" at bounding box center [549, 352] width 207 height 57
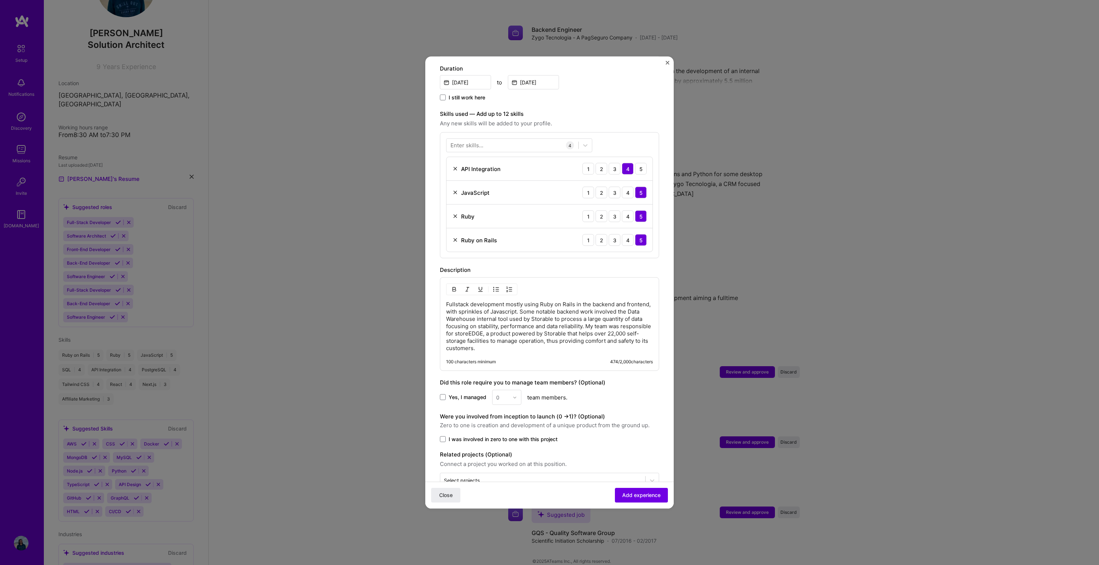
scroll to position [220, 0]
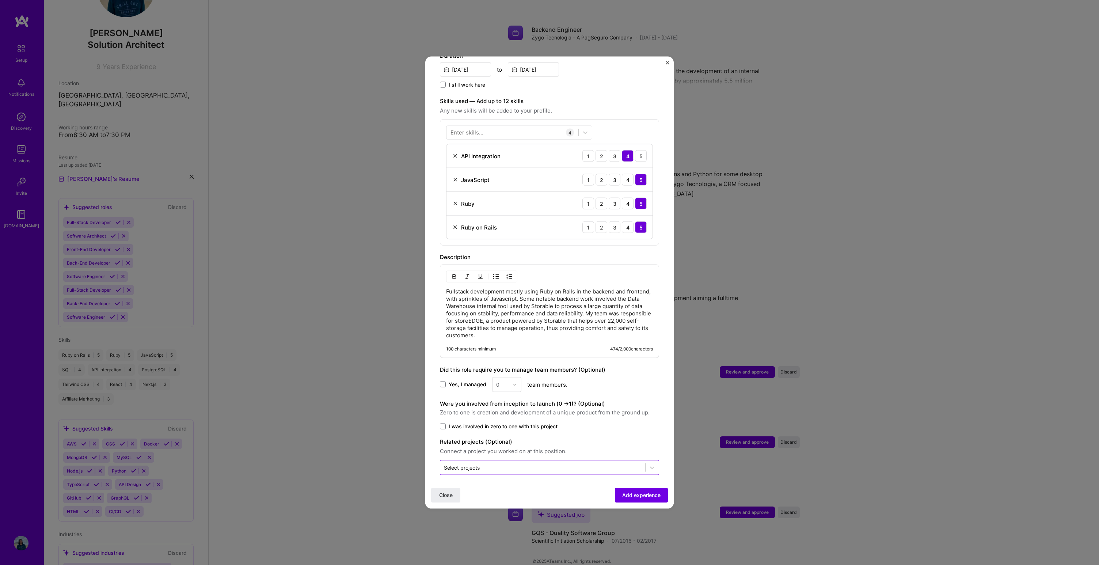
click at [551, 460] on div "Select projects" at bounding box center [542, 467] width 205 height 14
click at [618, 383] on div "Yes, I managed 0 team members." at bounding box center [549, 384] width 219 height 15
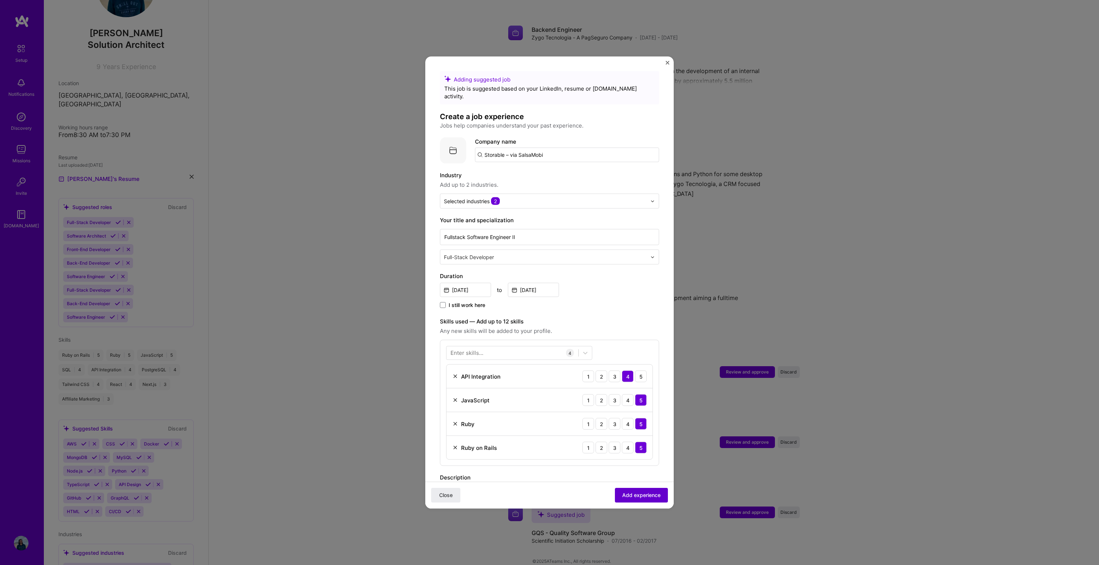
click at [639, 494] on span "Add experience" at bounding box center [641, 494] width 38 height 7
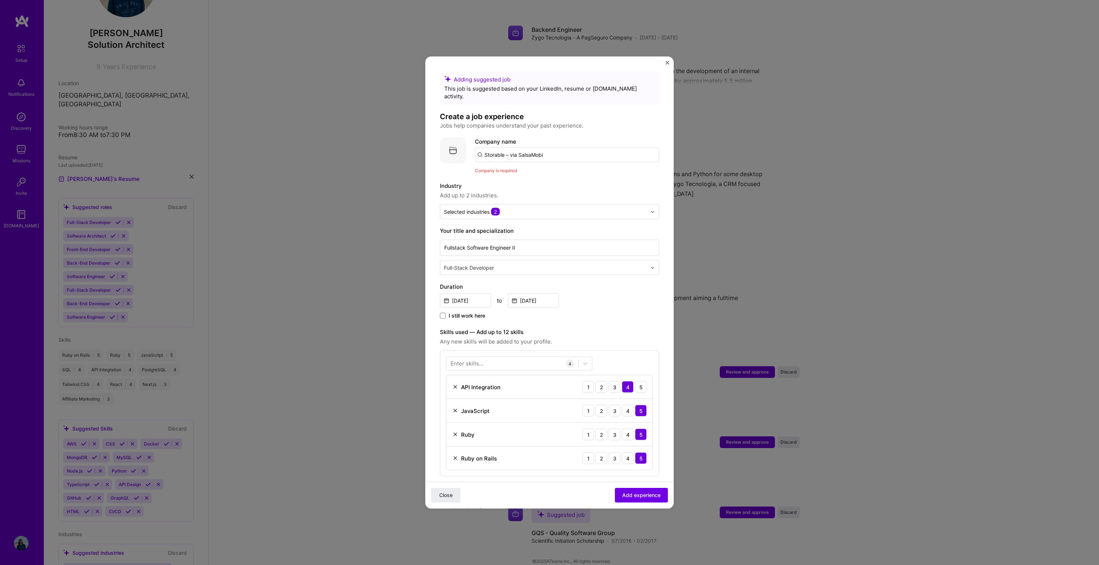
click at [573, 148] on input "Storable – via SalsaMobi" at bounding box center [567, 155] width 184 height 15
type input "Storable"
click at [545, 174] on div "Add company Storable" at bounding box center [530, 175] width 110 height 19
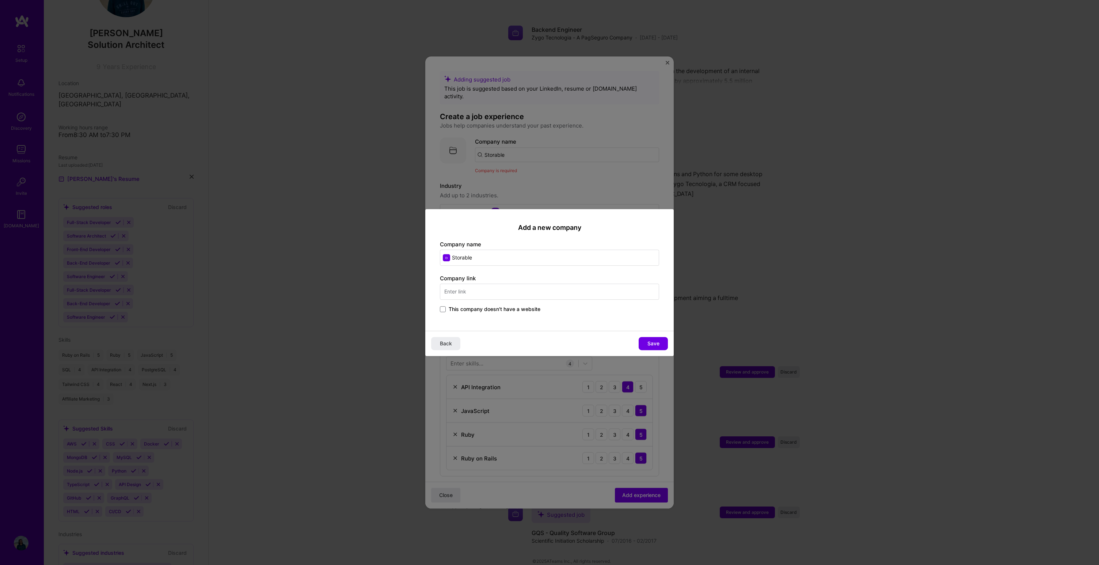
click at [481, 293] on input "text" at bounding box center [549, 292] width 219 height 16
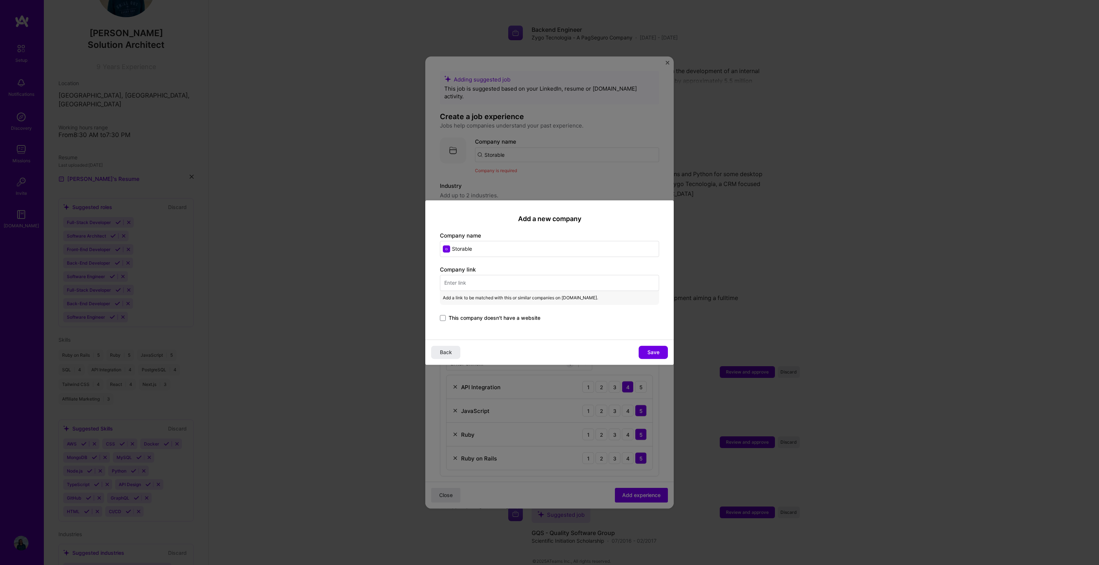
click at [498, 281] on input "text" at bounding box center [549, 283] width 219 height 16
paste input "[URL][DOMAIN_NAME]"
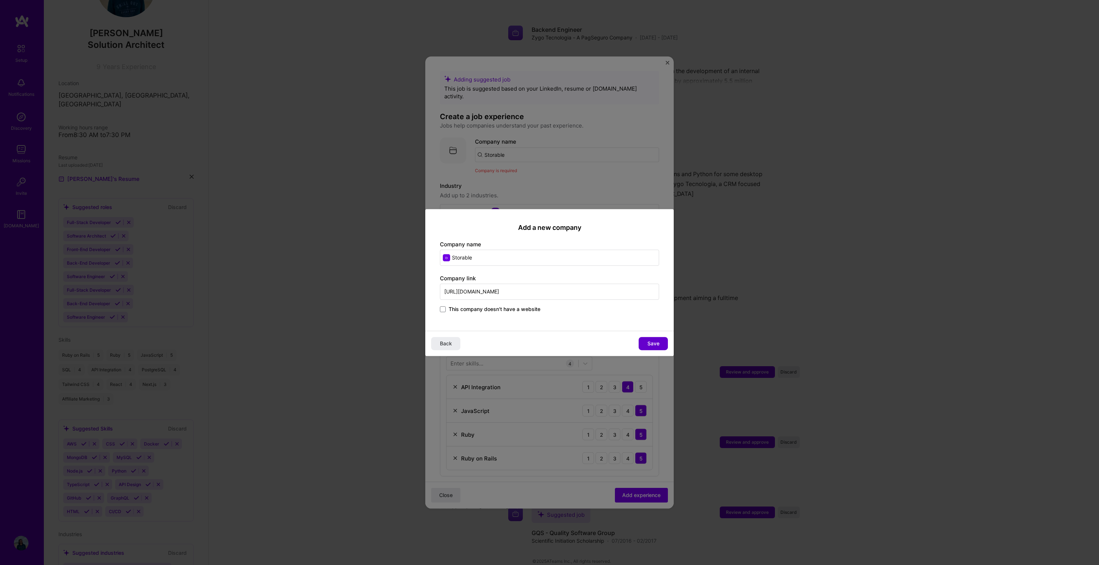
type input "[URL][DOMAIN_NAME]"
click at [653, 343] on span "Save" at bounding box center [653, 343] width 12 height 7
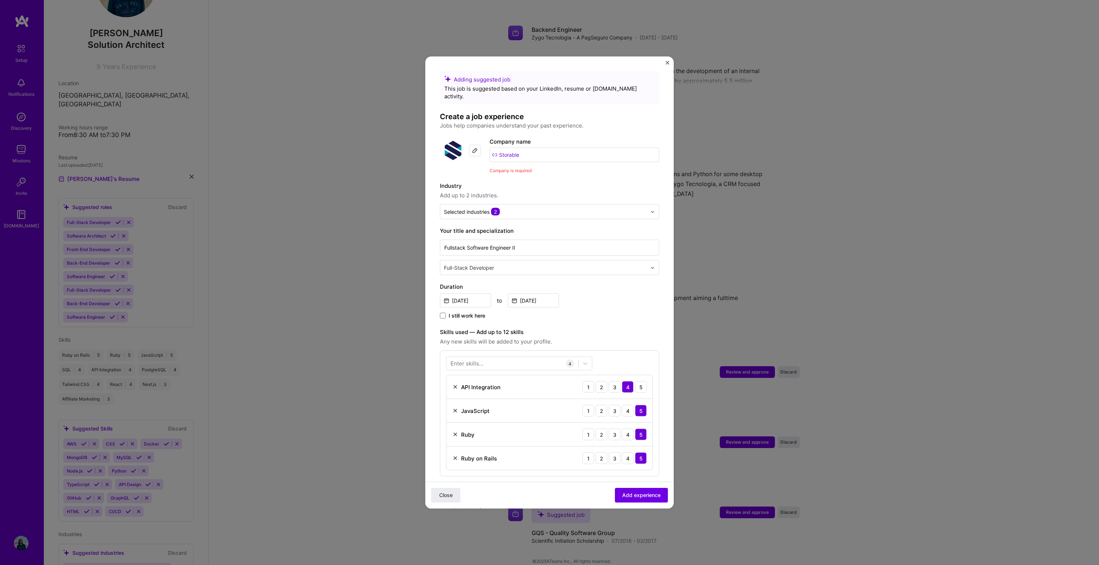
click at [613, 169] on div "Adding suggested job This job is suggested based on your LinkedIn, resume or [D…" at bounding box center [549, 388] width 219 height 635
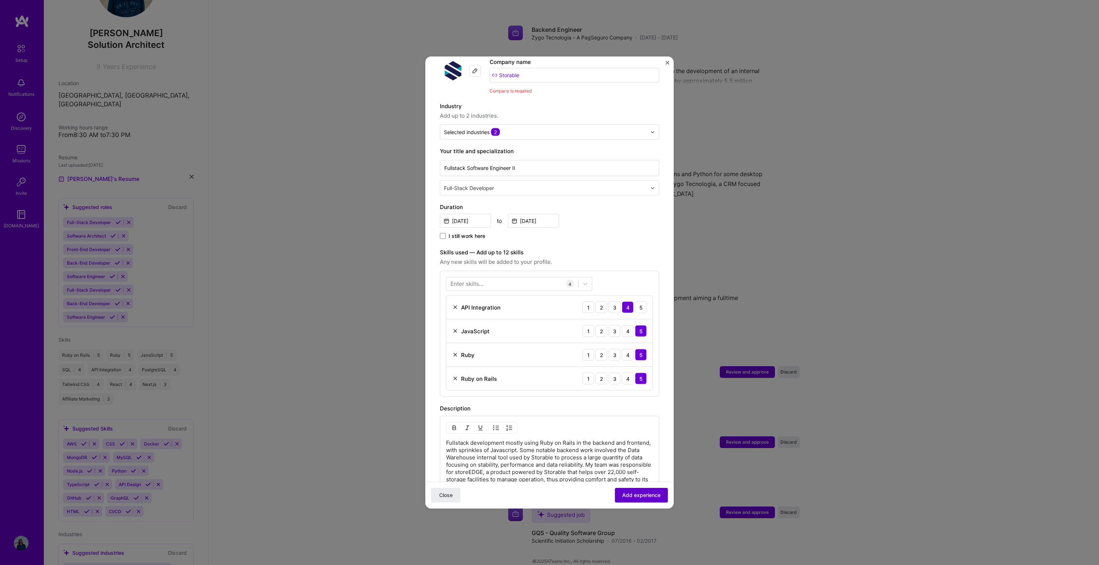
click at [635, 498] on button "Add experience" at bounding box center [641, 495] width 53 height 15
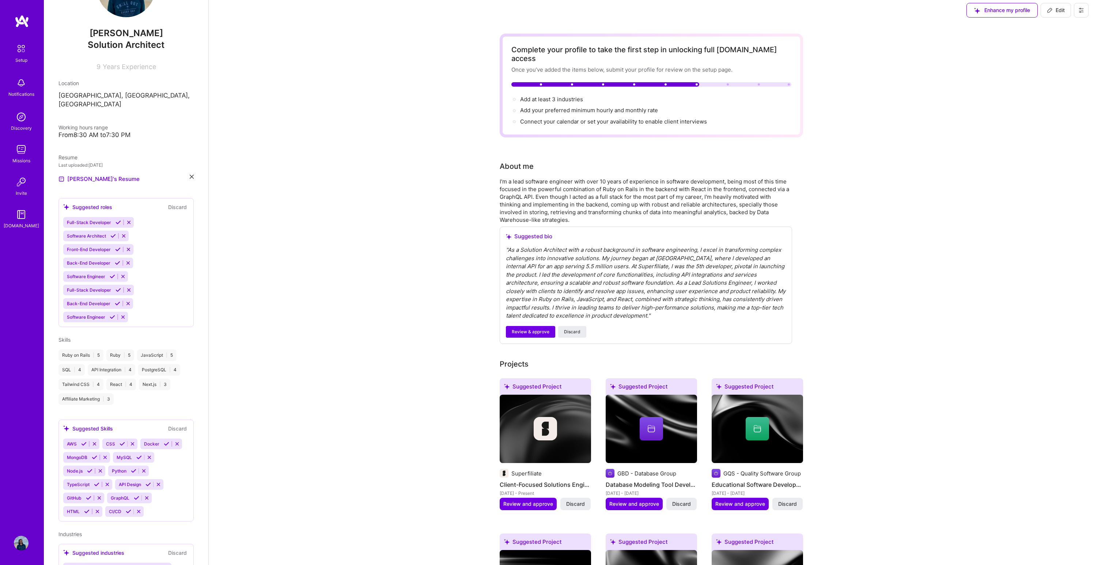
scroll to position [0, 0]
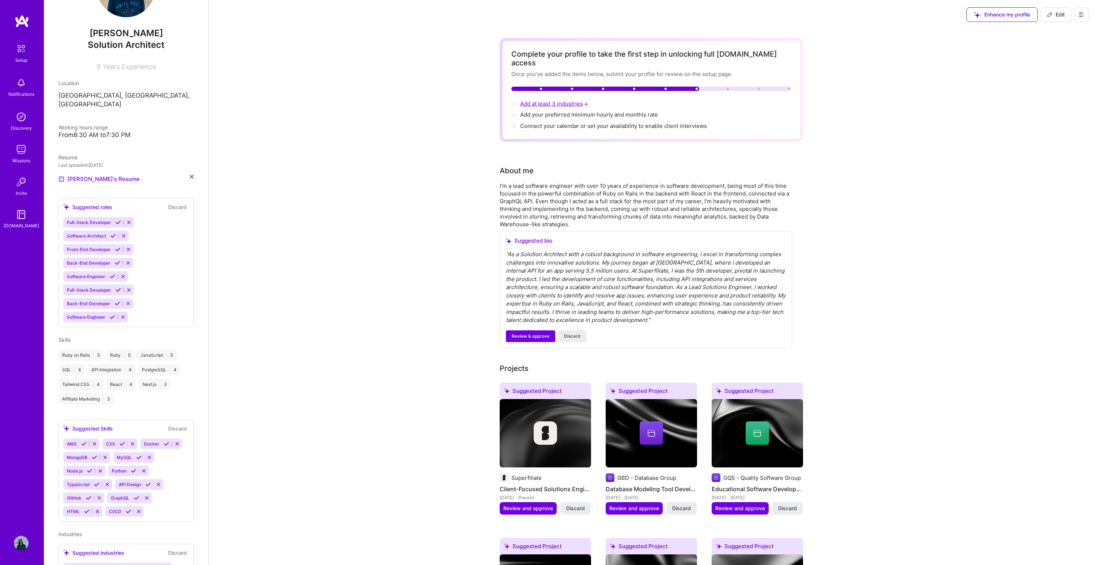
click at [575, 100] on span "Add at least 3 industries →" at bounding box center [554, 103] width 69 height 7
select select "US"
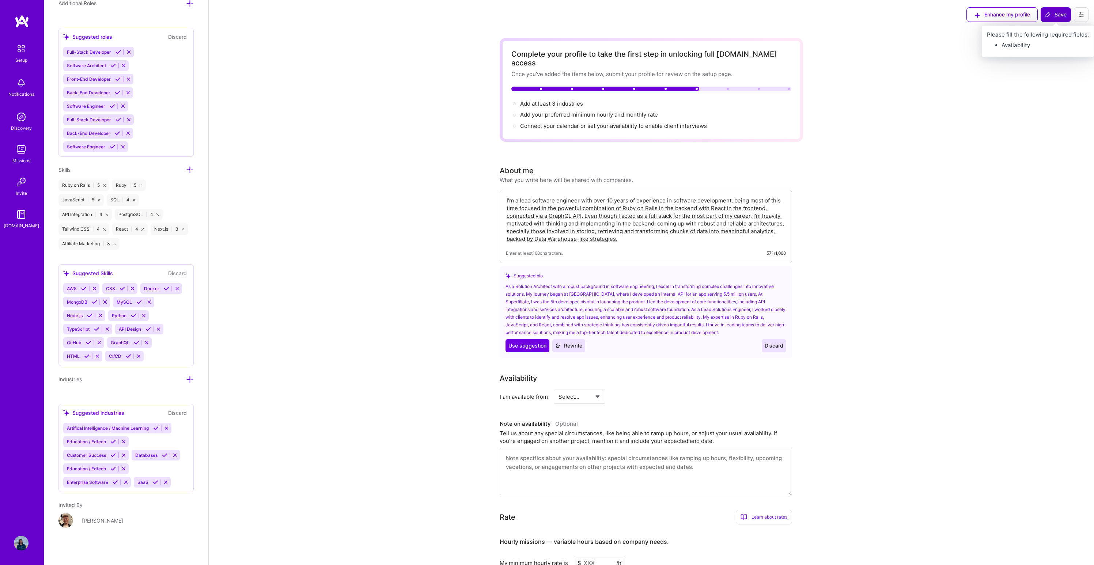
click at [1069, 16] on button "Save" at bounding box center [1055, 14] width 30 height 15
click at [1062, 16] on span "Save" at bounding box center [1056, 14] width 22 height 7
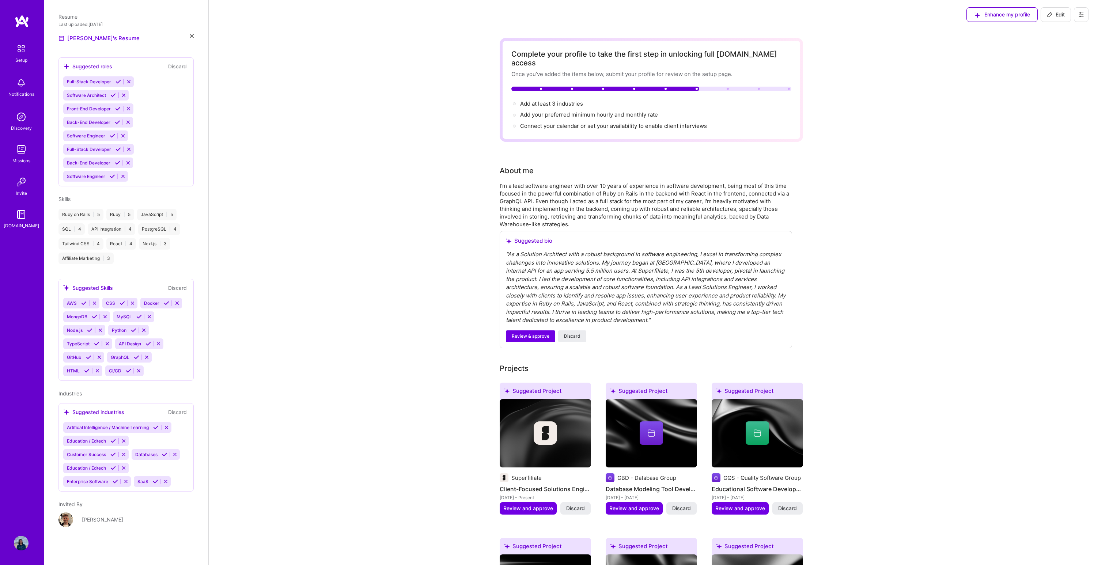
scroll to position [188, 0]
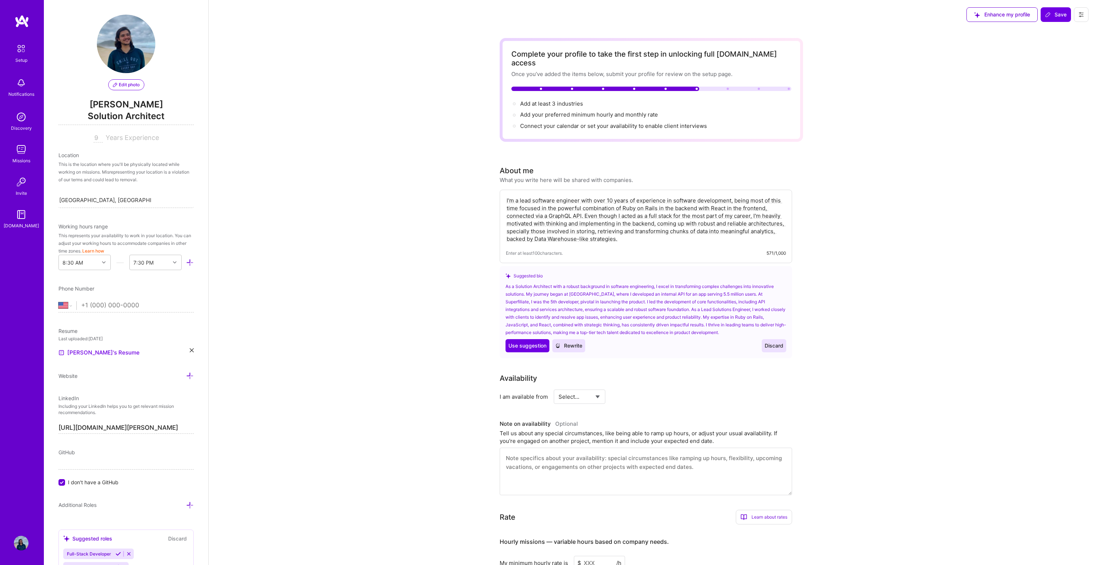
select select "US"
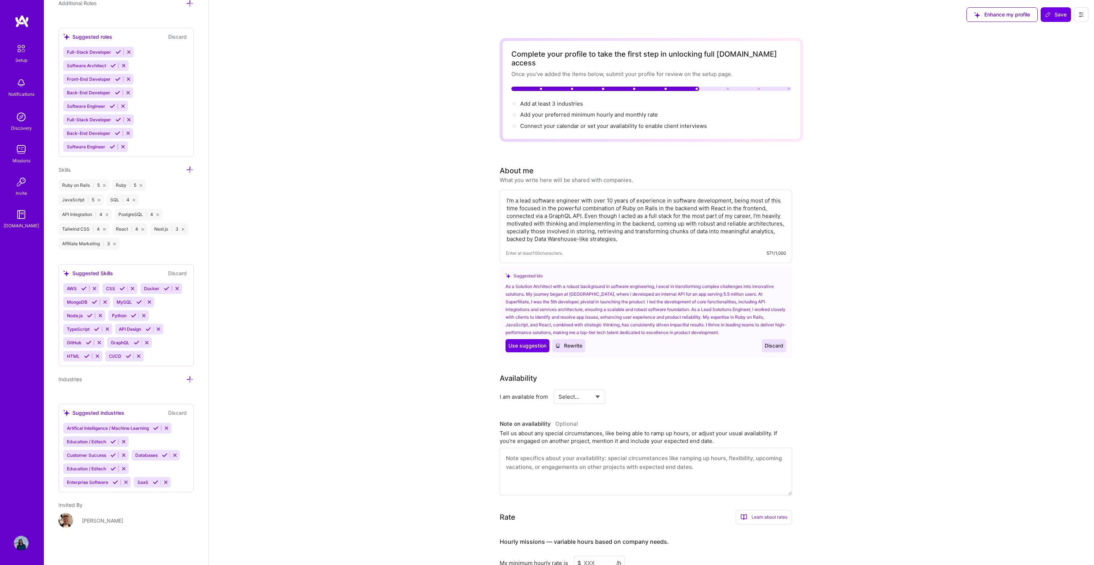
scroll to position [9, 0]
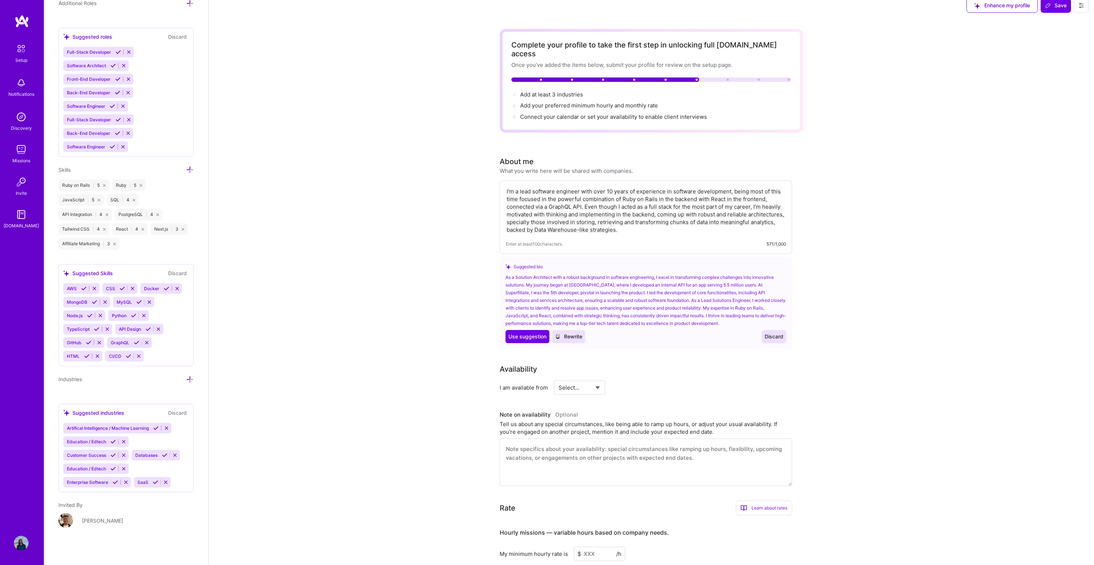
click at [142, 436] on div "Artifical Intelligence / Machine Learning Education / Edtech Customer Success D…" at bounding box center [126, 455] width 126 height 65
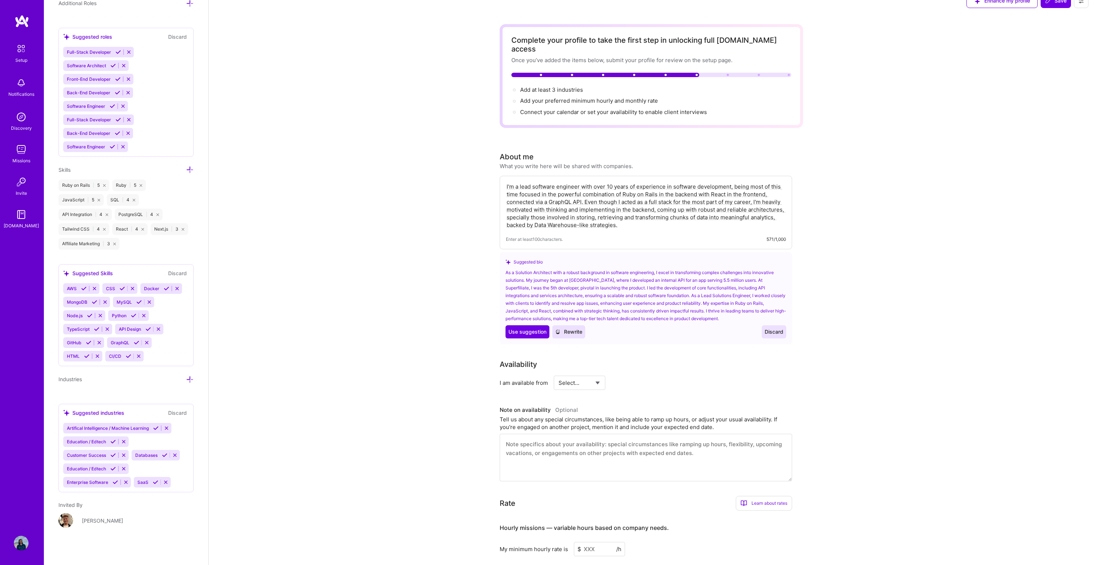
scroll to position [19, 0]
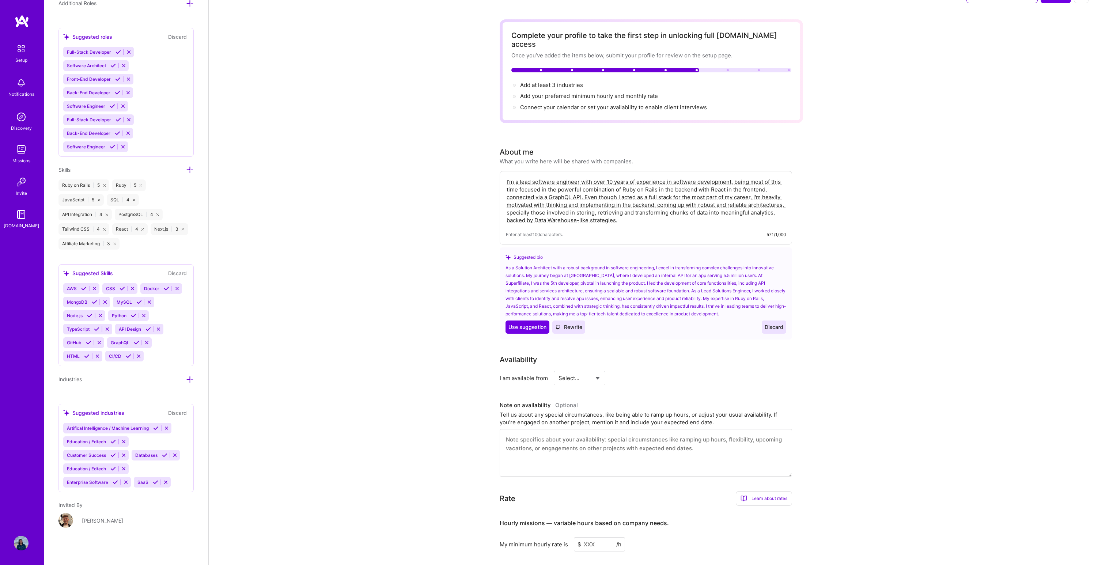
click at [151, 480] on button at bounding box center [156, 482] width 10 height 6
click at [145, 474] on div "Artifical Intelligence / Machine Learning Education / Edtech Customer Success D…" at bounding box center [126, 455] width 126 height 65
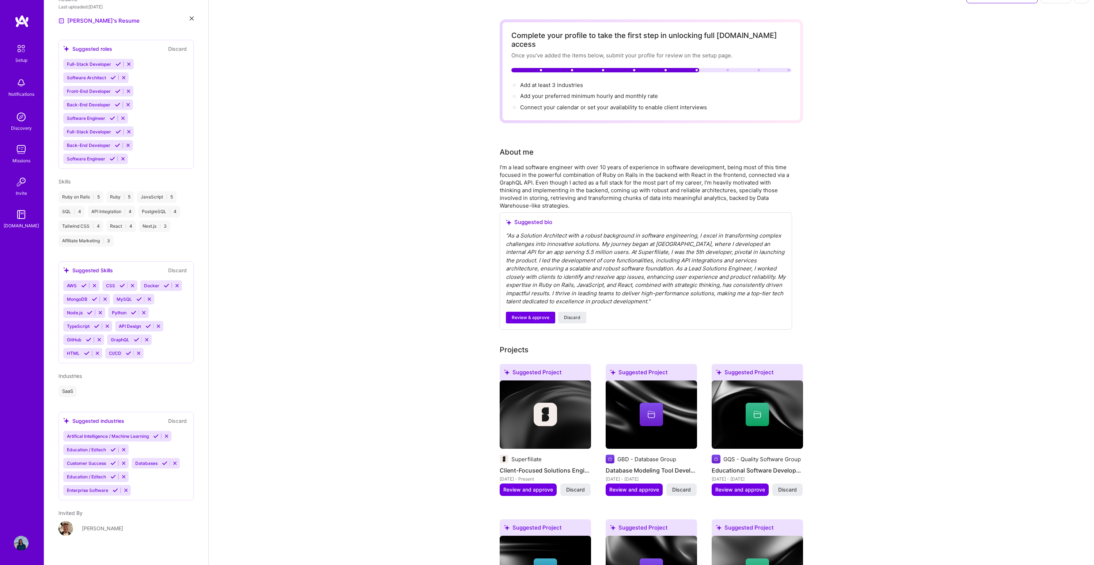
scroll to position [507, 0]
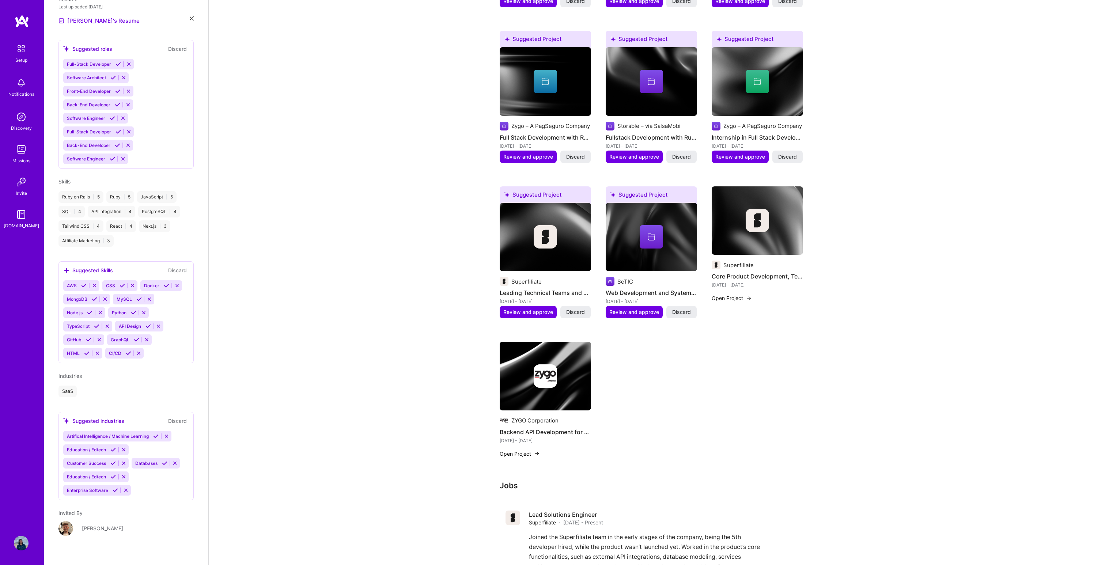
click at [106, 417] on div "Suggested industries" at bounding box center [93, 421] width 61 height 8
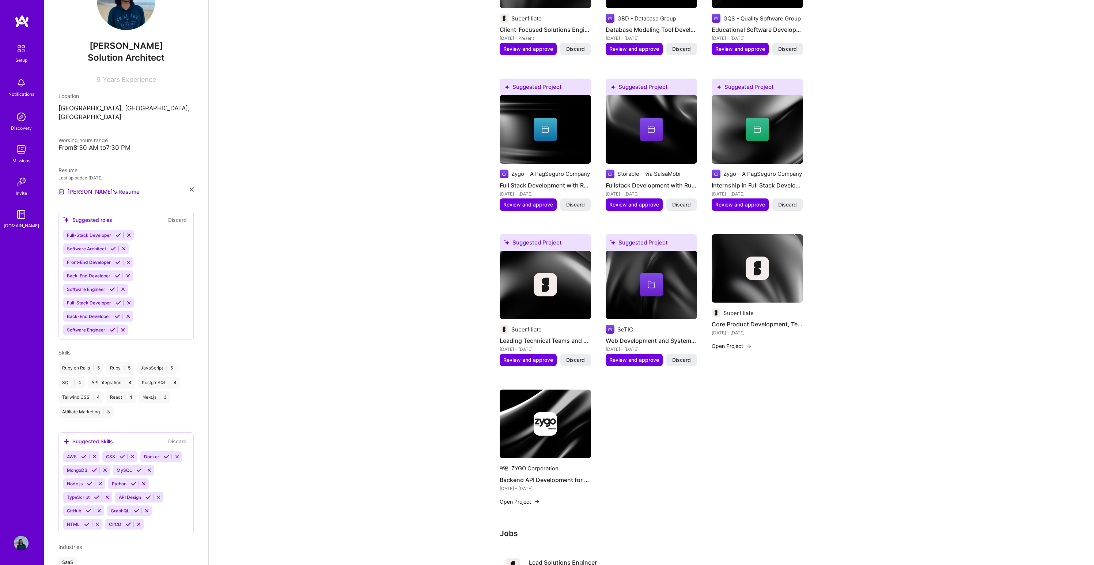
scroll to position [0, 0]
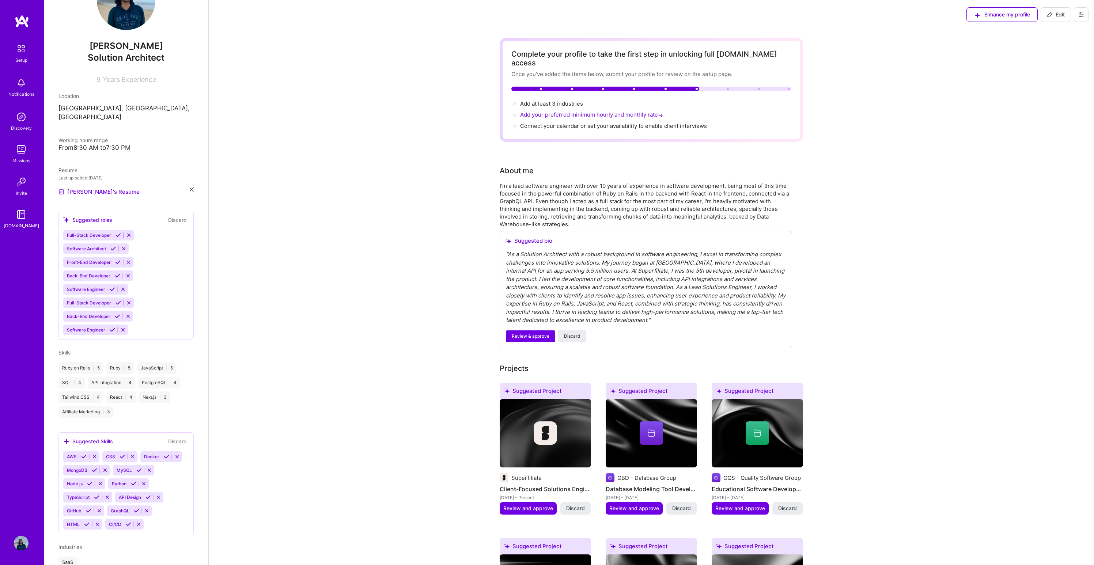
click at [557, 111] on span "Add your preferred minimum hourly and monthly rate →" at bounding box center [592, 114] width 144 height 7
select select "US"
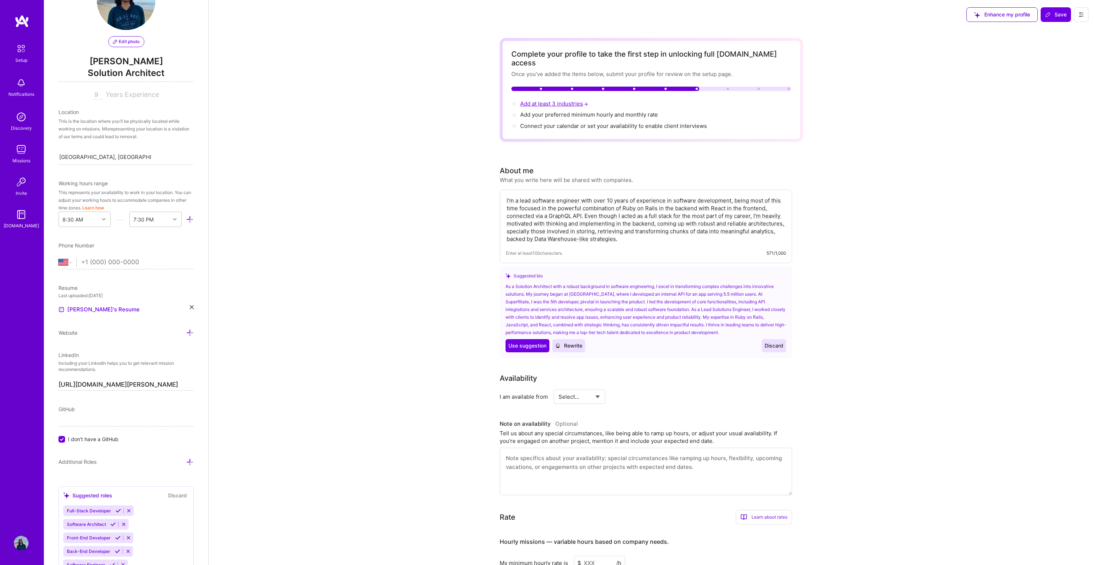
click at [563, 100] on span "Add at least 3 industries →" at bounding box center [554, 103] width 69 height 7
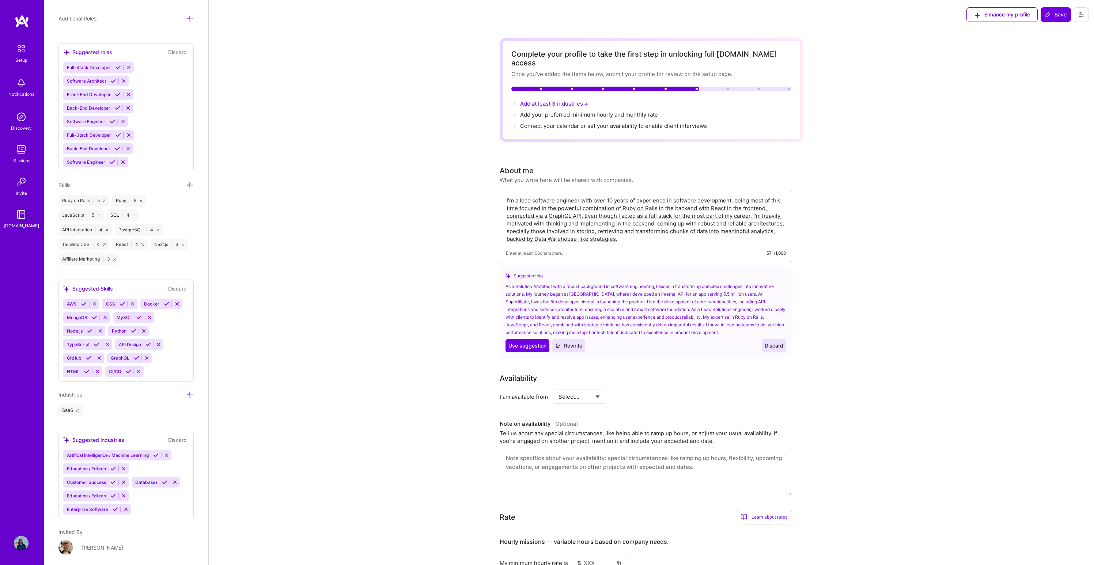
scroll to position [513, 0]
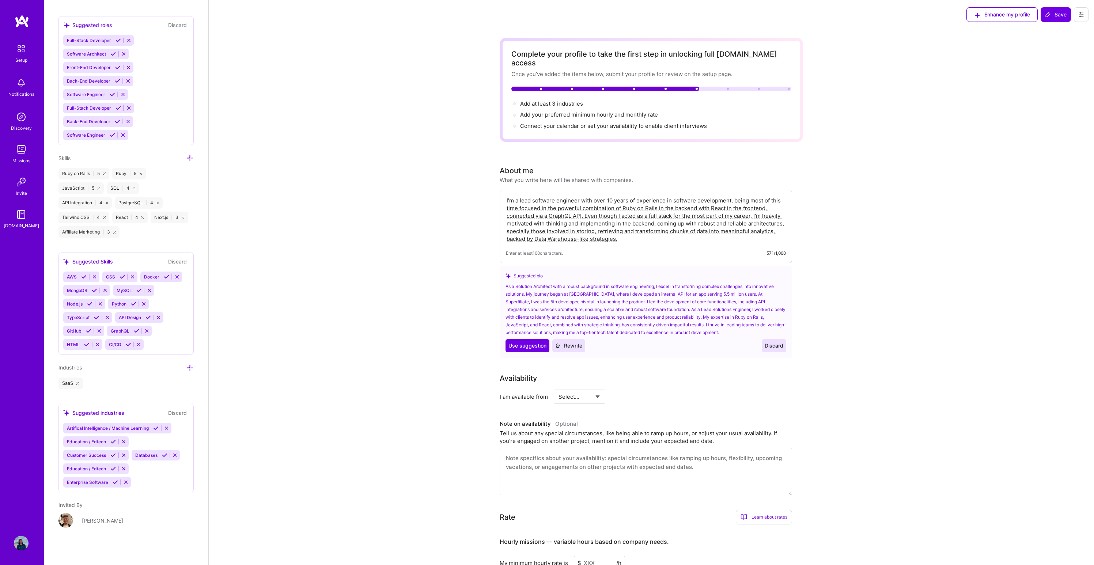
click at [169, 411] on button "Discard" at bounding box center [177, 413] width 23 height 8
click at [186, 365] on icon at bounding box center [190, 368] width 8 height 8
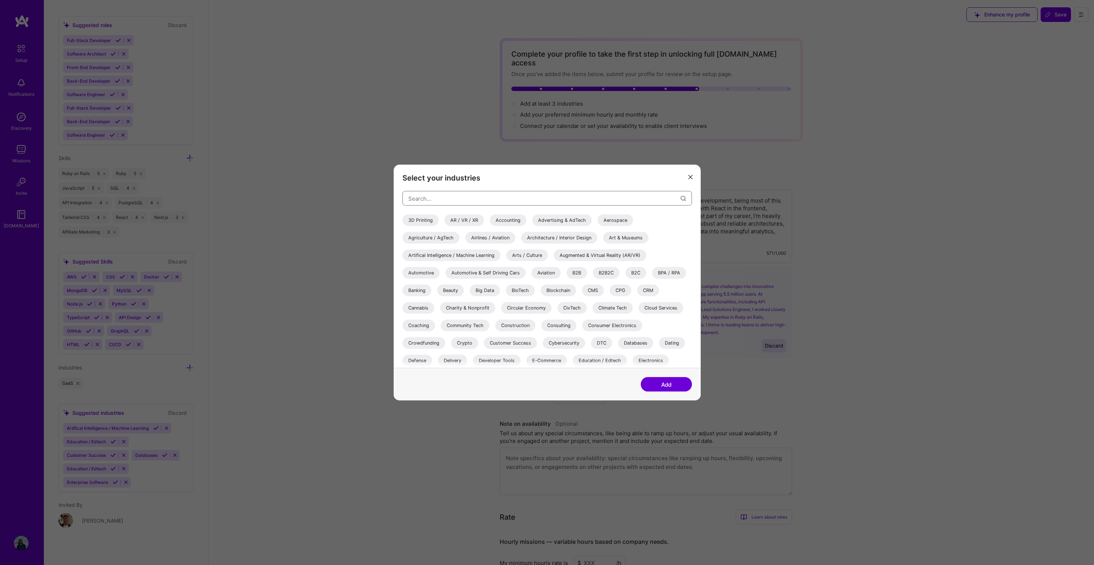
click at [499, 200] on input "modal" at bounding box center [544, 198] width 272 height 19
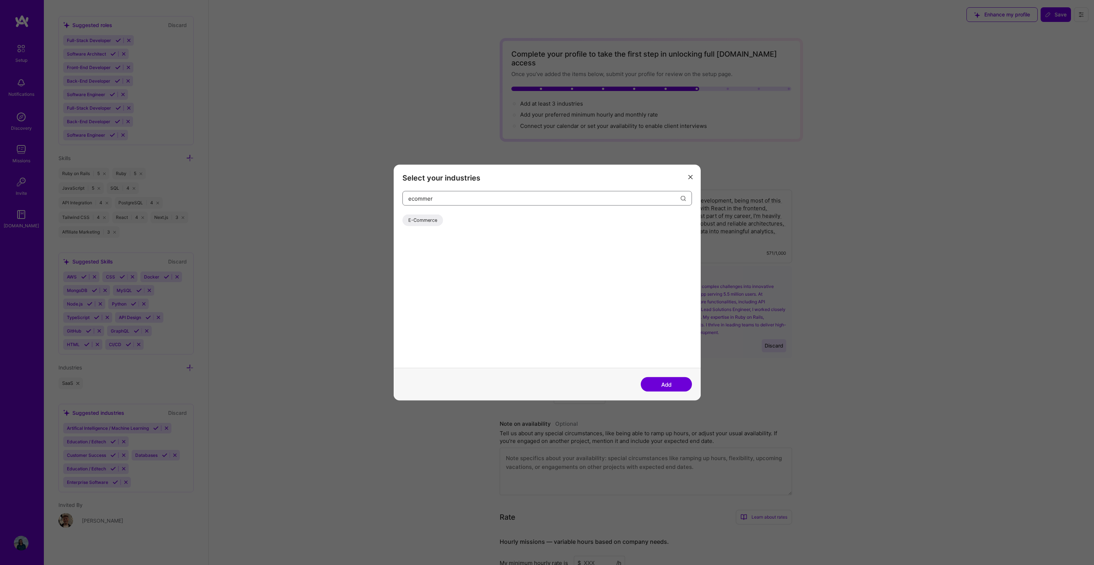
type input "ecommer"
click at [436, 220] on div "E-Commerce" at bounding box center [422, 220] width 41 height 12
click at [452, 199] on input "ecommer" at bounding box center [544, 198] width 272 height 19
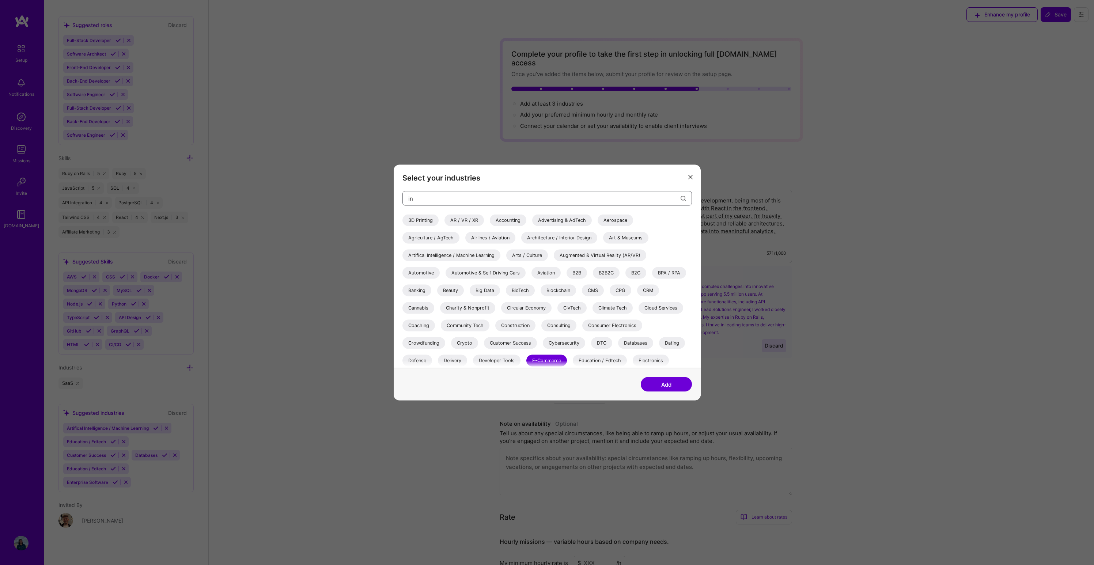
type input "inf"
type input "CRM"
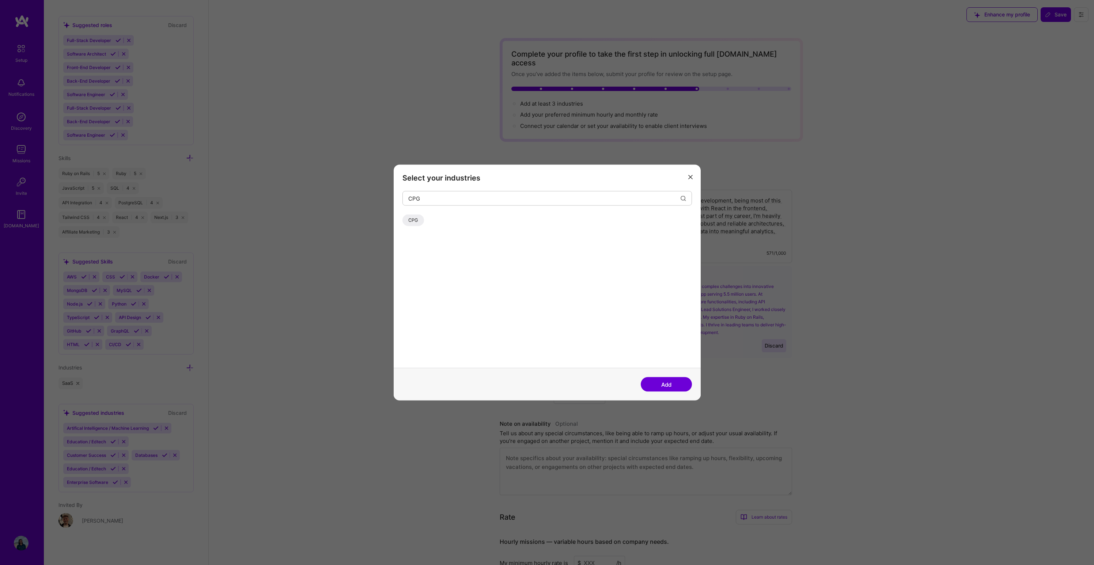
click at [415, 219] on div "CPG" at bounding box center [413, 220] width 22 height 12
click at [434, 198] on input "CPG" at bounding box center [544, 198] width 272 height 19
type input "DTC"
click at [409, 218] on div "DTC" at bounding box center [412, 220] width 21 height 12
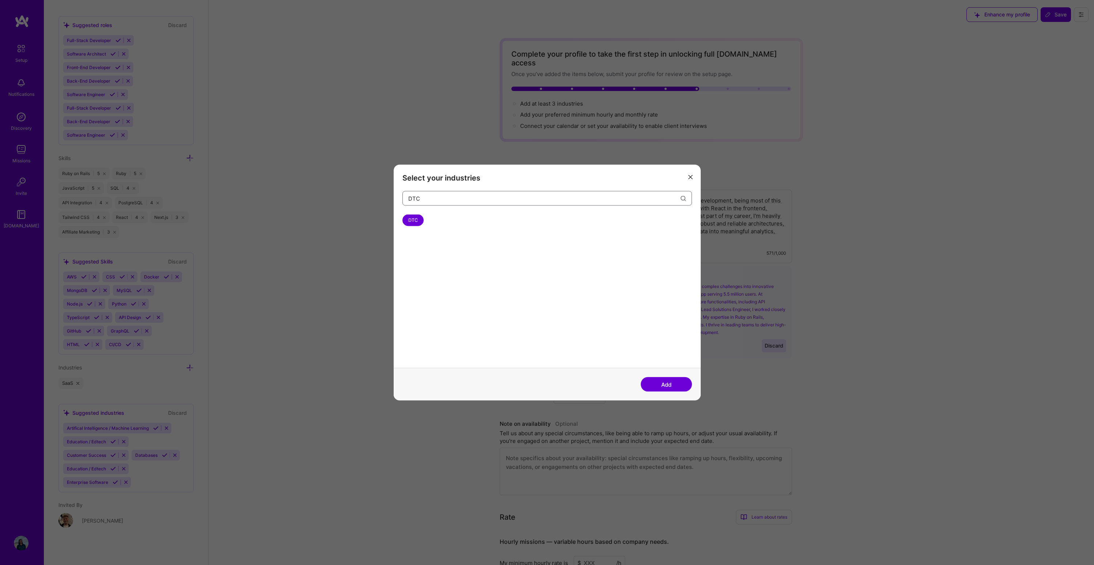
click at [453, 195] on input "DTC" at bounding box center [544, 198] width 272 height 19
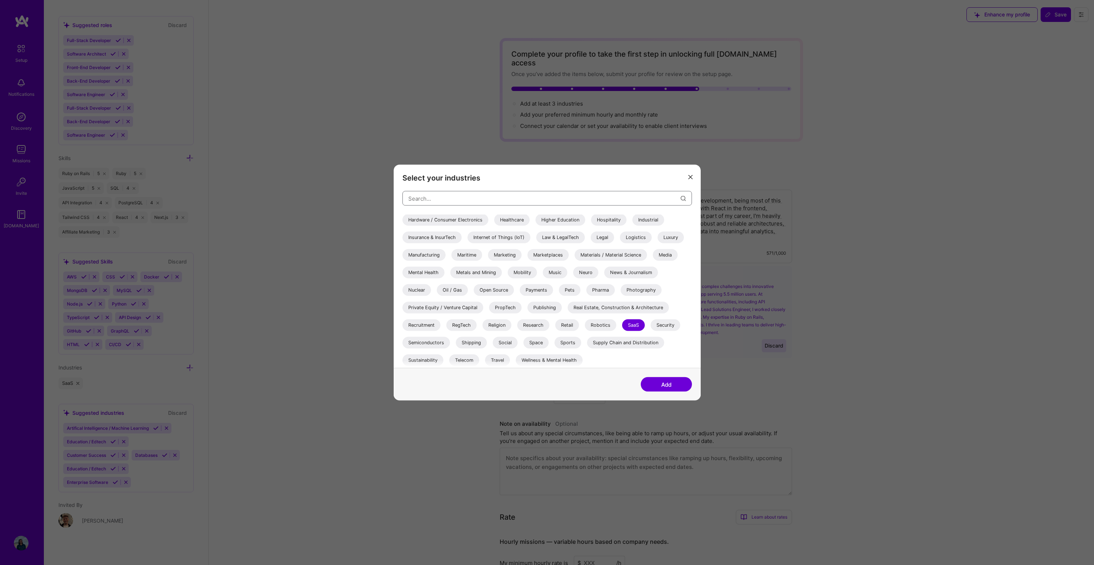
scroll to position [212, 0]
click at [504, 339] on div "Social" at bounding box center [505, 342] width 25 height 12
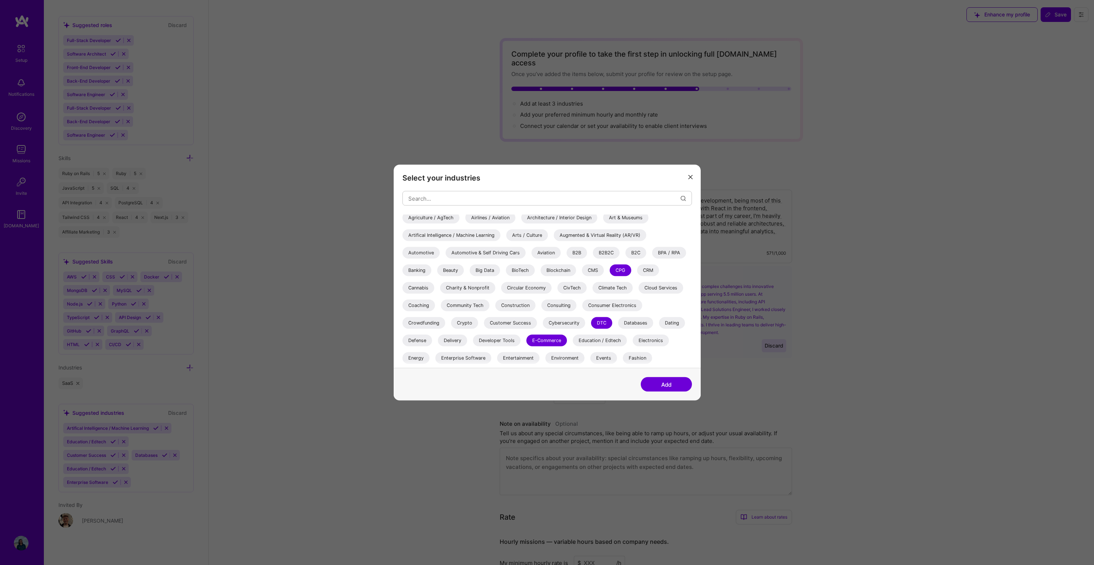
scroll to position [1, 0]
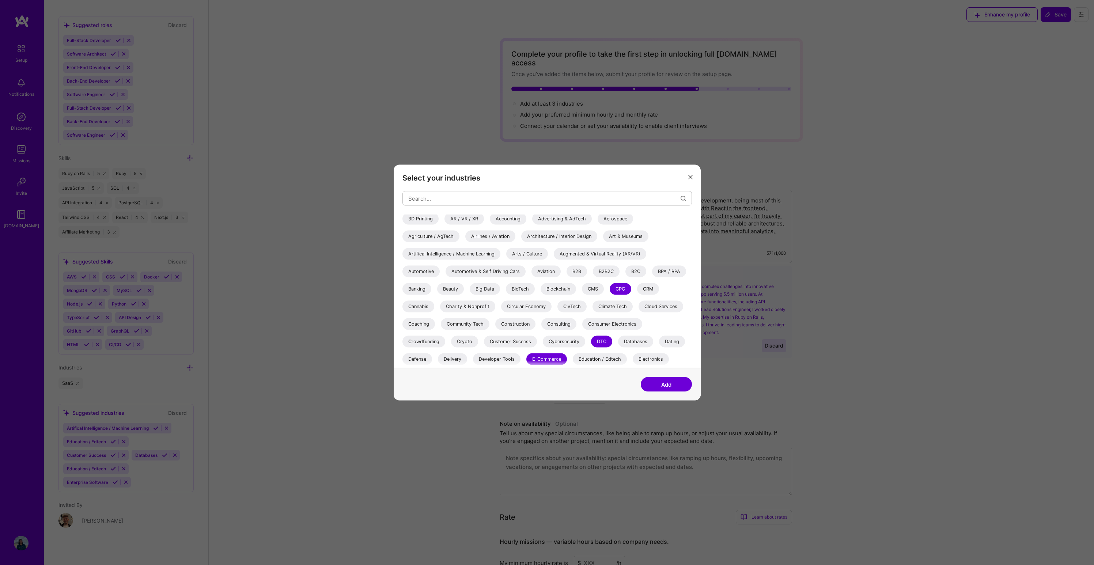
click at [692, 175] on button "modal" at bounding box center [690, 177] width 9 height 12
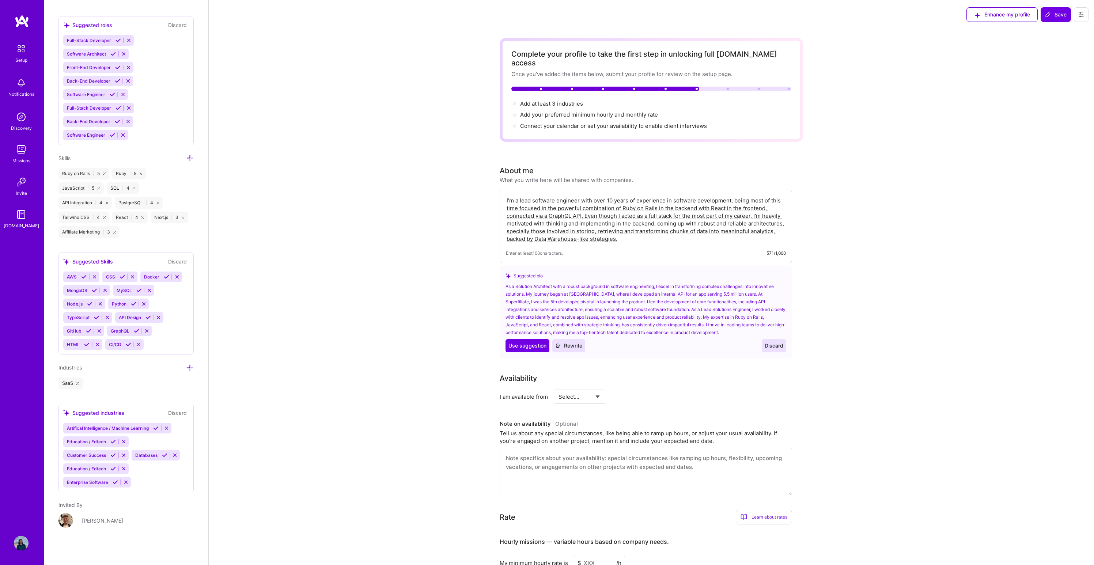
click at [187, 368] on icon at bounding box center [190, 368] width 8 height 8
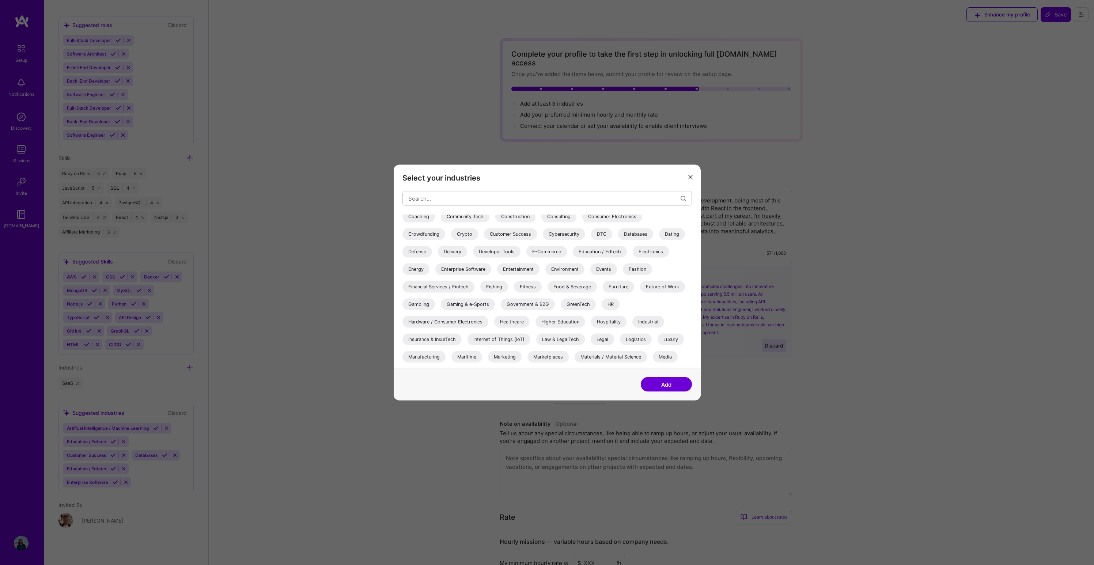
scroll to position [0, 0]
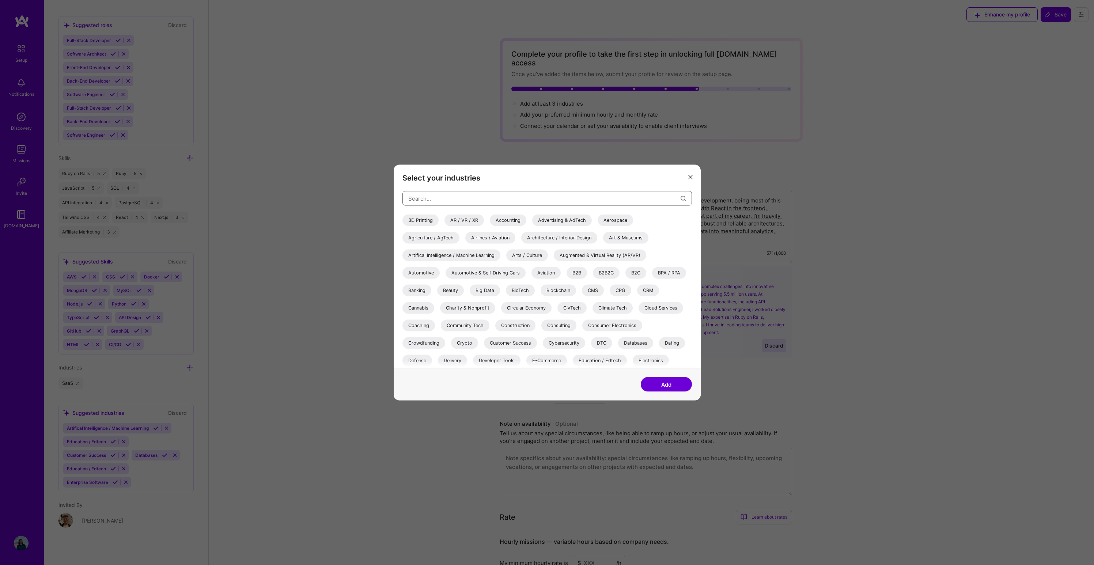
click at [540, 199] on input "modal" at bounding box center [544, 198] width 272 height 19
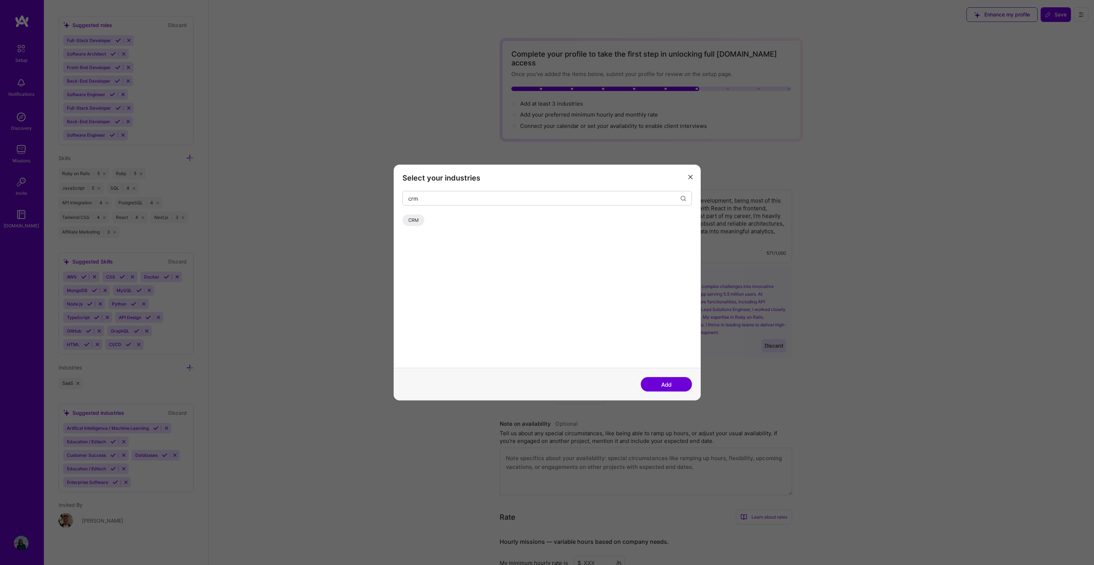
click at [401, 225] on div "Select your industries crm CRM" at bounding box center [547, 266] width 307 height 203
click at [406, 222] on div "CRM" at bounding box center [413, 220] width 22 height 12
click at [444, 201] on input "crm" at bounding box center [544, 198] width 272 height 19
click at [425, 220] on div "E-Commerce" at bounding box center [422, 220] width 41 height 12
click at [449, 196] on input "ecomm" at bounding box center [544, 198] width 272 height 19
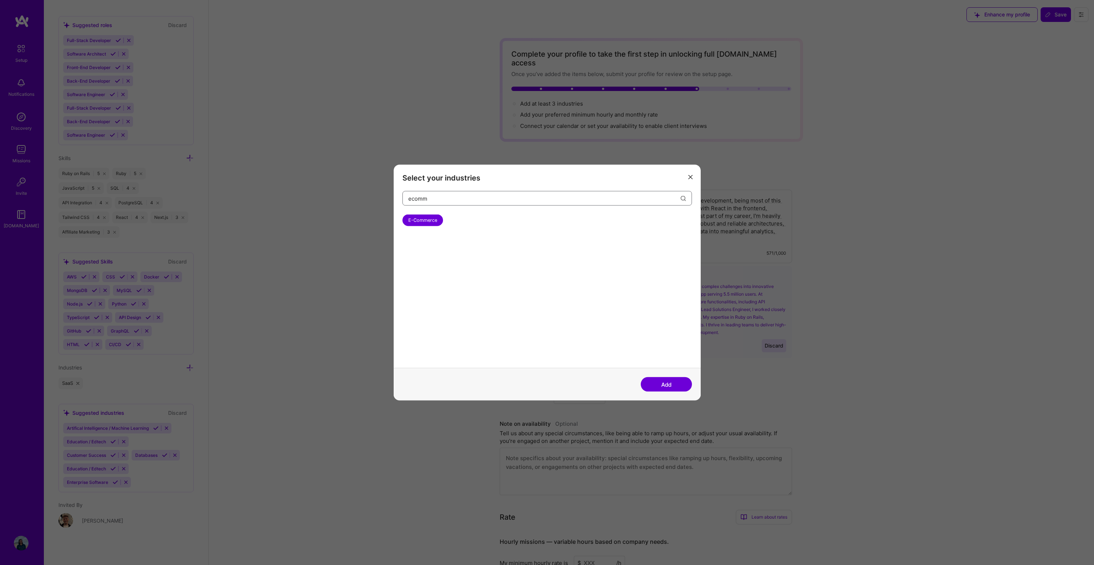
type input "c"
click at [416, 222] on div "DTC" at bounding box center [412, 220] width 21 height 12
click at [450, 197] on input "dtc" at bounding box center [544, 198] width 272 height 19
type input "cpg"
click at [414, 221] on div "CPG" at bounding box center [413, 220] width 22 height 12
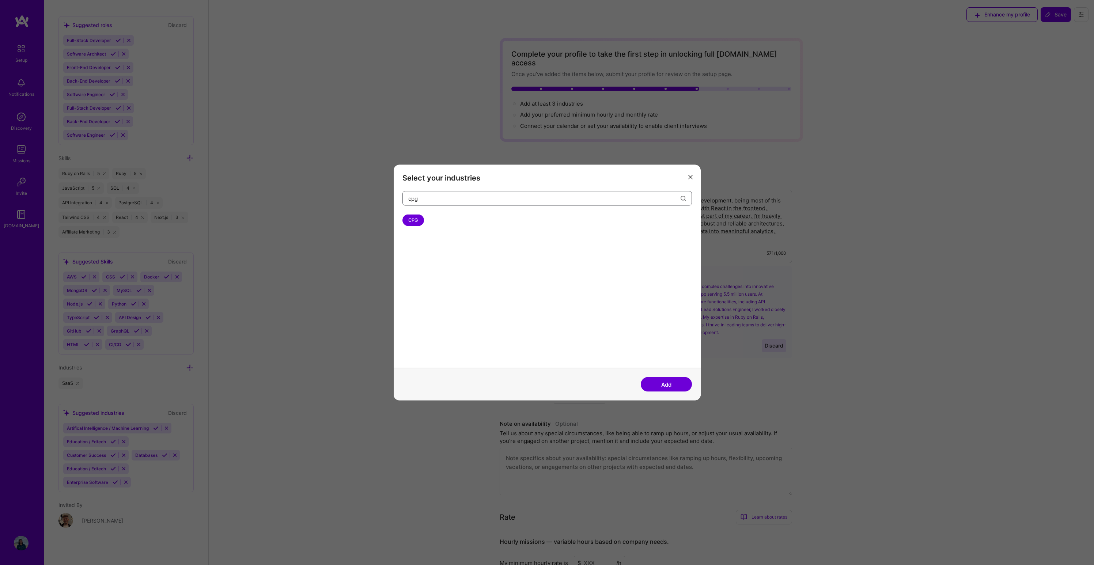
click at [467, 200] on input "cpg" at bounding box center [544, 198] width 272 height 19
click at [418, 218] on div "SaaS" at bounding box center [413, 220] width 23 height 12
click at [452, 198] on input "saas" at bounding box center [544, 198] width 272 height 19
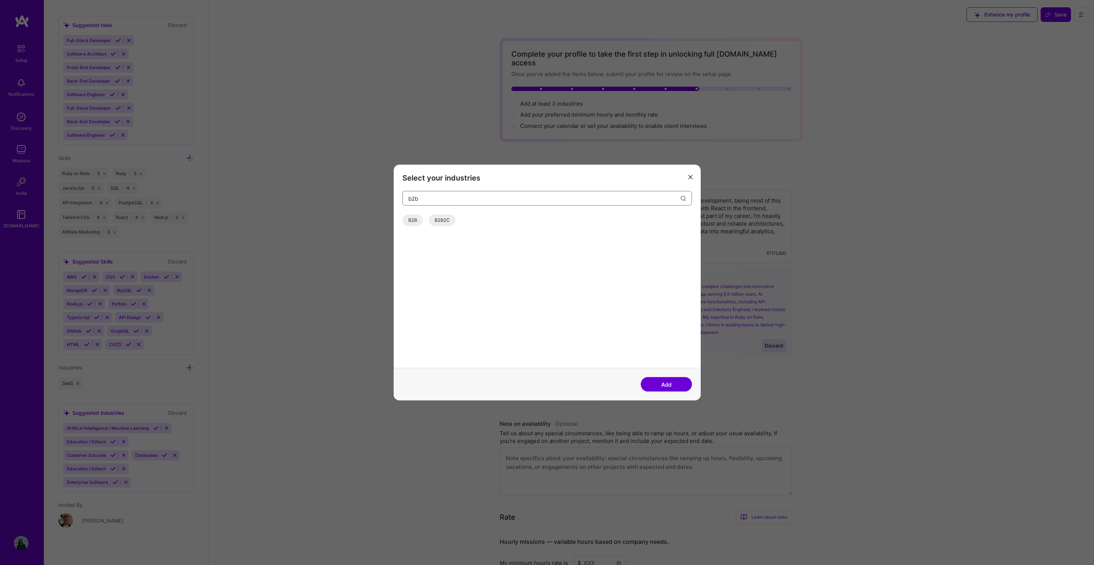
type input "b2b"
click at [418, 223] on div "B2B" at bounding box center [412, 220] width 20 height 12
click at [657, 386] on button "Add" at bounding box center [666, 384] width 51 height 15
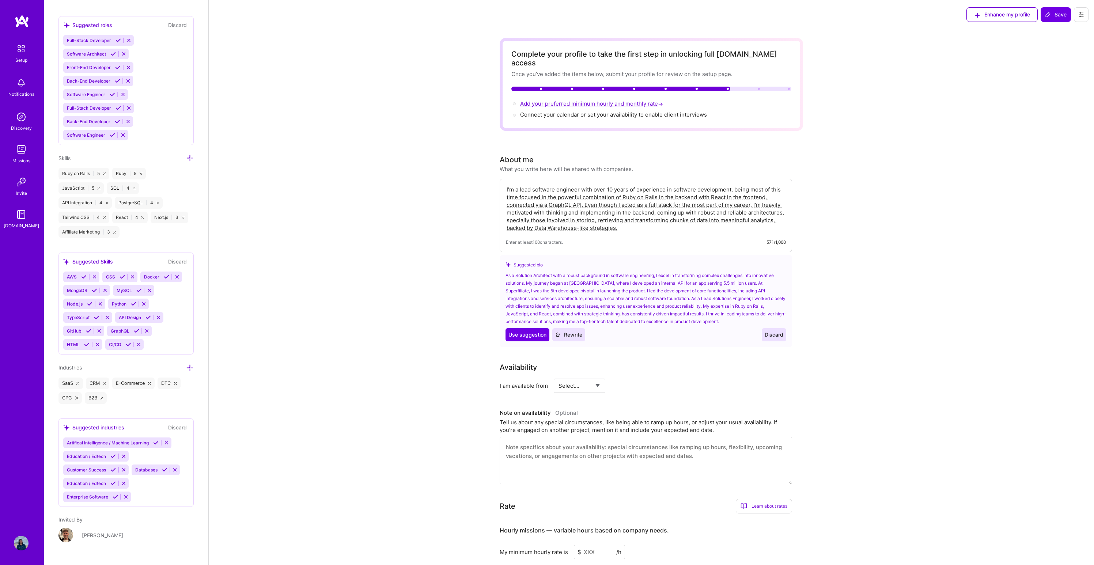
click at [594, 100] on span "Add your preferred minimum hourly and monthly rate →" at bounding box center [592, 103] width 144 height 7
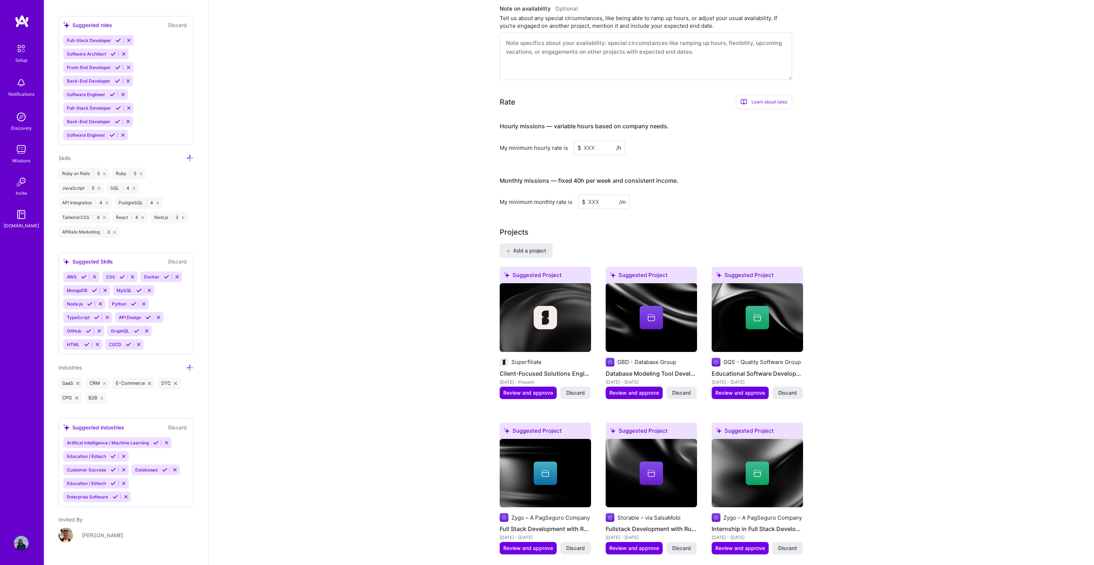
scroll to position [366, 0]
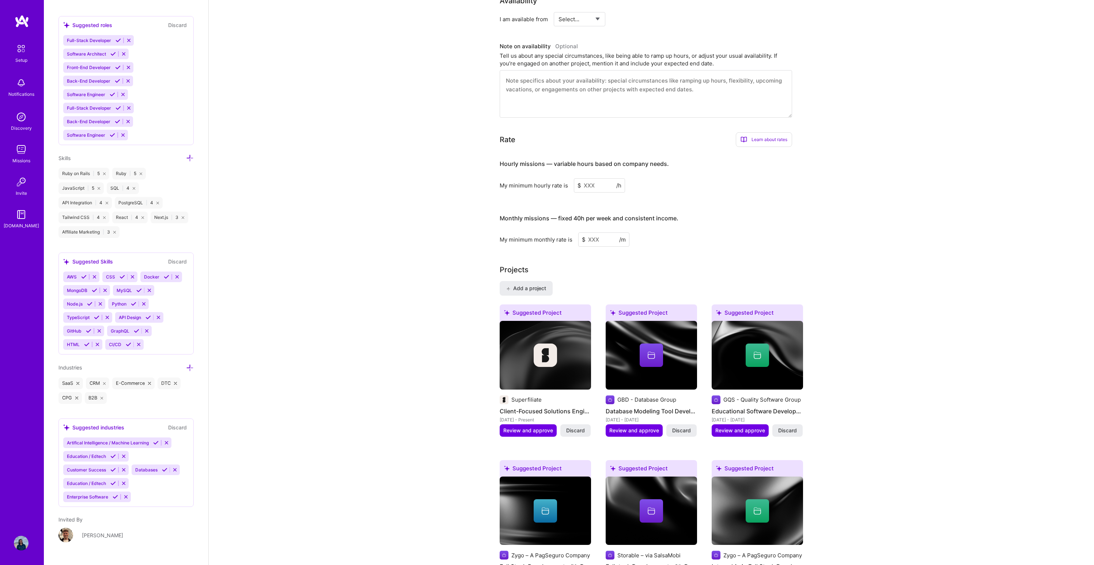
click at [604, 178] on input at bounding box center [599, 185] width 51 height 14
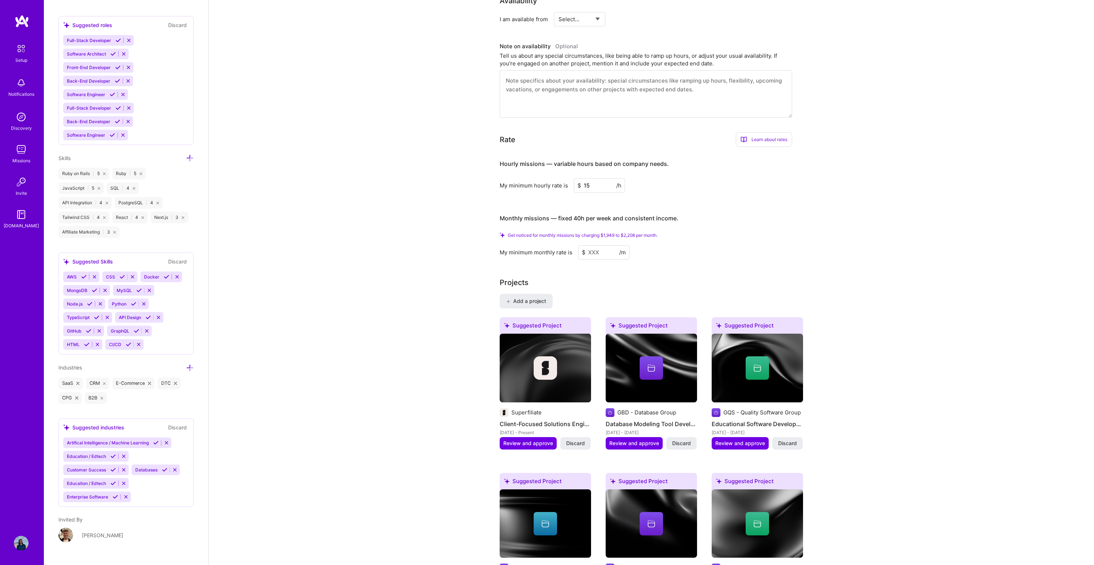
type input "15"
click at [604, 245] on input at bounding box center [603, 252] width 51 height 14
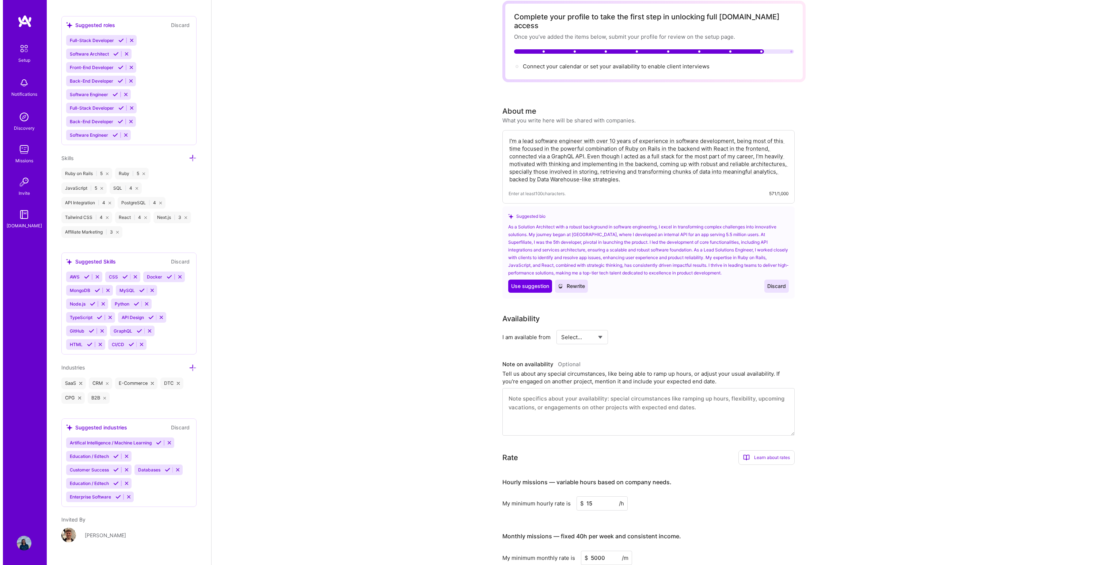
scroll to position [0, 0]
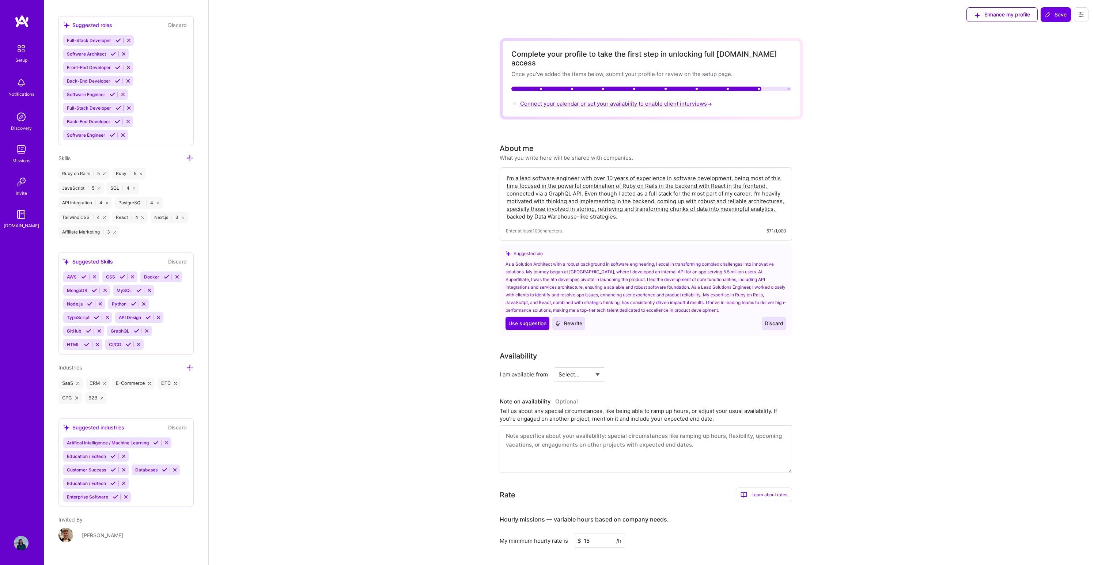
type input "5000"
click at [672, 100] on span "Connect your calendar or set your availability to enable client interviews →" at bounding box center [616, 103] width 193 height 7
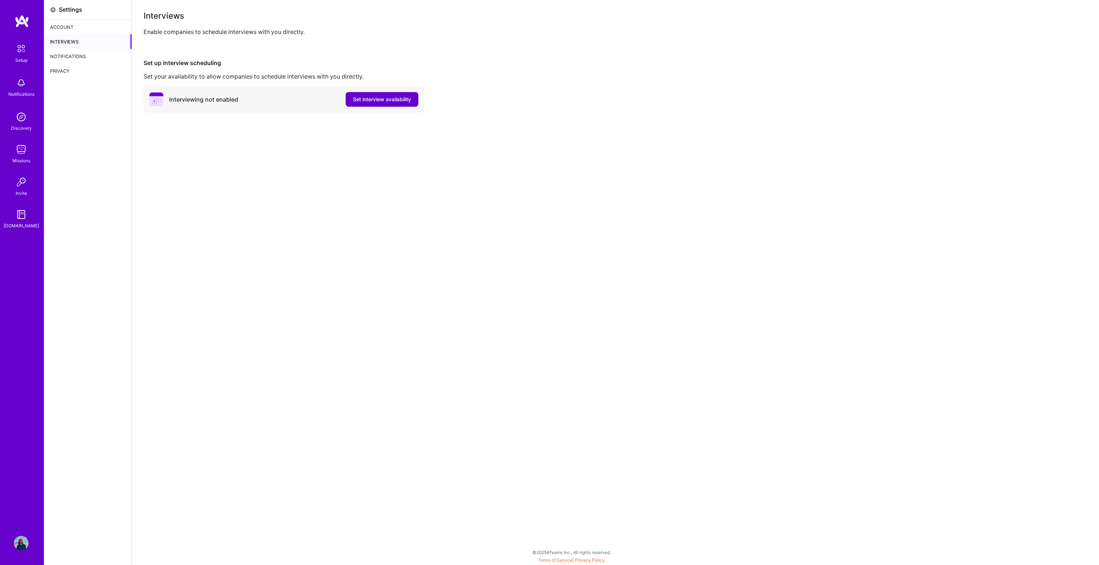
click at [394, 98] on span "Set interview availability" at bounding box center [382, 99] width 58 height 7
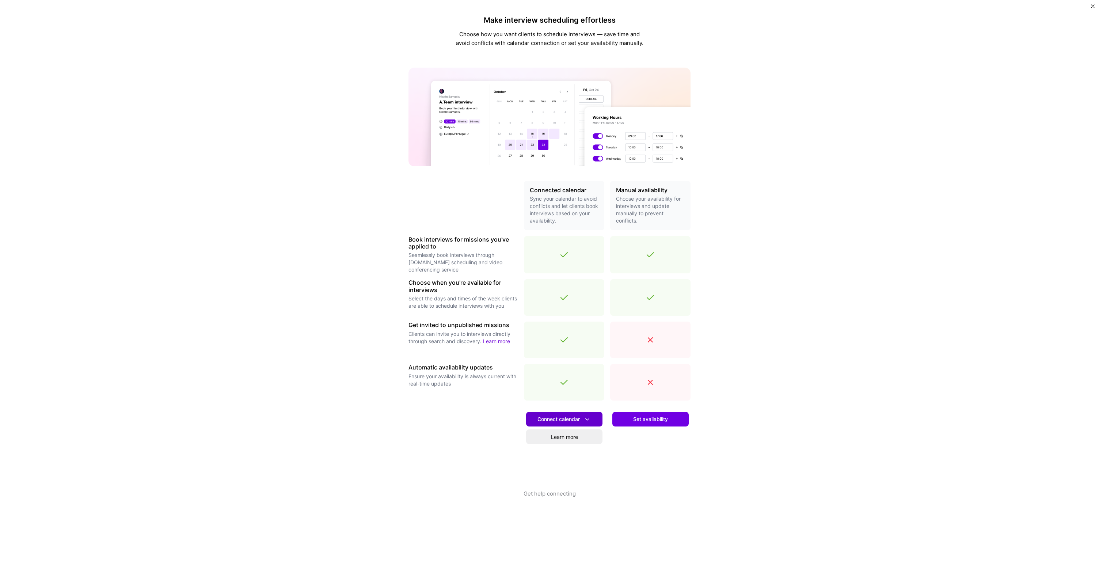
click at [559, 416] on span "Connect calendar" at bounding box center [565, 419] width 54 height 8
click at [555, 433] on button "Google calendar" at bounding box center [555, 439] width 95 height 19
click at [557, 413] on button "Connect calendar" at bounding box center [564, 419] width 76 height 15
click at [545, 457] on button "Apple calendar" at bounding box center [555, 458] width 95 height 19
click at [562, 419] on span "Connect calendar" at bounding box center [565, 419] width 54 height 8
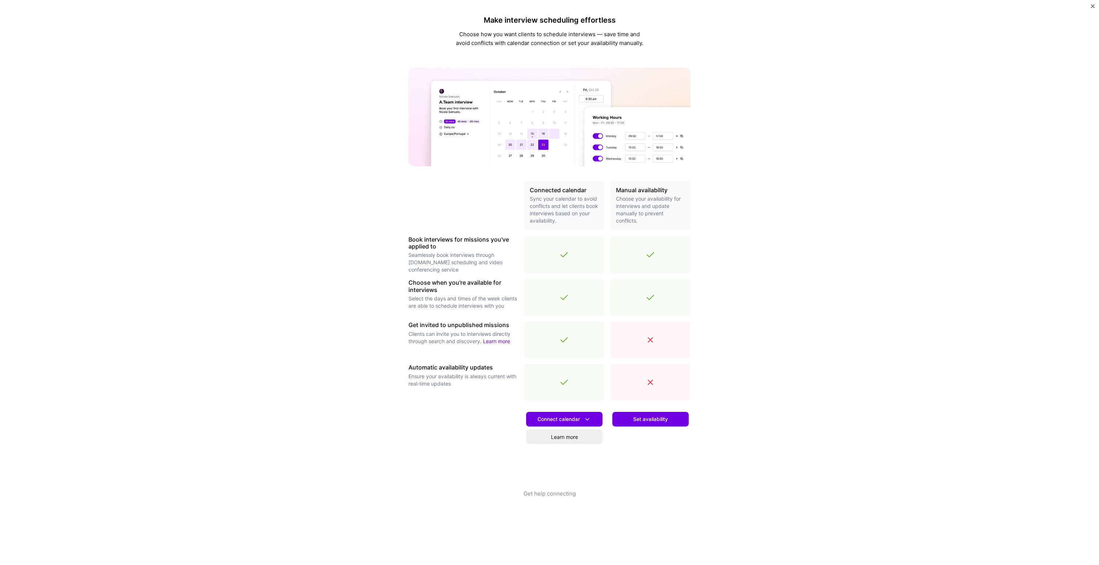
click at [558, 429] on div "Connect calendar Learn more" at bounding box center [564, 447] width 80 height 83
click at [558, 419] on span "Connect calendar" at bounding box center [565, 419] width 54 height 8
click at [551, 437] on button "Google calendar" at bounding box center [555, 439] width 95 height 19
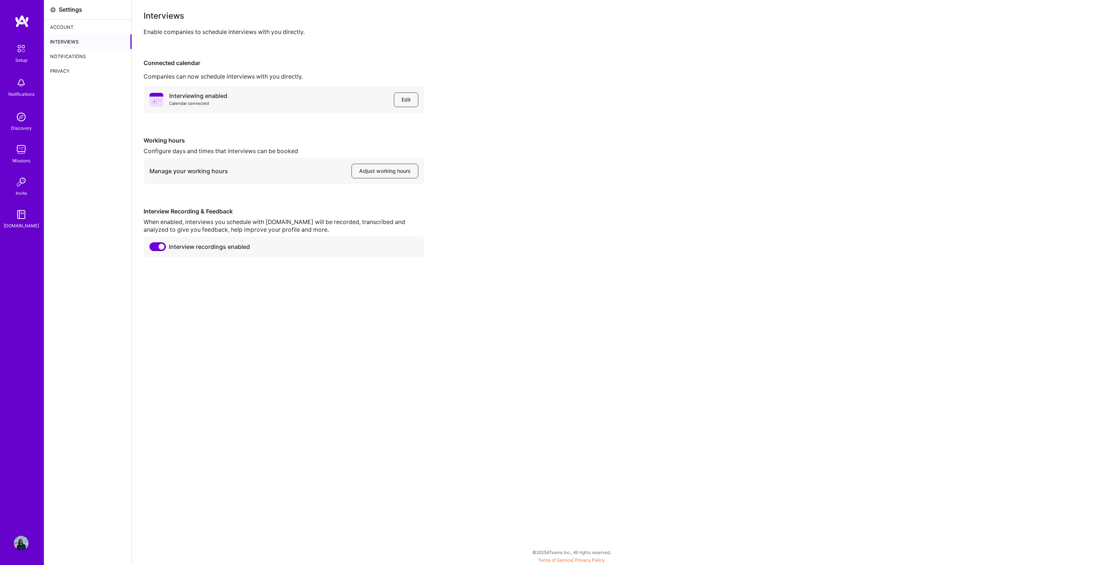
click at [499, 124] on div "Interviewing enabled Calendar connected Edit Working hours Configure days and t…" at bounding box center [616, 171] width 944 height 171
click at [391, 171] on span "Adjust working hours" at bounding box center [385, 170] width 52 height 7
click at [485, 141] on div "Interviewing enabled Calendar connected Edit Working hours Configure days and t…" at bounding box center [616, 171] width 944 height 171
click at [64, 53] on div "Notifications" at bounding box center [87, 56] width 87 height 15
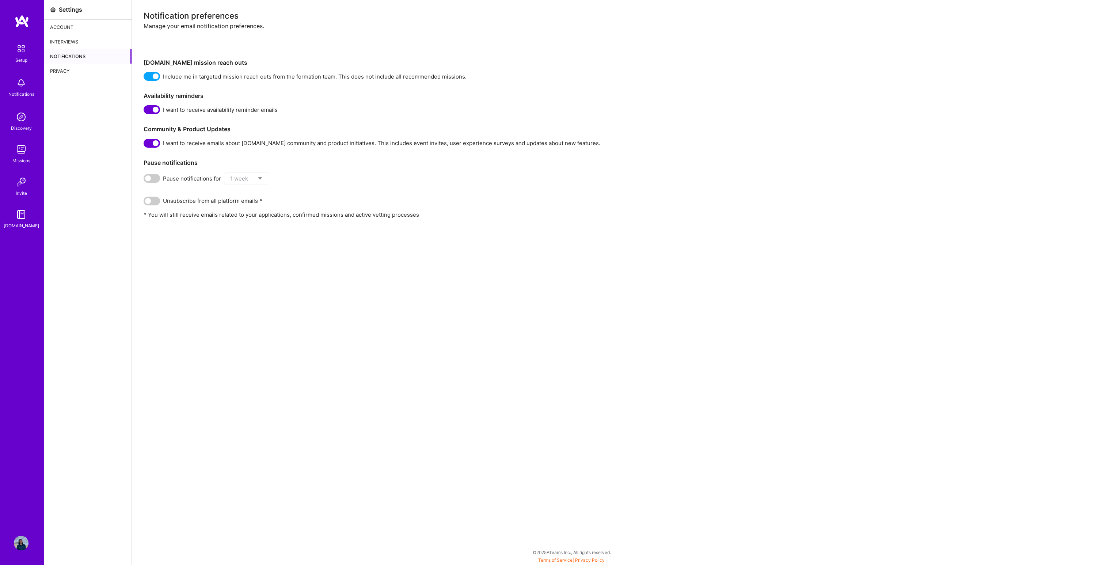
click at [67, 30] on div "Account" at bounding box center [87, 27] width 87 height 15
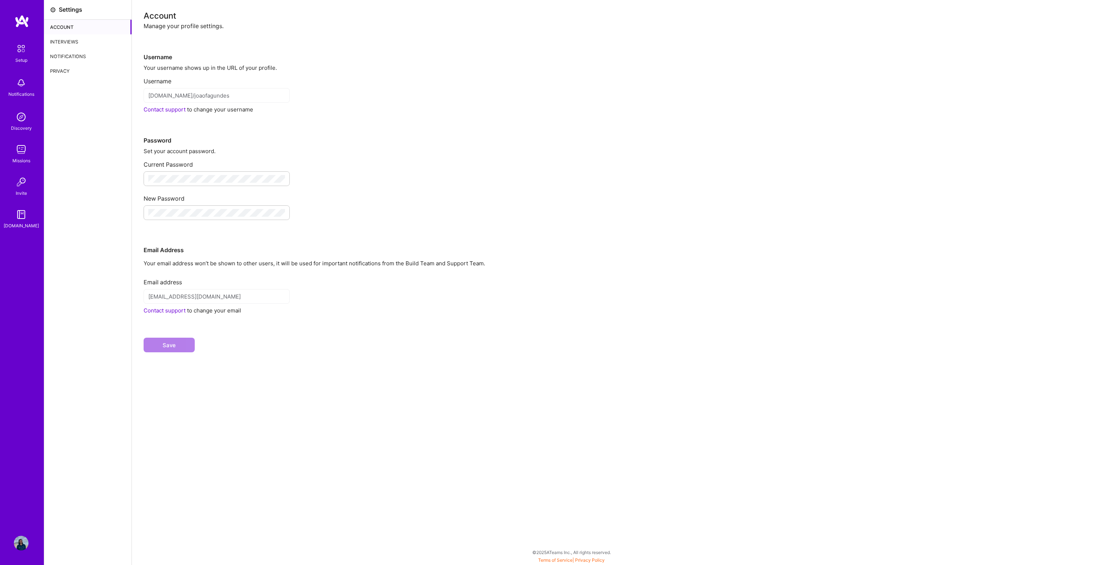
click at [20, 47] on img at bounding box center [21, 48] width 15 height 15
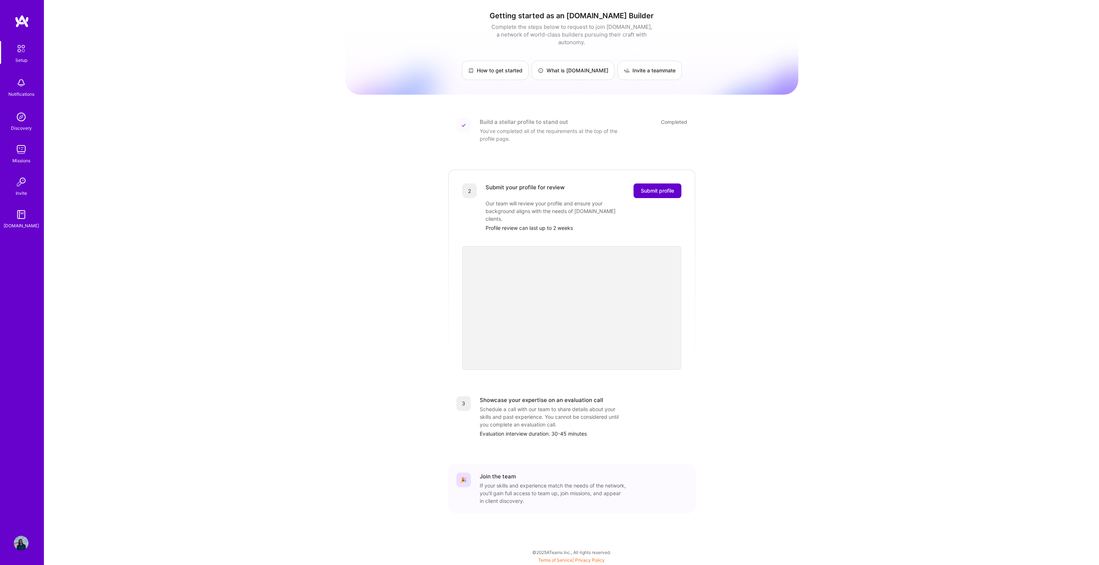
click at [662, 187] on span "Submit profile" at bounding box center [657, 190] width 33 height 7
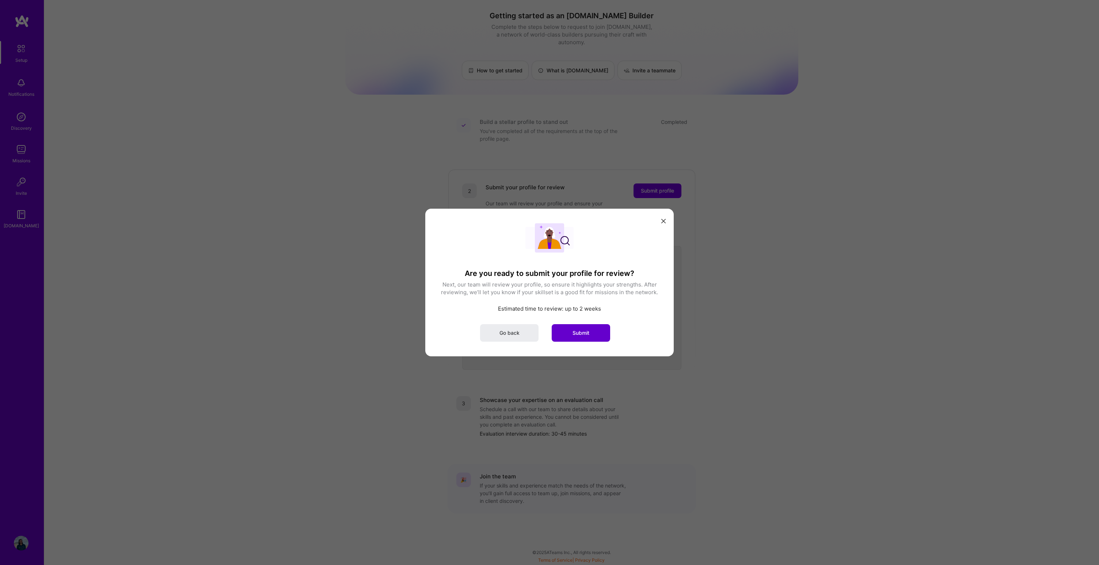
click at [588, 335] on span "Submit" at bounding box center [581, 332] width 17 height 7
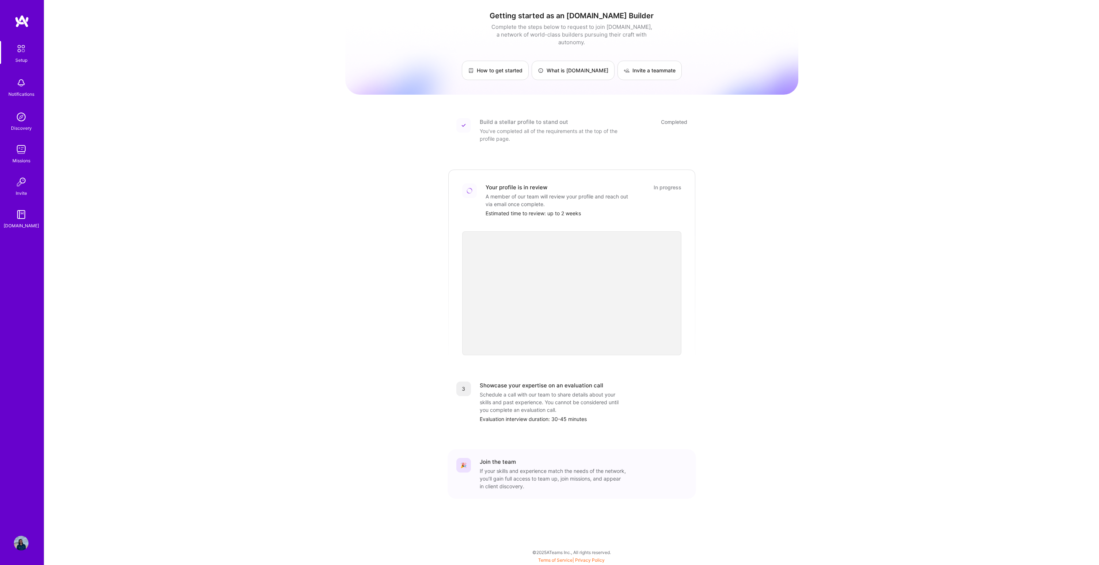
drag, startPoint x: 555, startPoint y: 401, endPoint x: 549, endPoint y: 389, distance: 13.6
click at [555, 401] on div "Schedule a call with our team to share details about your skills and past exper…" at bounding box center [553, 402] width 146 height 23
click at [17, 120] on img at bounding box center [21, 117] width 15 height 15
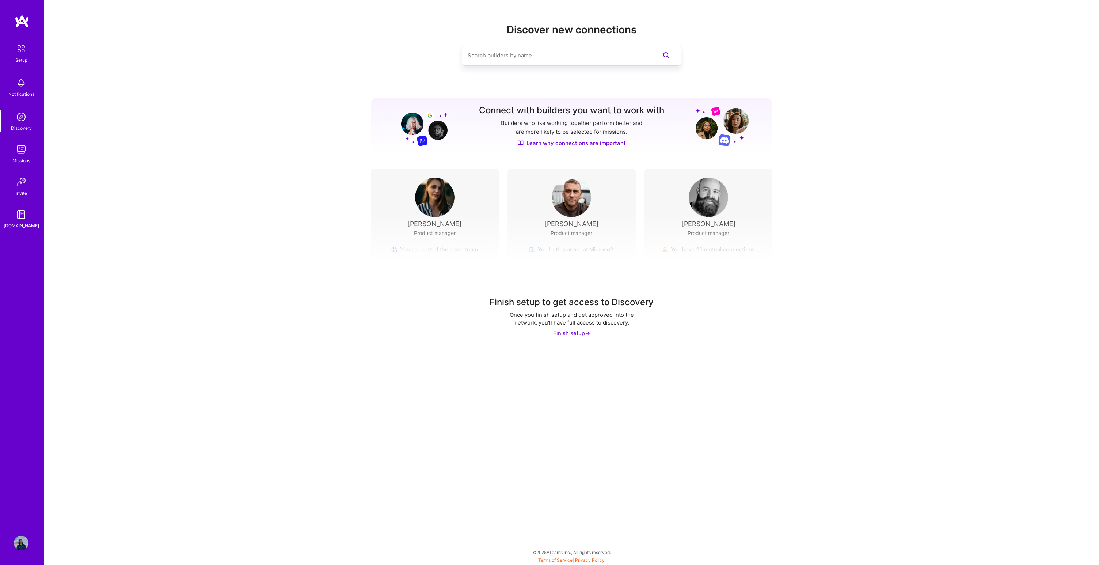
click at [24, 155] on img at bounding box center [21, 149] width 15 height 15
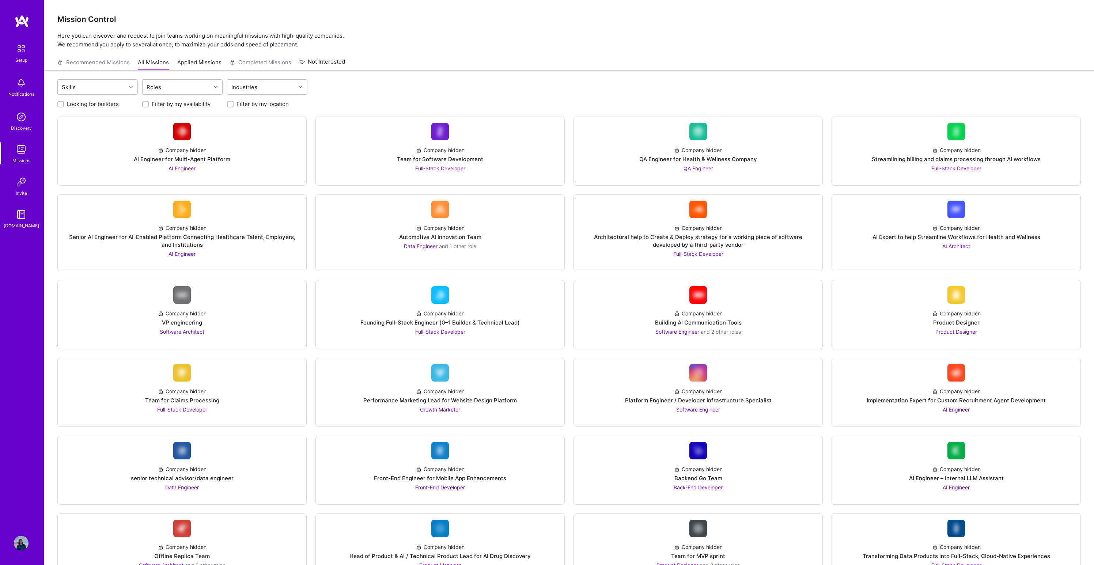
click at [387, 88] on div "Skills Roles Industries" at bounding box center [568, 87] width 1023 height 17
click at [100, 89] on div "Skills" at bounding box center [92, 87] width 68 height 15
type input "rails"
click at [69, 110] on div "Ruby on Rails" at bounding box center [97, 106] width 80 height 14
checkbox input "true"
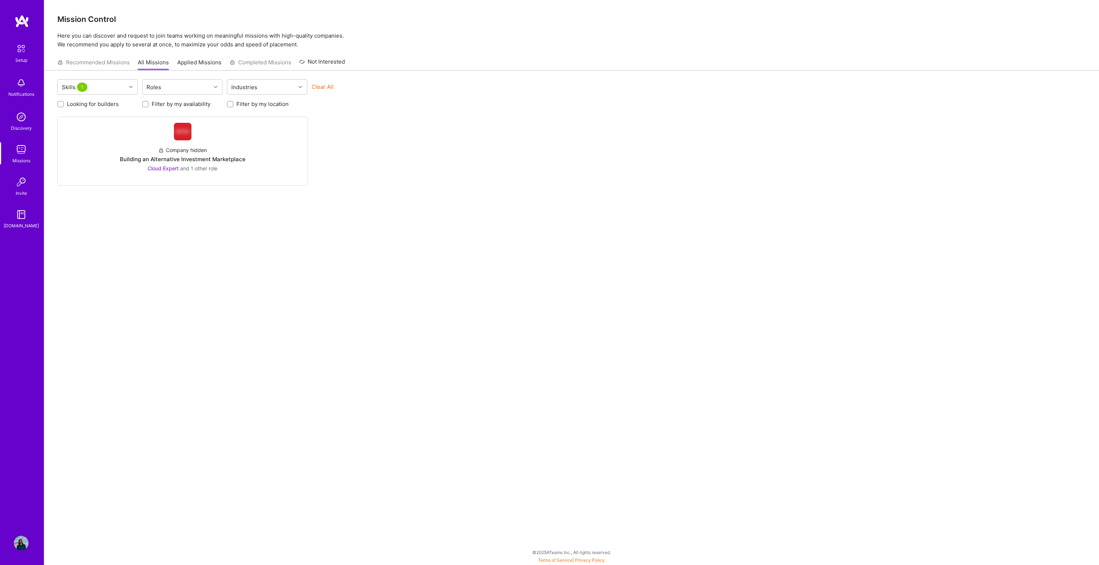
drag, startPoint x: 436, startPoint y: 124, endPoint x: 417, endPoint y: 120, distance: 19.8
click at [436, 124] on div "Company hidden Building an Alternative Investment Marketplace Cloud Expert and …" at bounding box center [571, 151] width 1029 height 69
click at [124, 91] on div "Skills 1" at bounding box center [92, 87] width 68 height 15
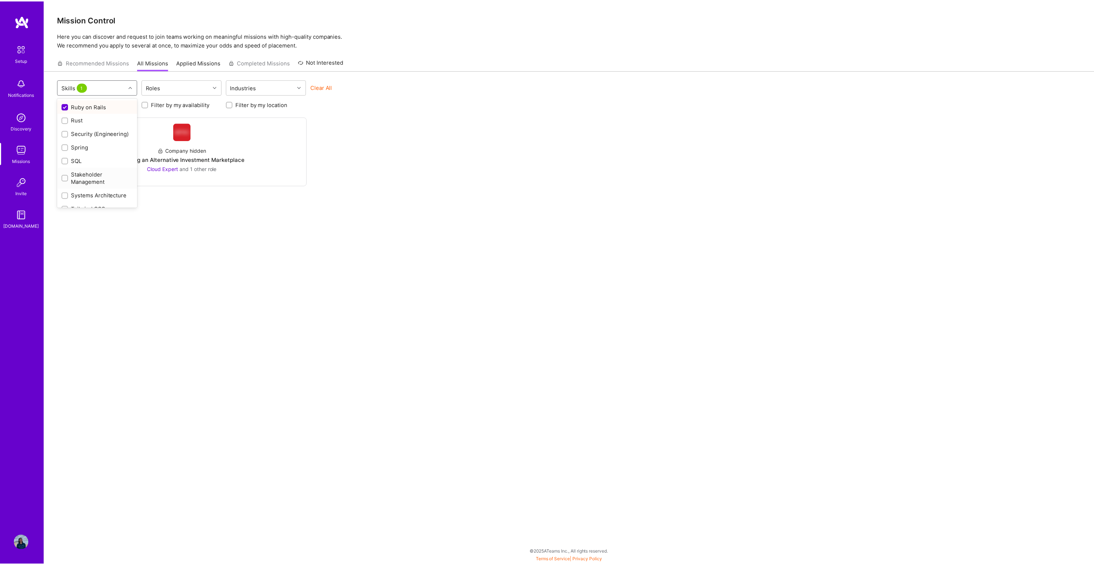
scroll to position [738, 0]
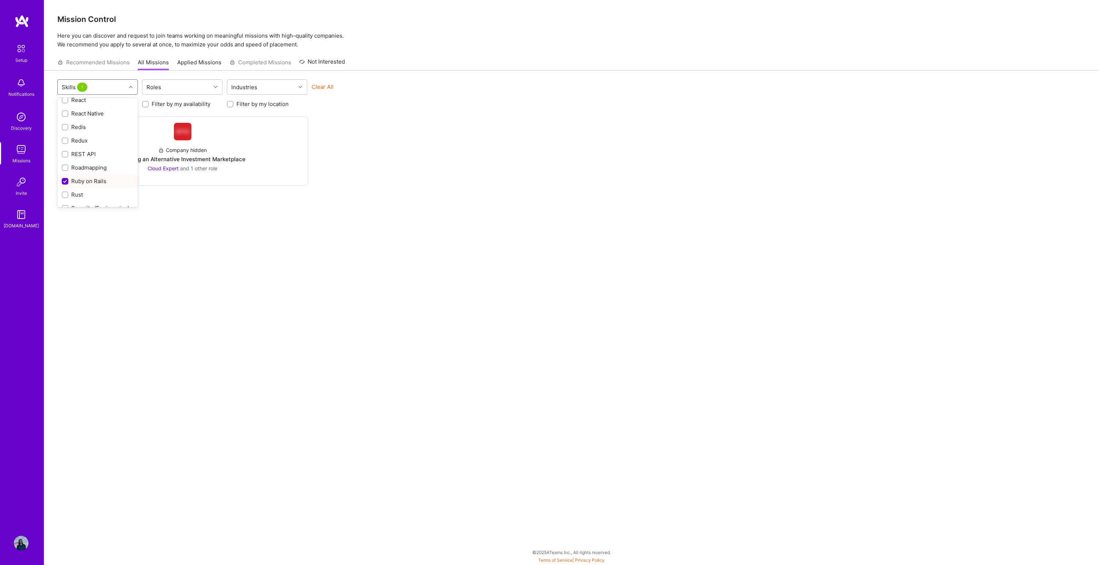
click at [62, 182] on div at bounding box center [65, 181] width 7 height 7
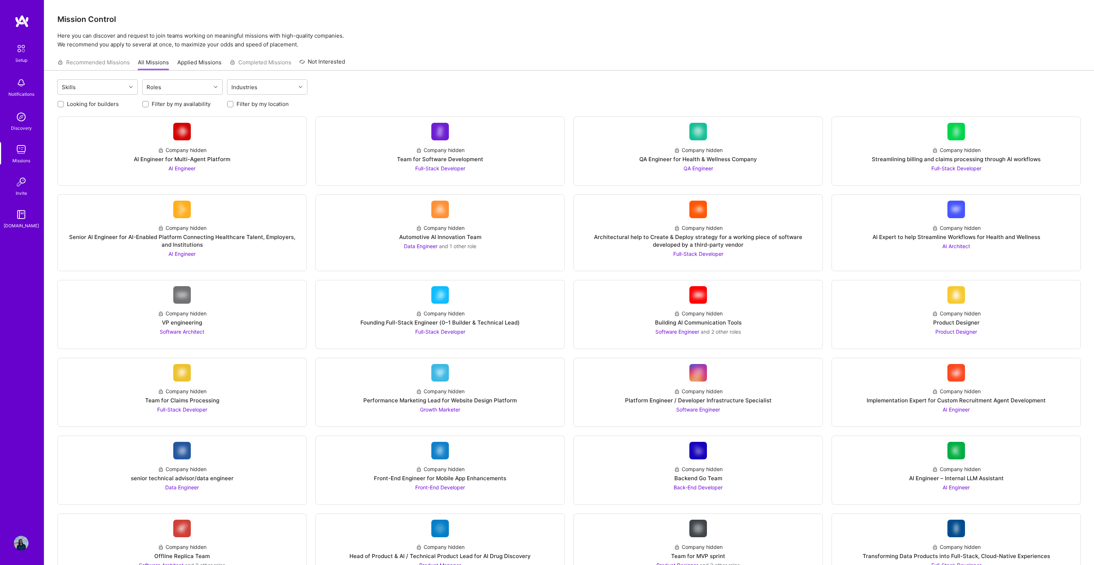
click at [379, 88] on div "Skills Roles Industries" at bounding box center [568, 87] width 1023 height 17
click at [200, 87] on div "Roles" at bounding box center [177, 87] width 68 height 15
click at [124, 87] on div "Skills" at bounding box center [92, 87] width 68 height 15
type input "ruby"
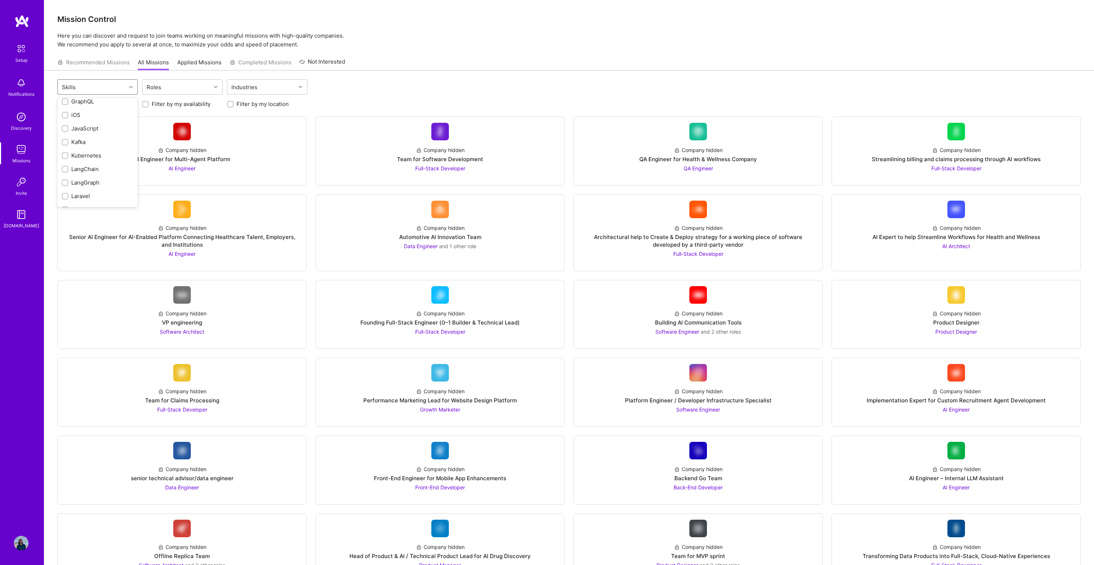
scroll to position [450, 0]
click at [434, 52] on div "Mission Control Here you can discover and request to join teams working on mean…" at bounding box center [568, 572] width 1049 height 1145
click at [213, 90] on div at bounding box center [216, 87] width 11 height 10
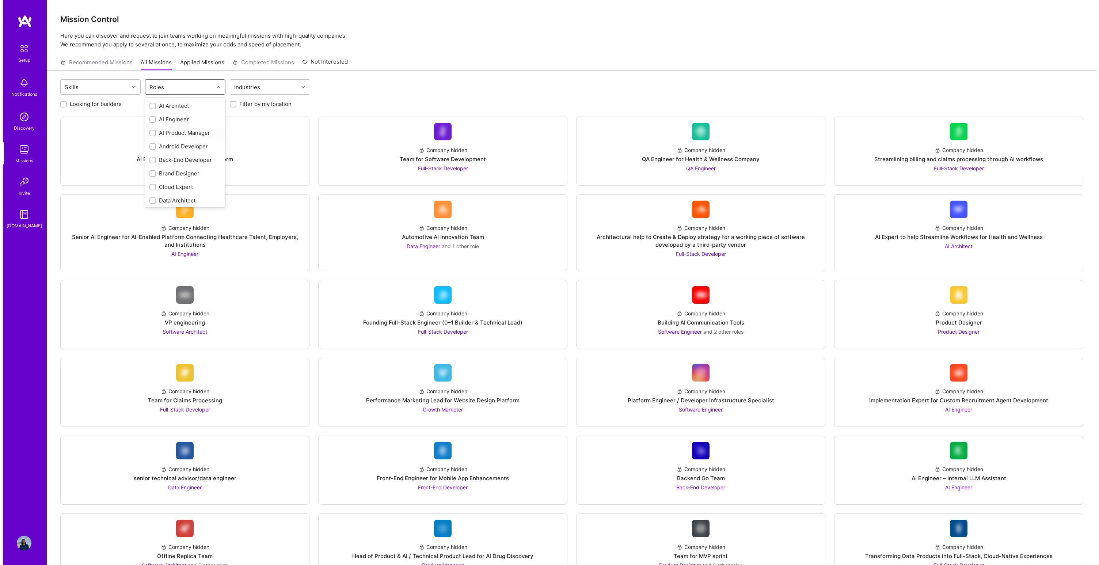
scroll to position [272, 0]
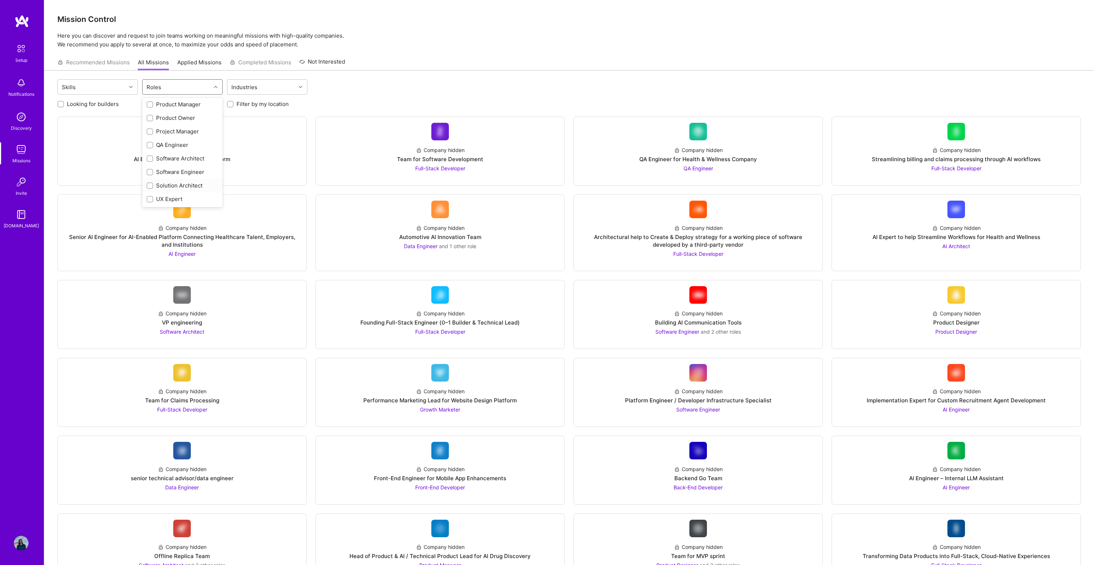
click at [163, 187] on div "Solution Architect" at bounding box center [183, 186] width 72 height 8
checkbox input "true"
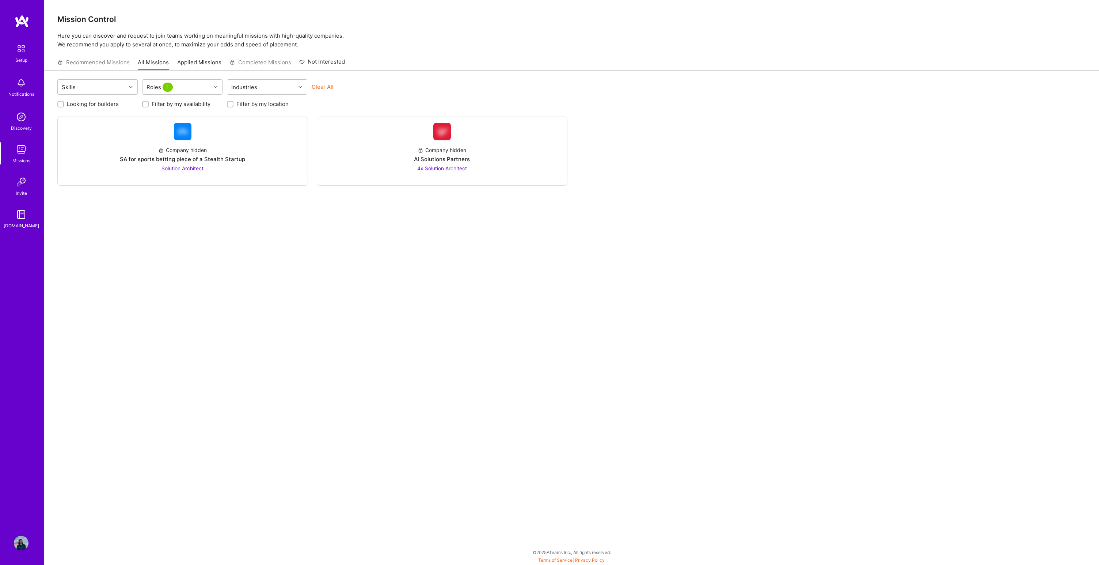
click at [410, 75] on div "Skills Roles 1 Industries Clear All Looking for builders Filter by my availabil…" at bounding box center [571, 297] width 1055 height 452
click at [447, 168] on span "4x Solution Architect" at bounding box center [442, 168] width 50 height 6
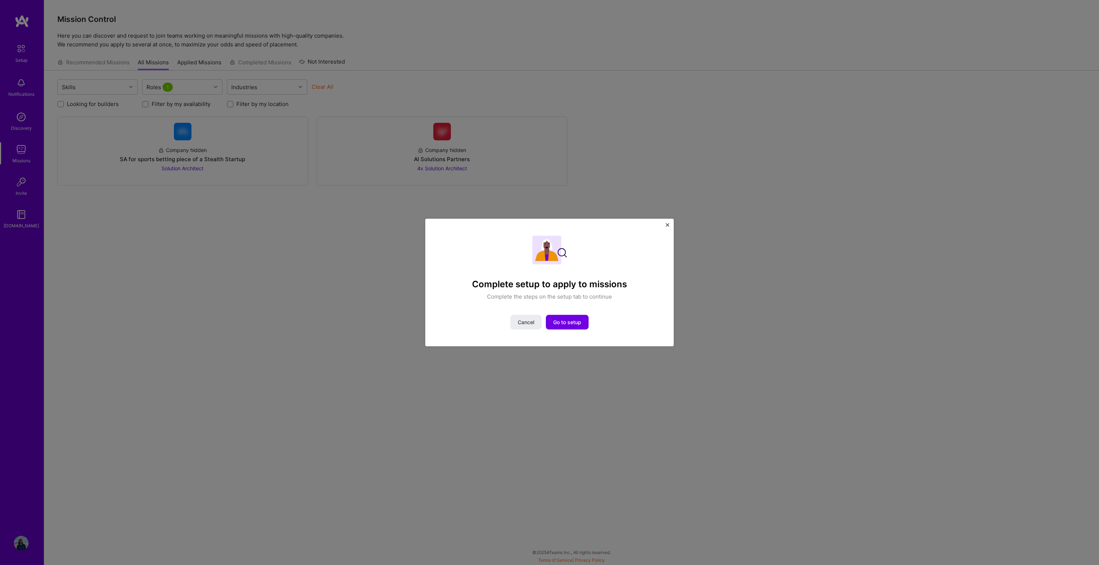
click at [381, 247] on div "Complete setup to apply to missions Complete the steps on the setup tab to cont…" at bounding box center [549, 282] width 1099 height 565
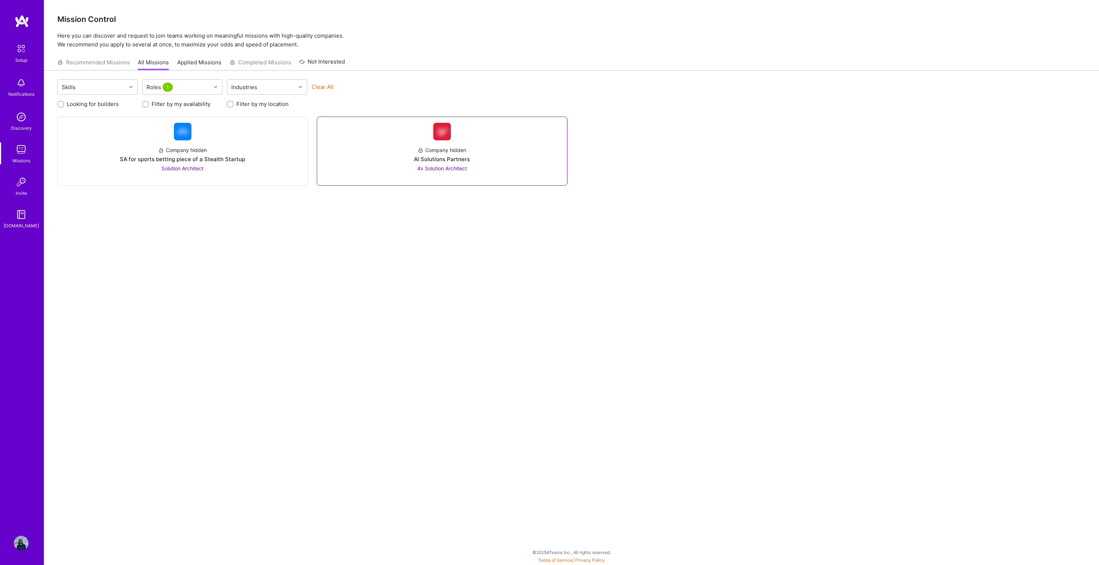
click at [443, 167] on span "4x Solution Architect" at bounding box center [442, 168] width 50 height 6
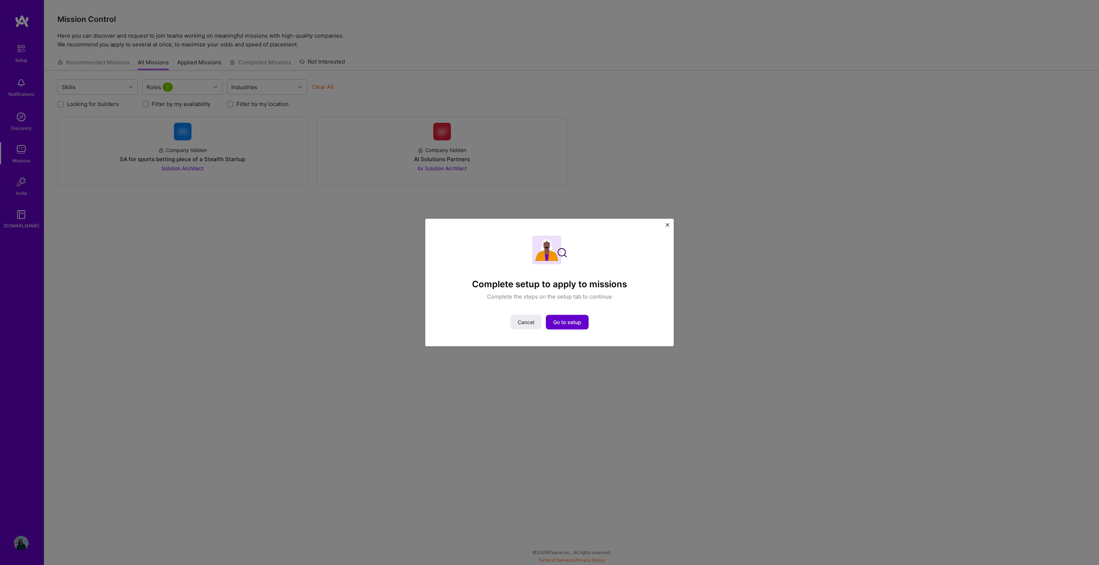
click at [559, 316] on button "Go to setup" at bounding box center [567, 322] width 43 height 15
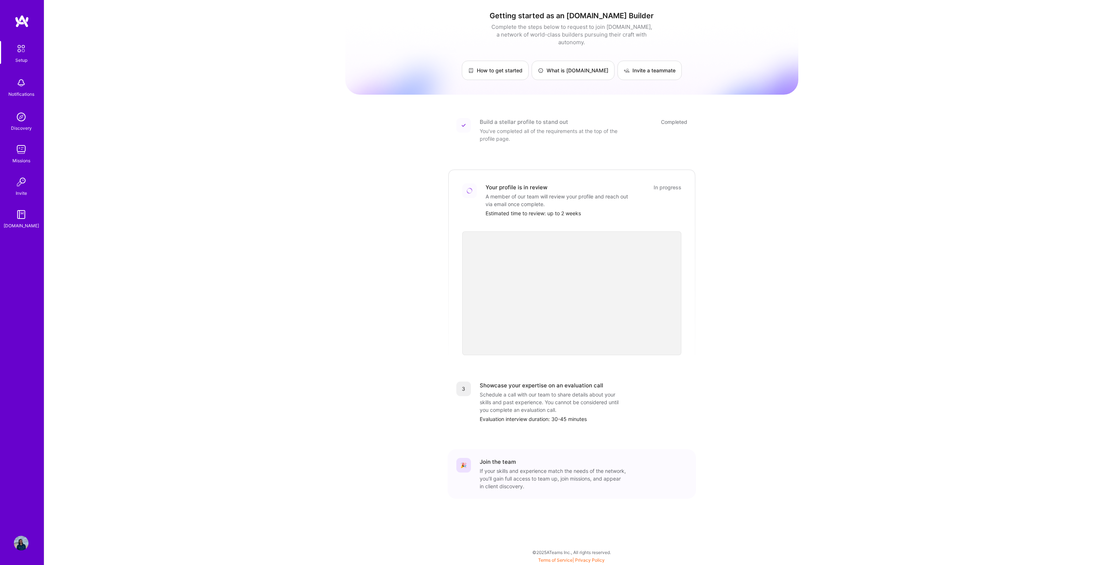
click at [783, 260] on div "Getting started as an A.Team Builder Complete the steps below to request to joi…" at bounding box center [571, 269] width 453 height 528
click at [824, 284] on div "Getting started as an A.Team Builder Complete the steps below to request to joi…" at bounding box center [571, 269] width 1055 height 539
click at [342, 274] on div "Getting started as an A.Team Builder Complete the steps below to request to joi…" at bounding box center [571, 269] width 1055 height 539
click at [23, 190] on div "Invite" at bounding box center [21, 193] width 11 height 8
